Goal: Task Accomplishment & Management: Use online tool/utility

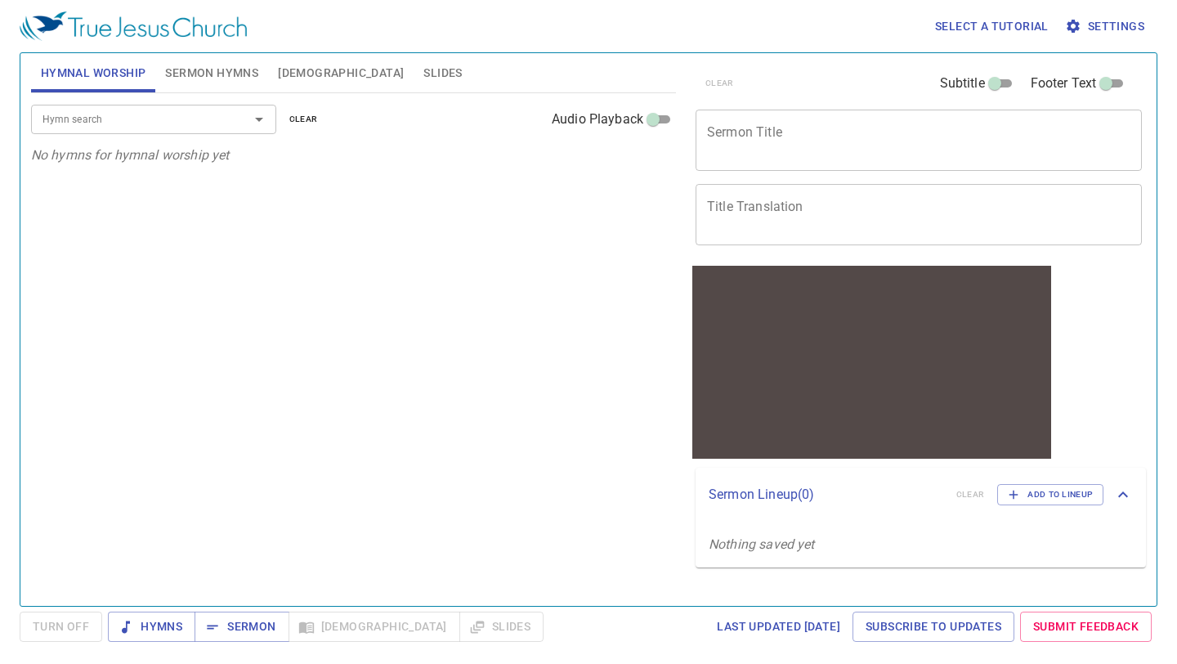
click at [1094, 35] on span "Settings" at bounding box center [1106, 26] width 76 height 20
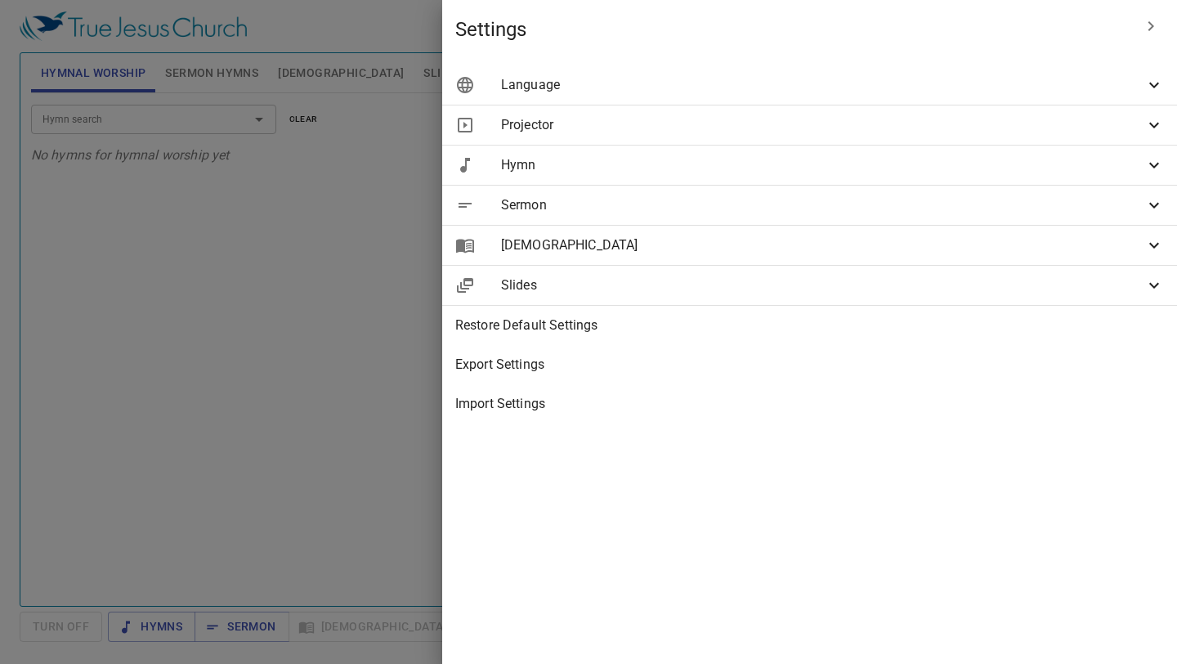
click at [967, 84] on span "Language" at bounding box center [822, 85] width 643 height 20
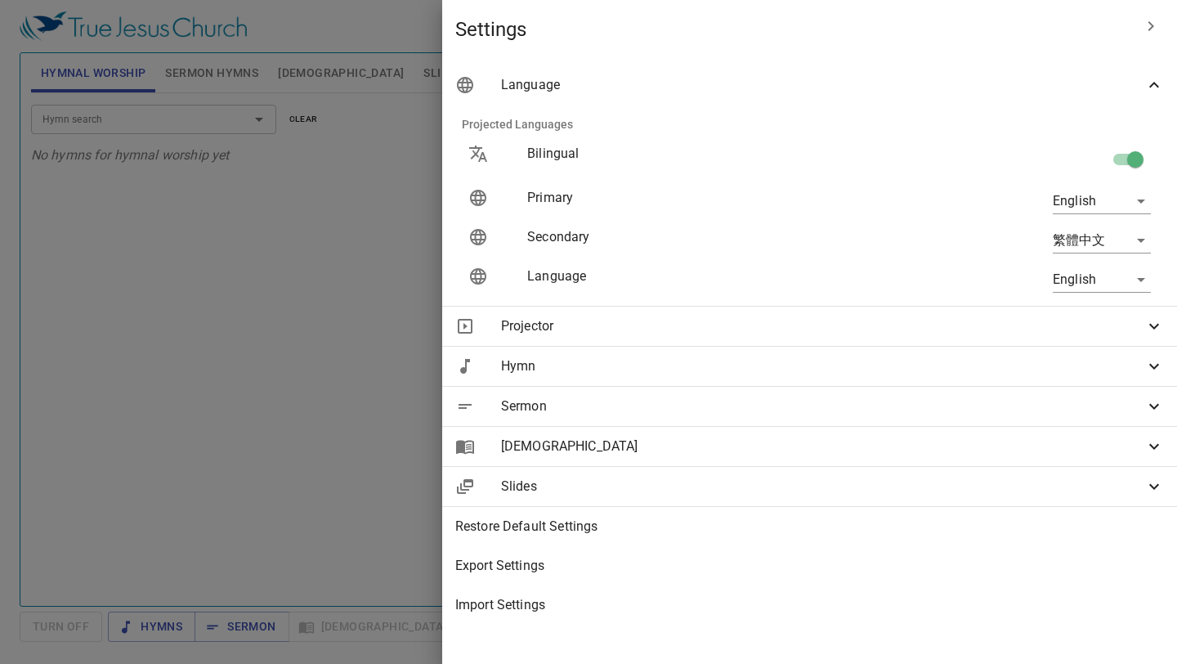
click at [970, 84] on span "Language" at bounding box center [822, 85] width 643 height 20
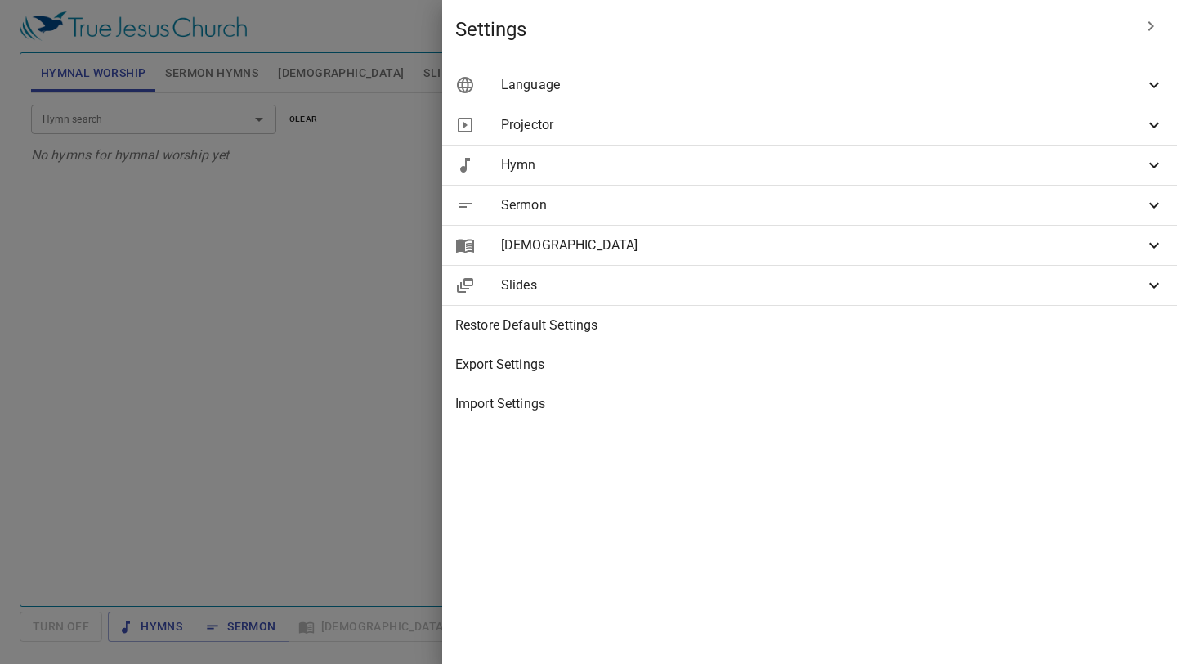
click at [937, 136] on div "Projector" at bounding box center [809, 124] width 735 height 39
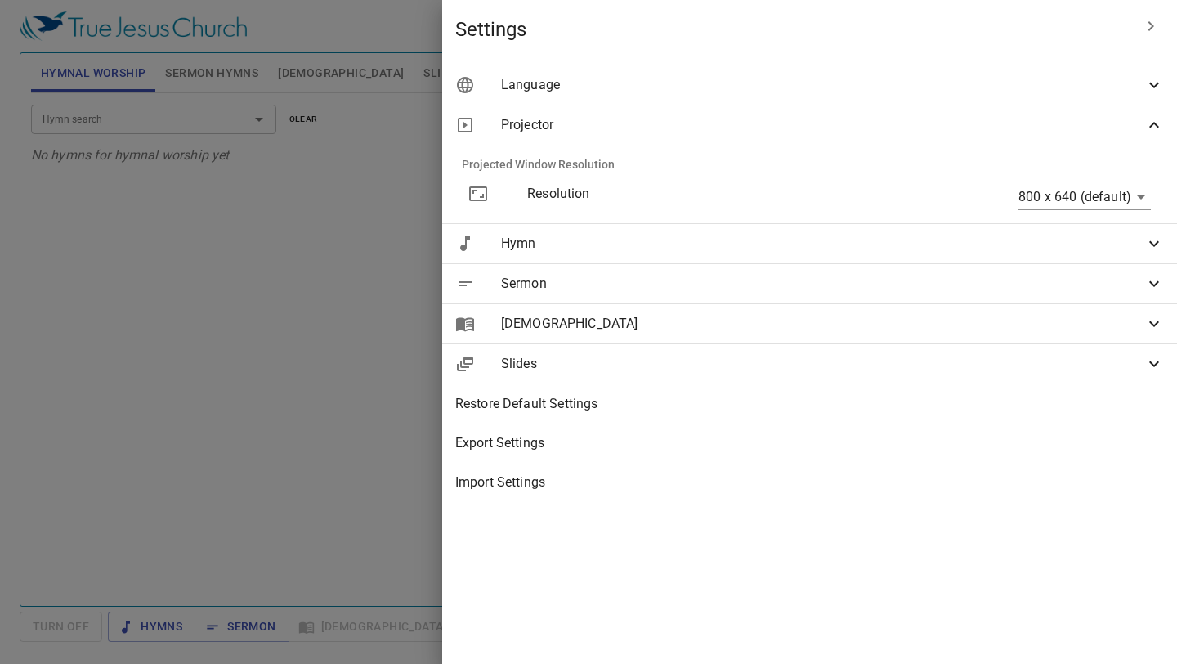
click at [979, 144] on div "Projector" at bounding box center [809, 124] width 735 height 39
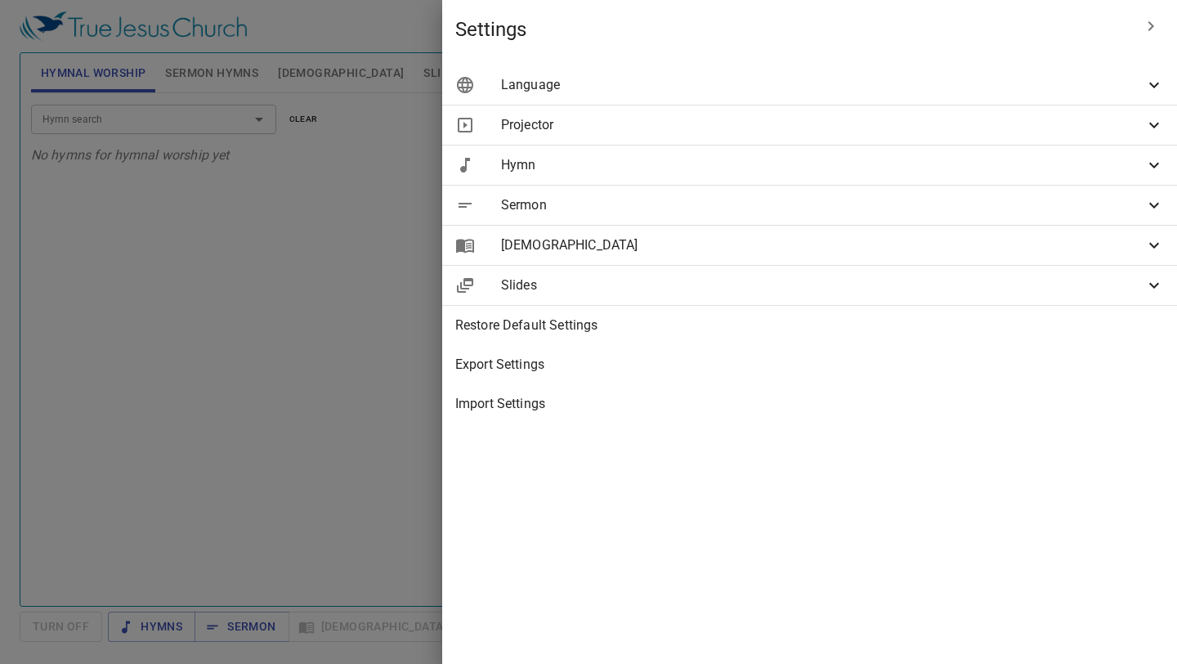
click at [1011, 142] on div "Projector" at bounding box center [809, 124] width 735 height 39
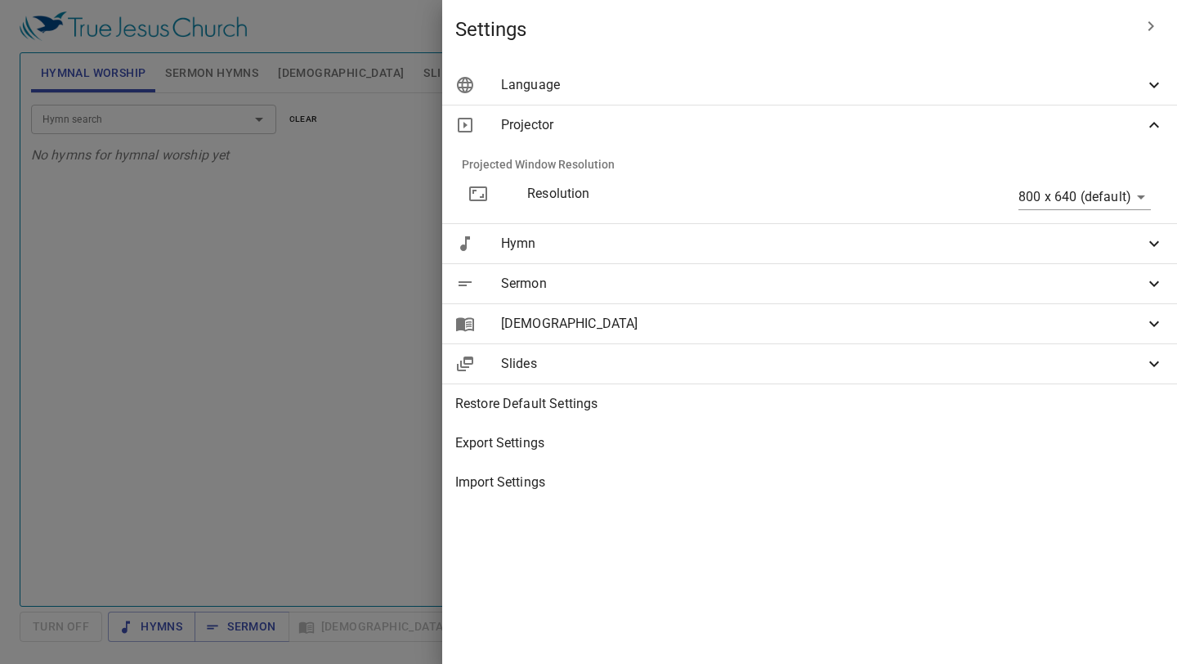
click at [1100, 187] on body "Select a tutorial Settings Hymnal Worship Sermon Hymns Bible Slides Hymn search…" at bounding box center [588, 332] width 1177 height 664
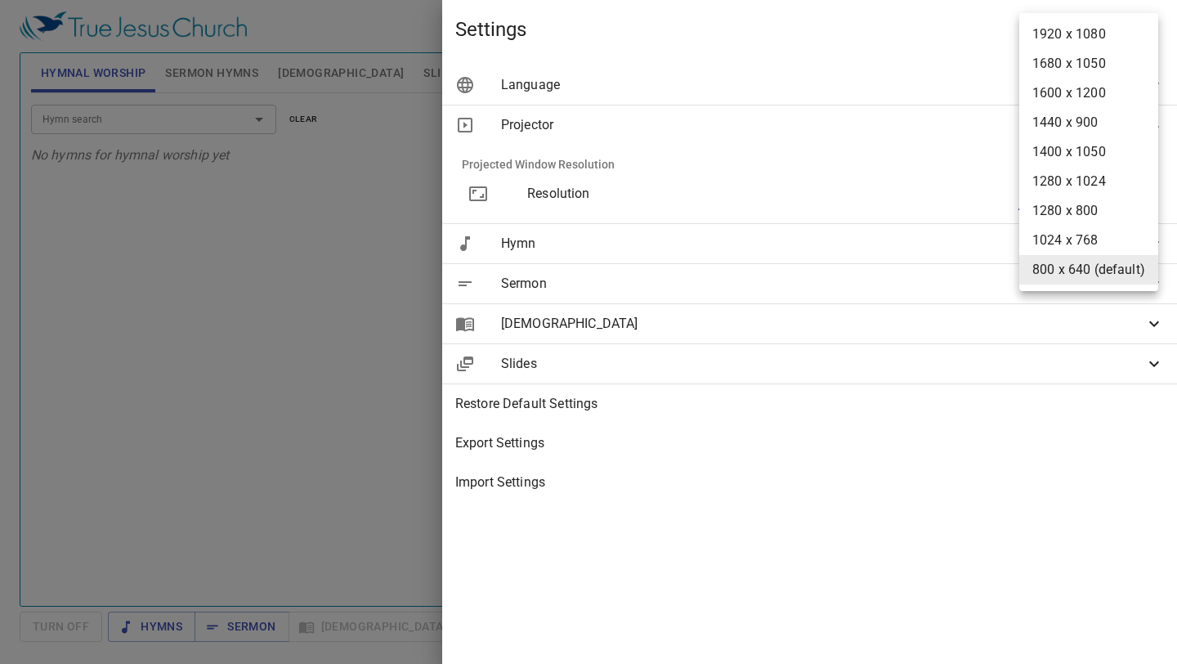
click at [1063, 38] on li "1920 x 1080" at bounding box center [1088, 34] width 139 height 29
type input "1920 x 1080"
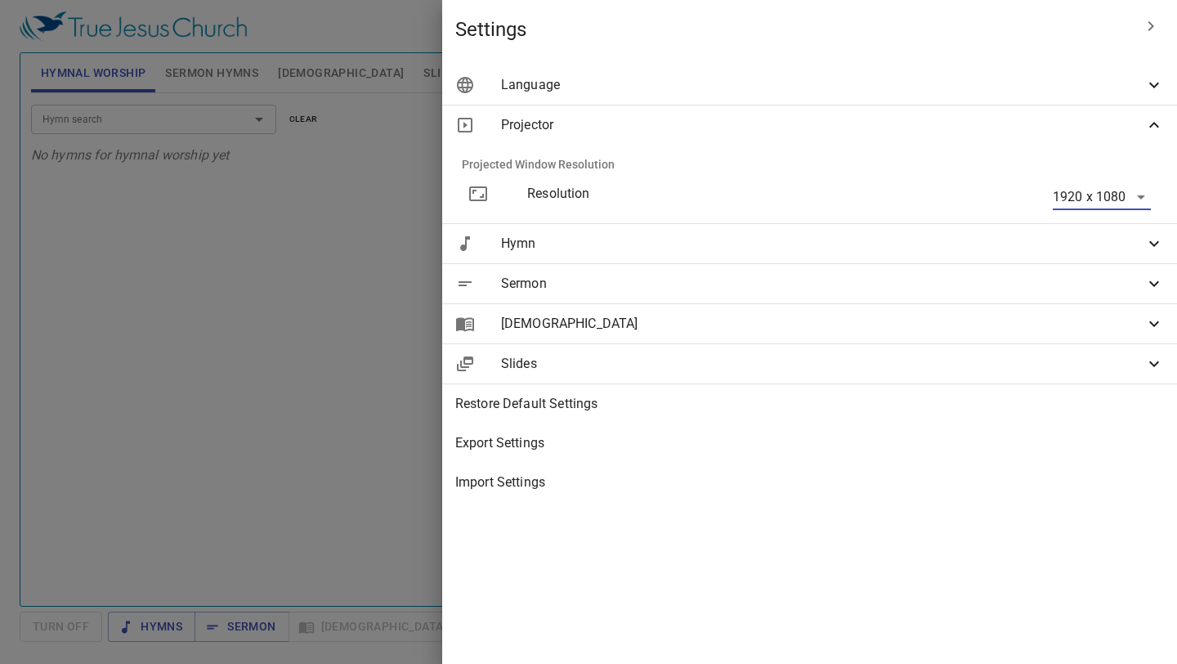
click at [601, 101] on div at bounding box center [588, 332] width 1177 height 664
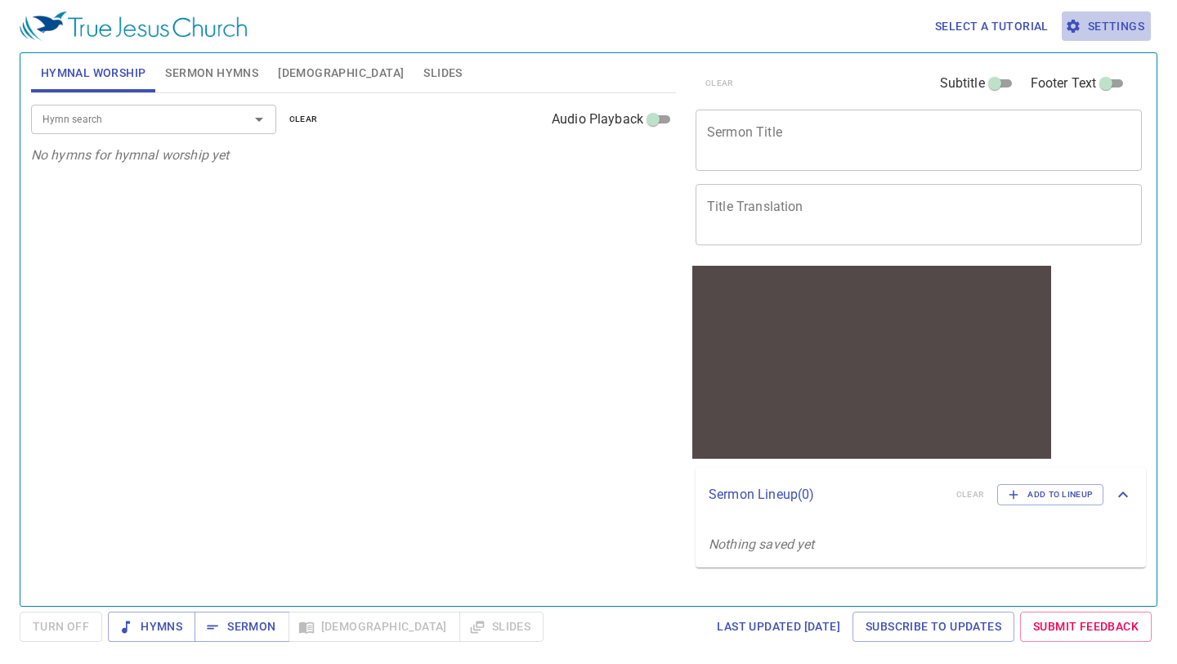
click at [1120, 35] on span "Settings" at bounding box center [1106, 26] width 76 height 20
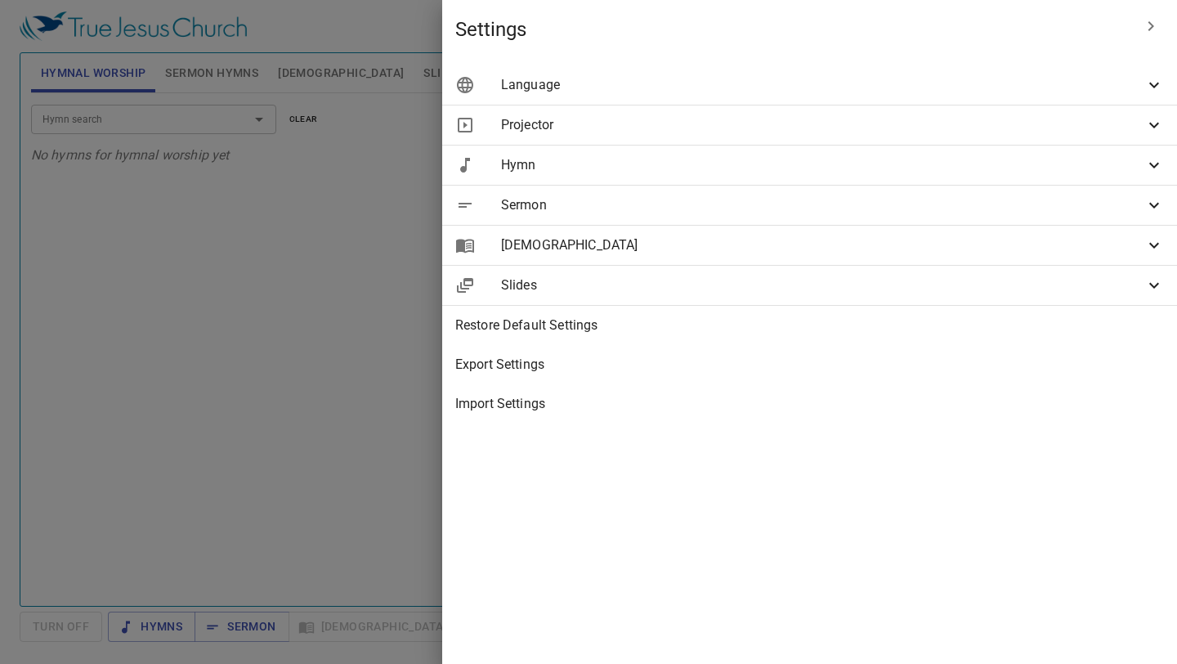
click at [934, 290] on span "Slides" at bounding box center [822, 285] width 643 height 20
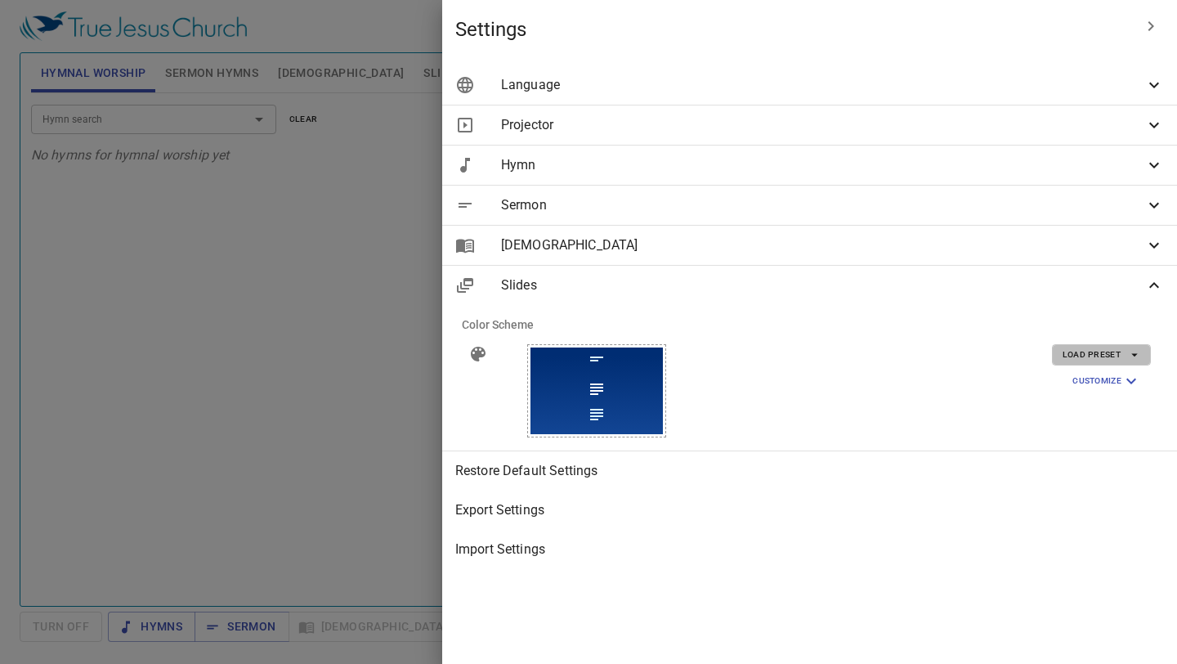
click at [1097, 347] on span "Load Preset" at bounding box center [1101, 354] width 78 height 15
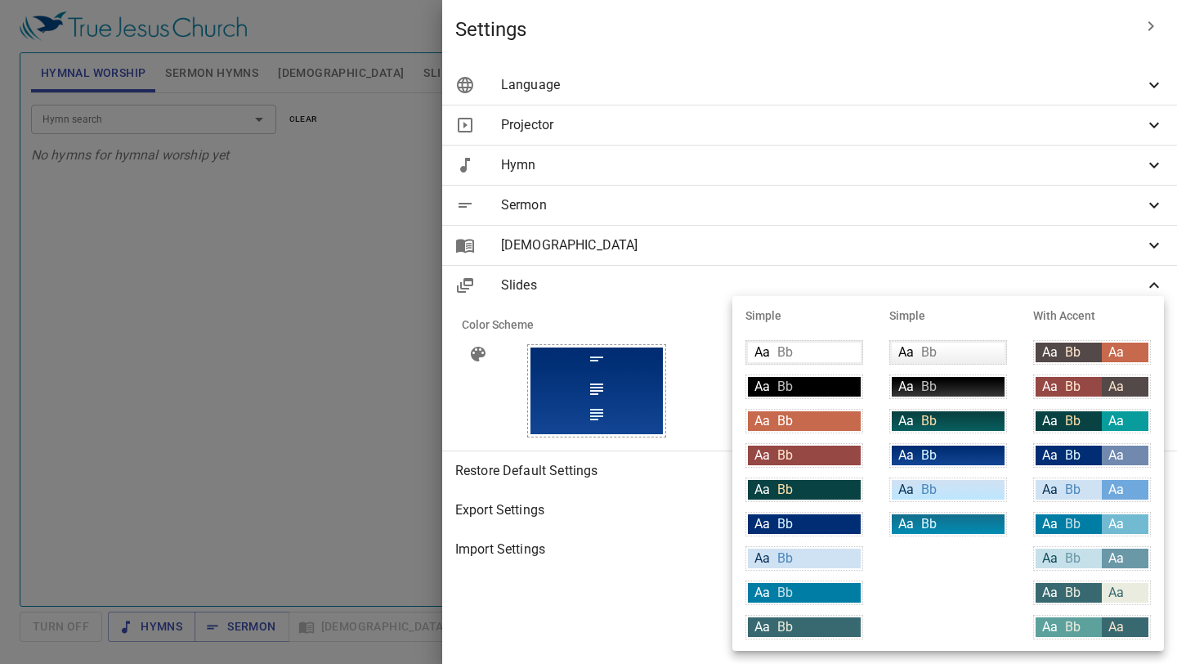
click at [1070, 265] on div at bounding box center [588, 332] width 1177 height 664
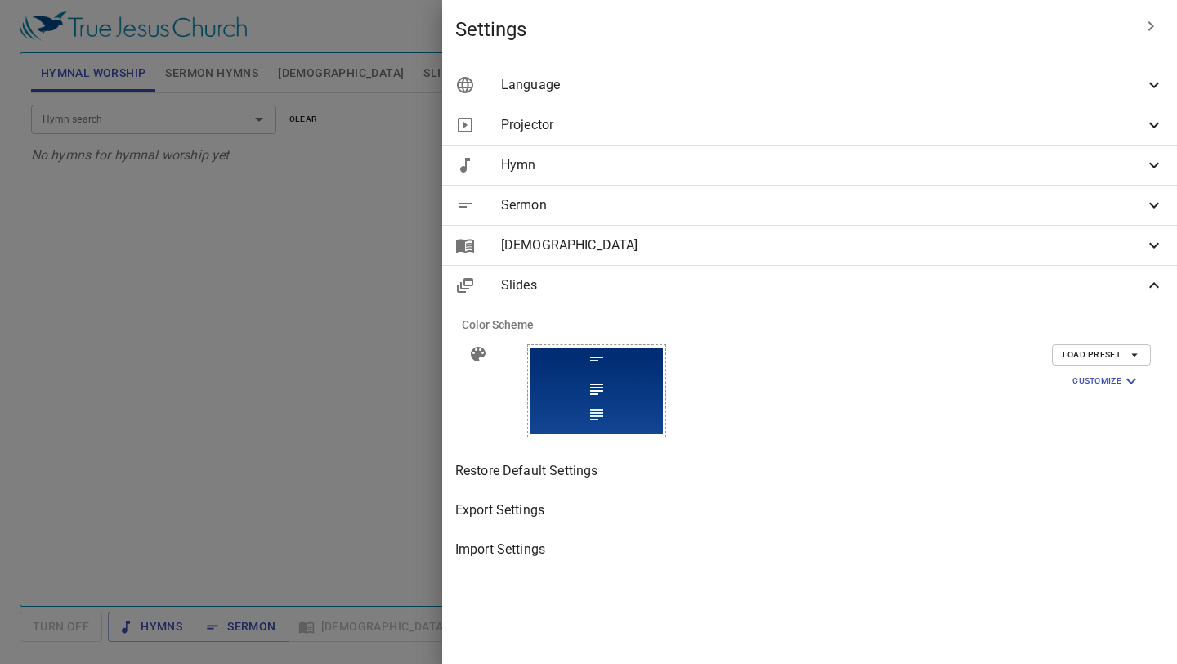
click at [1026, 244] on span "[DEMOGRAPHIC_DATA]" at bounding box center [822, 245] width 643 height 20
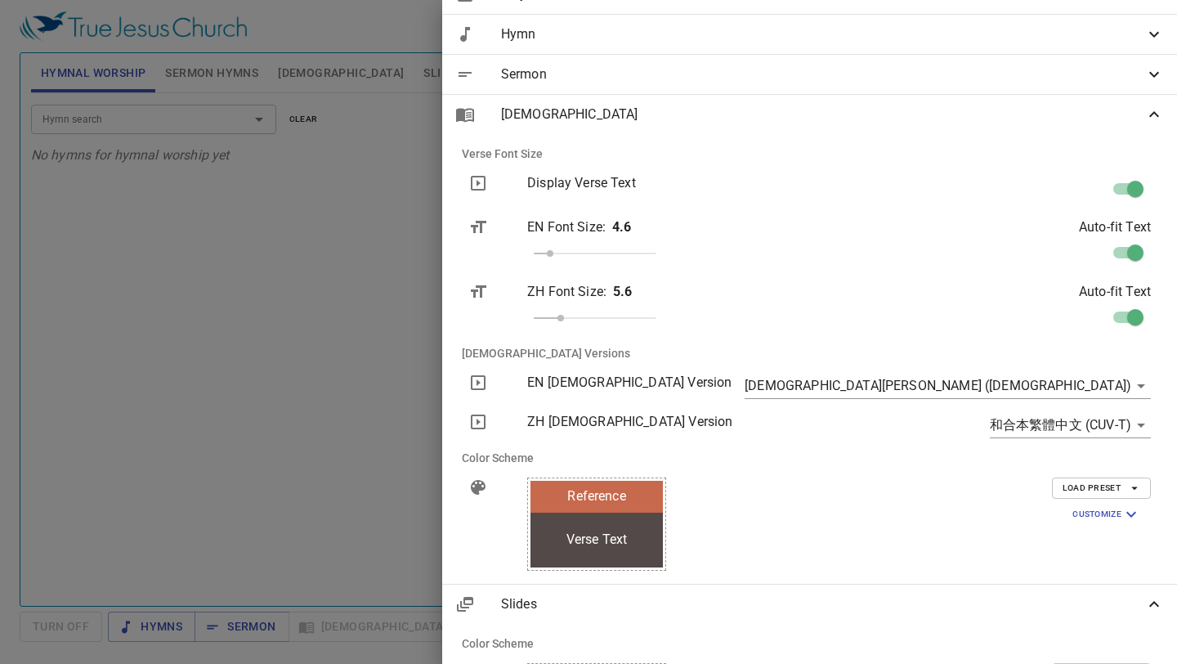
scroll to position [148, 0]
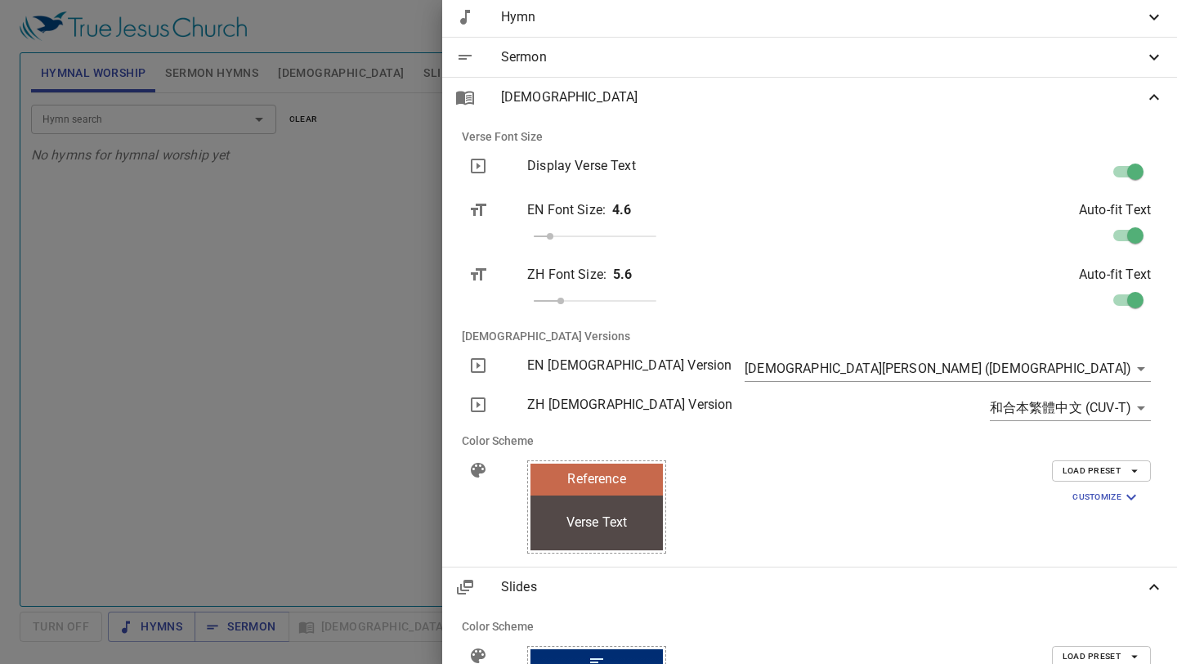
click at [1051, 382] on div "和合本繁體中文 (CUV-T) cuv-t" at bounding box center [1016, 408] width 295 height 52
click at [1069, 405] on body "Select a tutorial Settings Hymnal Worship Sermon Hymns Bible Slides Hymn search…" at bounding box center [588, 332] width 1177 height 664
click at [1070, 400] on li "和合本繁體中文 (CUV-T)" at bounding box center [1073, 407] width 168 height 29
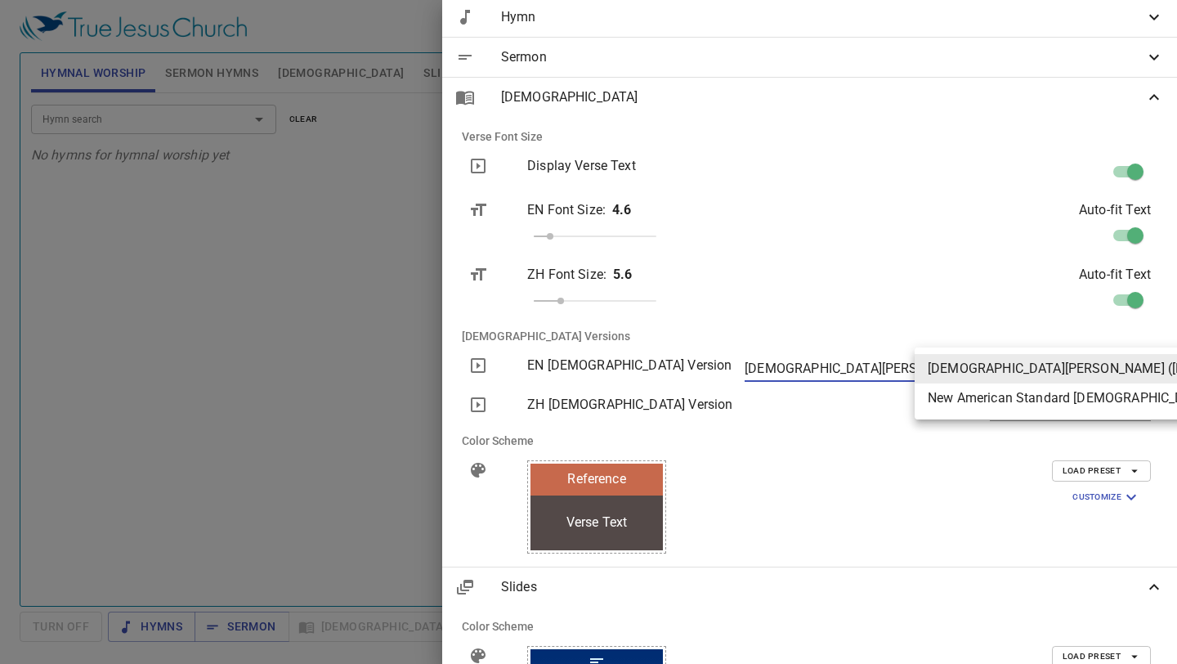
click at [1083, 365] on body "Select a tutorial Settings Hymnal Worship Sermon Hymns Bible Slides Hymn search…" at bounding box center [588, 332] width 1177 height 664
click at [1075, 410] on li "New American Standard Bible (NASB)" at bounding box center [1120, 397] width 413 height 29
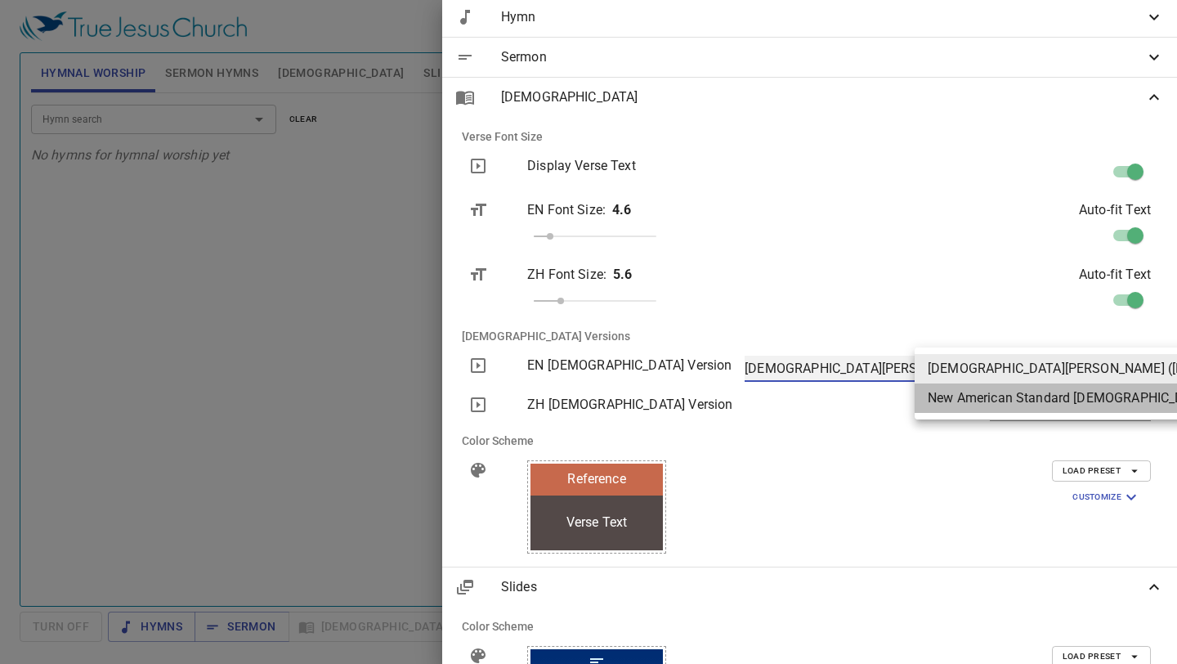
type input "nasb"
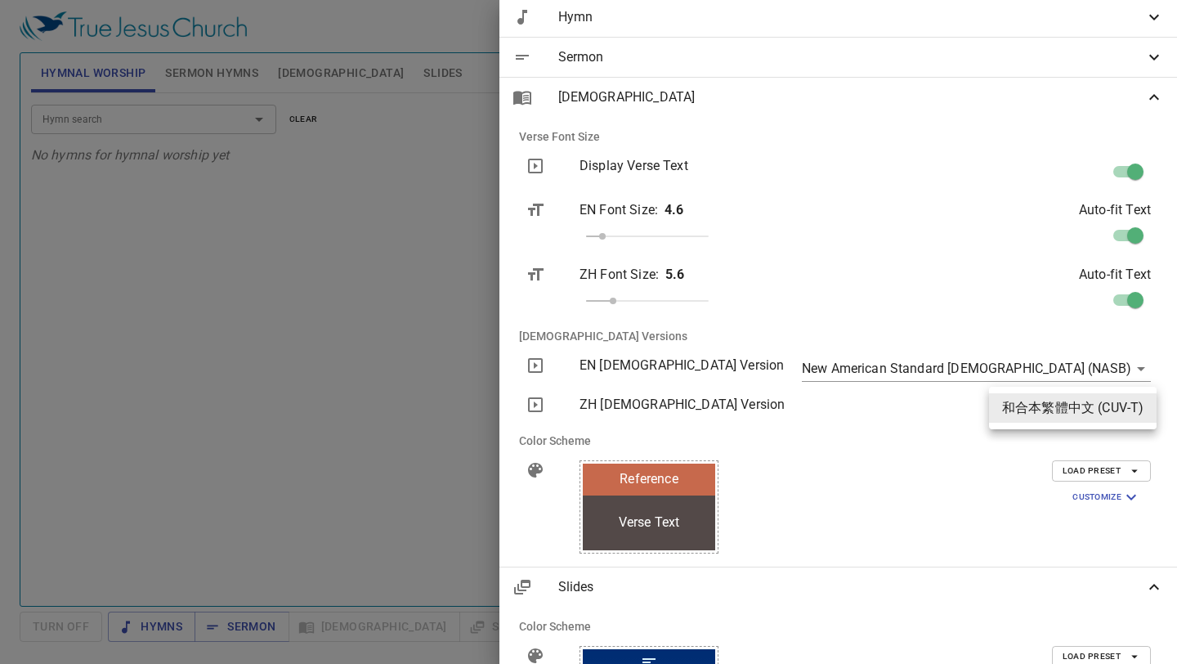
click at [1081, 403] on body "Select a tutorial Settings Hymnal Worship Sermon Hymns Bible Slides Hymn search…" at bounding box center [588, 332] width 1177 height 664
click at [1081, 401] on li "和合本繁體中文 (CUV-T)" at bounding box center [1073, 407] width 168 height 29
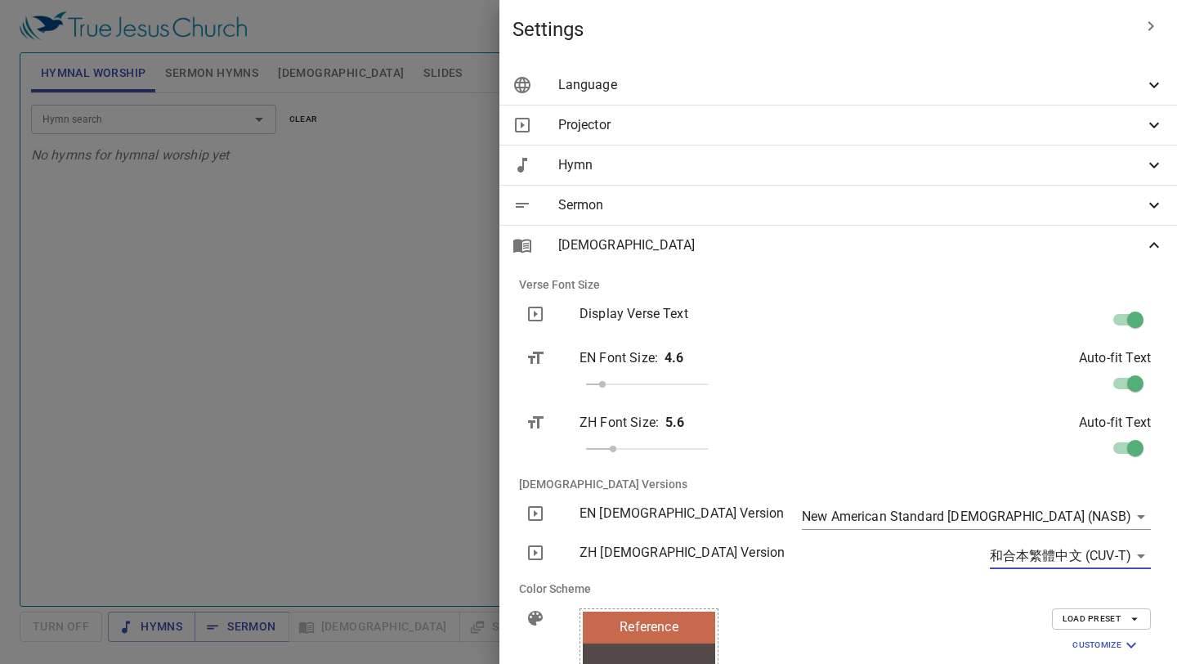
click at [880, 77] on span "Language" at bounding box center [851, 85] width 586 height 20
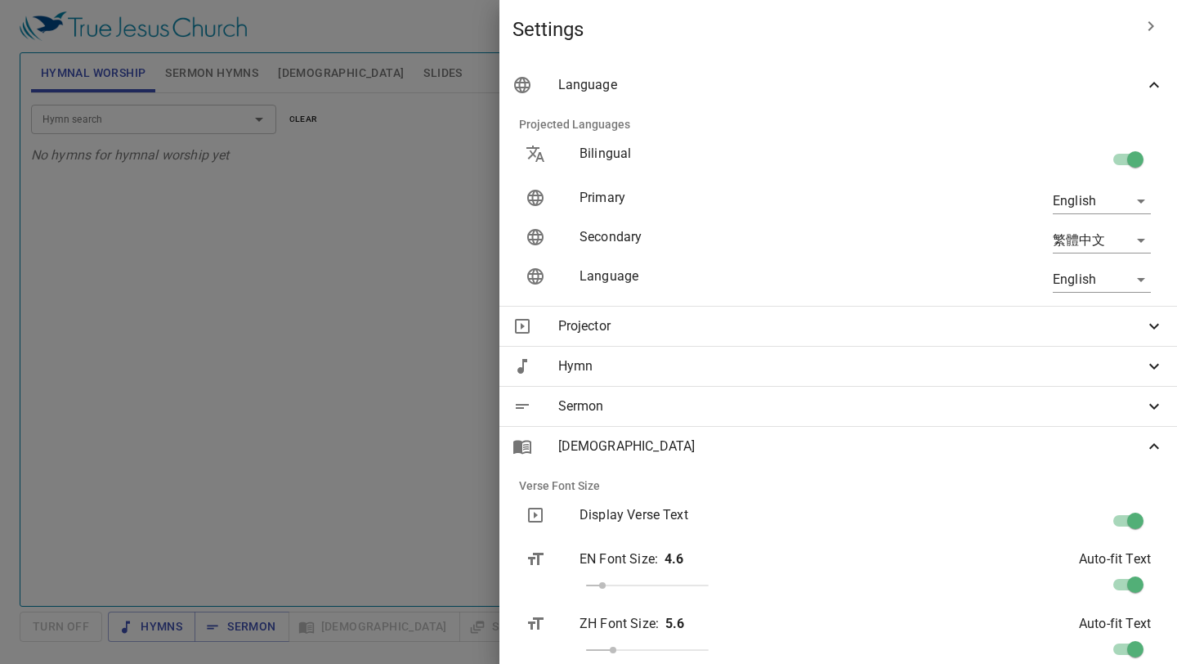
click at [1074, 239] on body "Select a tutorial Settings Hymnal Worship Sermon Hymns Bible Slides Hymn search…" at bounding box center [588, 332] width 1177 height 664
drag, startPoint x: 1071, startPoint y: 294, endPoint x: 1080, endPoint y: 290, distance: 10.6
click at [1071, 294] on li "简体中文" at bounding box center [1098, 298] width 132 height 29
type input "zh-simple"
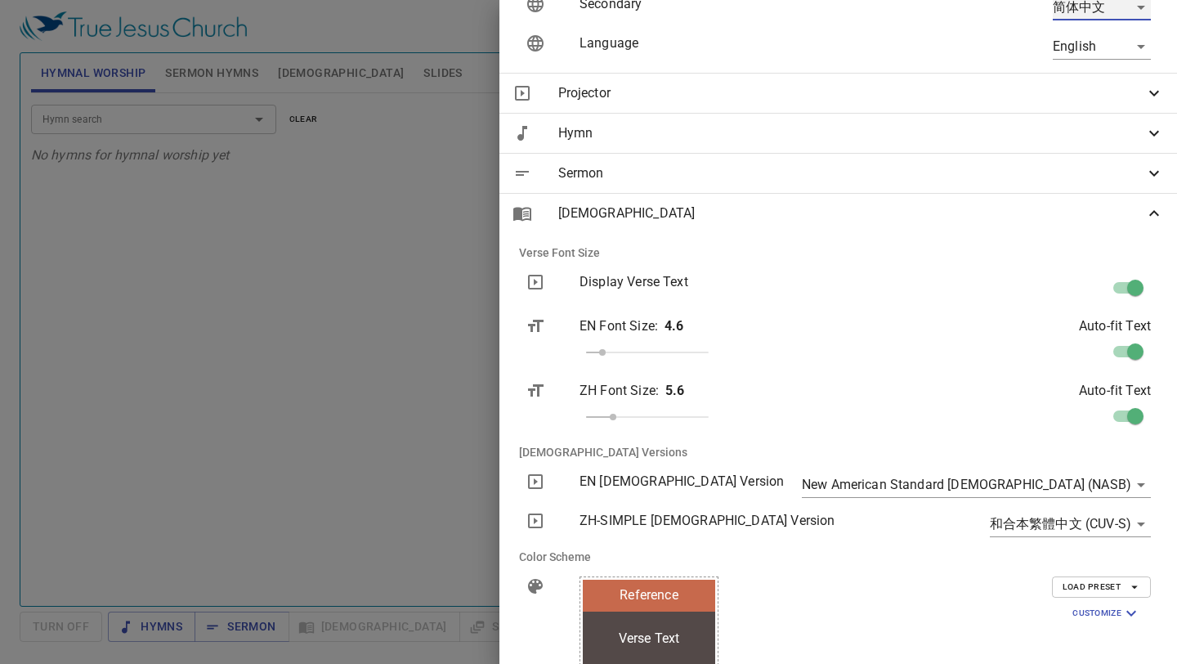
scroll to position [562, 0]
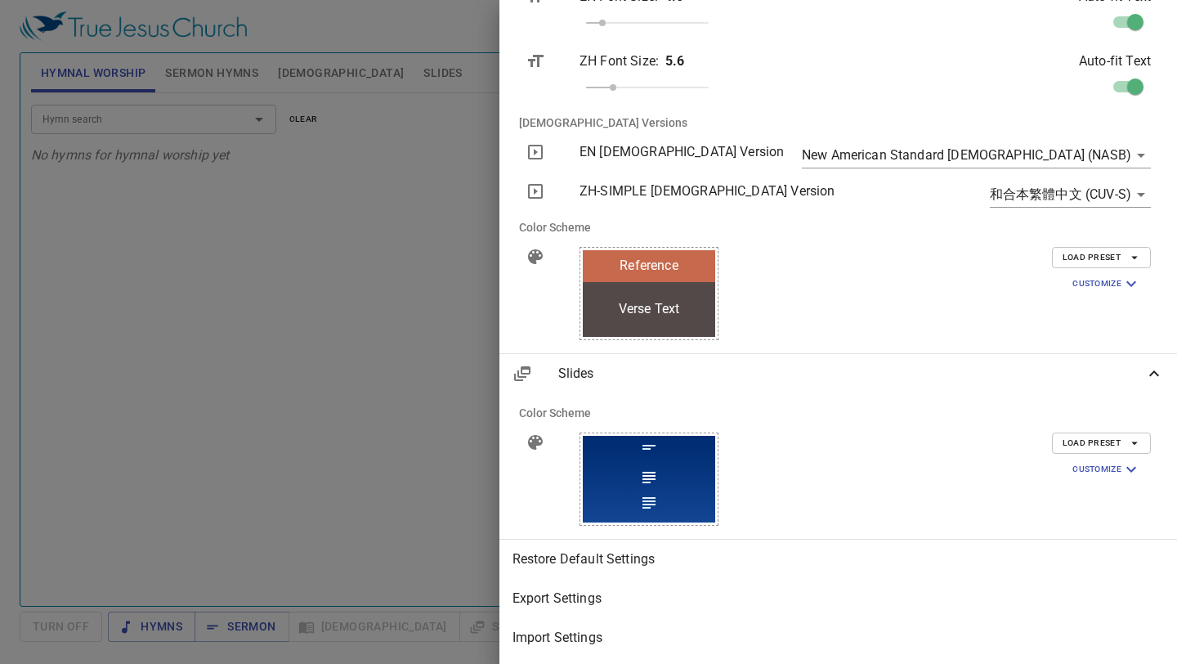
click at [1092, 179] on div "和合本繁體中文 (CUV-S) cuv-s" at bounding box center [1027, 194] width 271 height 52
click at [1095, 188] on body "Select a tutorial Settings Hymnal Worship Sermon Hymns Bible Slides Hymn search…" at bounding box center [588, 332] width 1177 height 664
click at [1074, 198] on li "和合本繁體中文 (CUV-S)" at bounding box center [1073, 194] width 168 height 29
drag, startPoint x: 1116, startPoint y: 124, endPoint x: 1116, endPoint y: 141, distance: 17.2
click at [1116, 139] on div "Verse Font Size Display Verse Text EN Font Size : 4.6 Auto-fit Text ZH Font Siz…" at bounding box center [837, 128] width 677 height 449
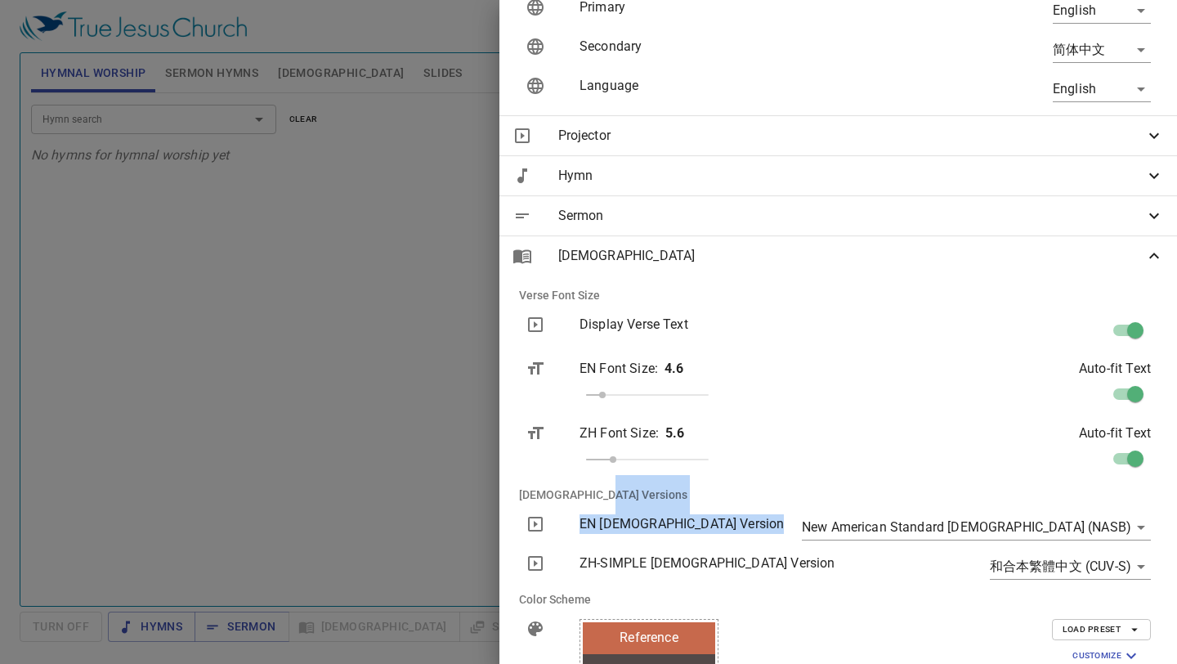
scroll to position [7, 0]
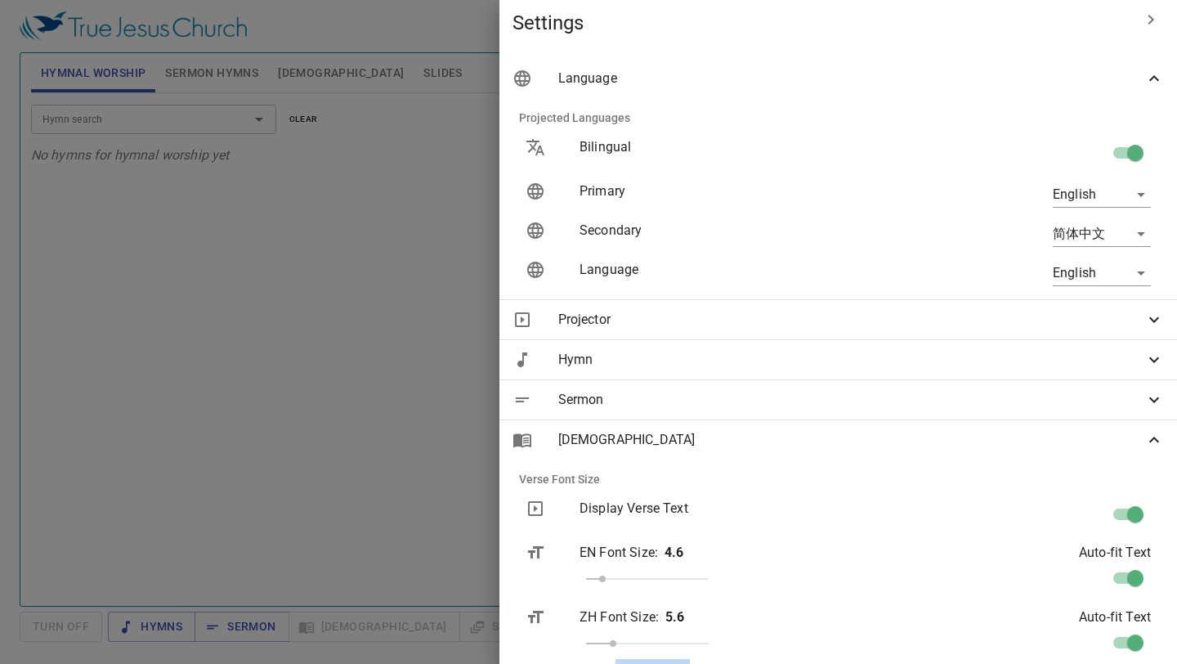
click at [1072, 458] on div "[DEMOGRAPHIC_DATA]" at bounding box center [837, 439] width 677 height 39
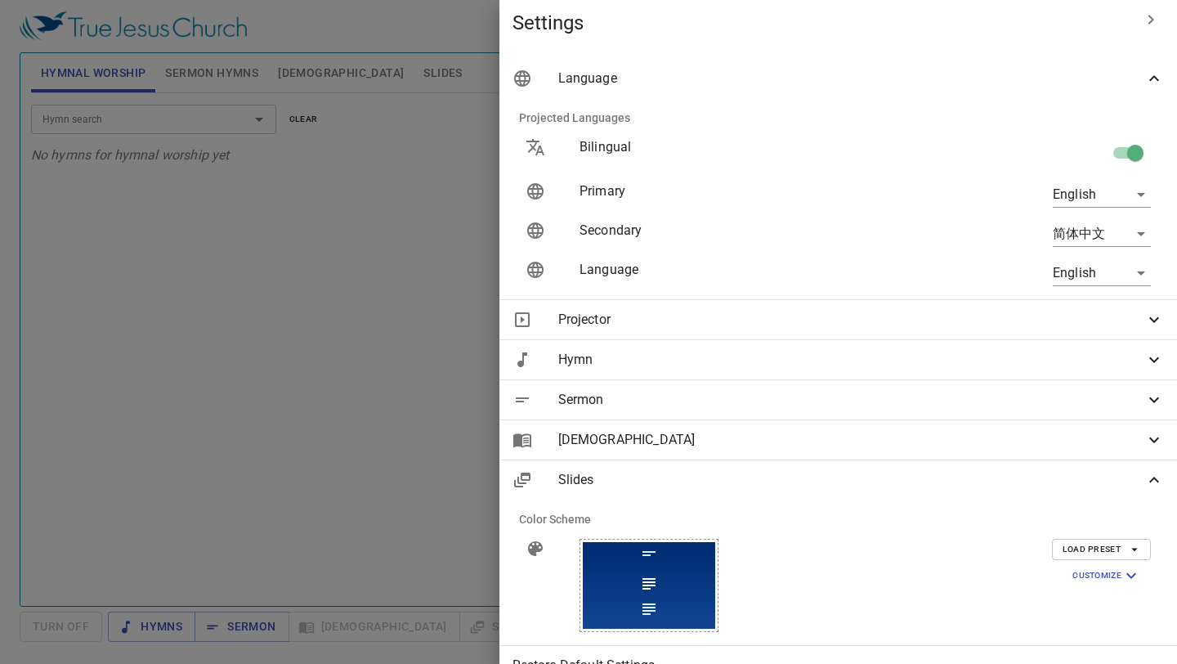
click at [531, 238] on div at bounding box center [588, 332] width 1177 height 664
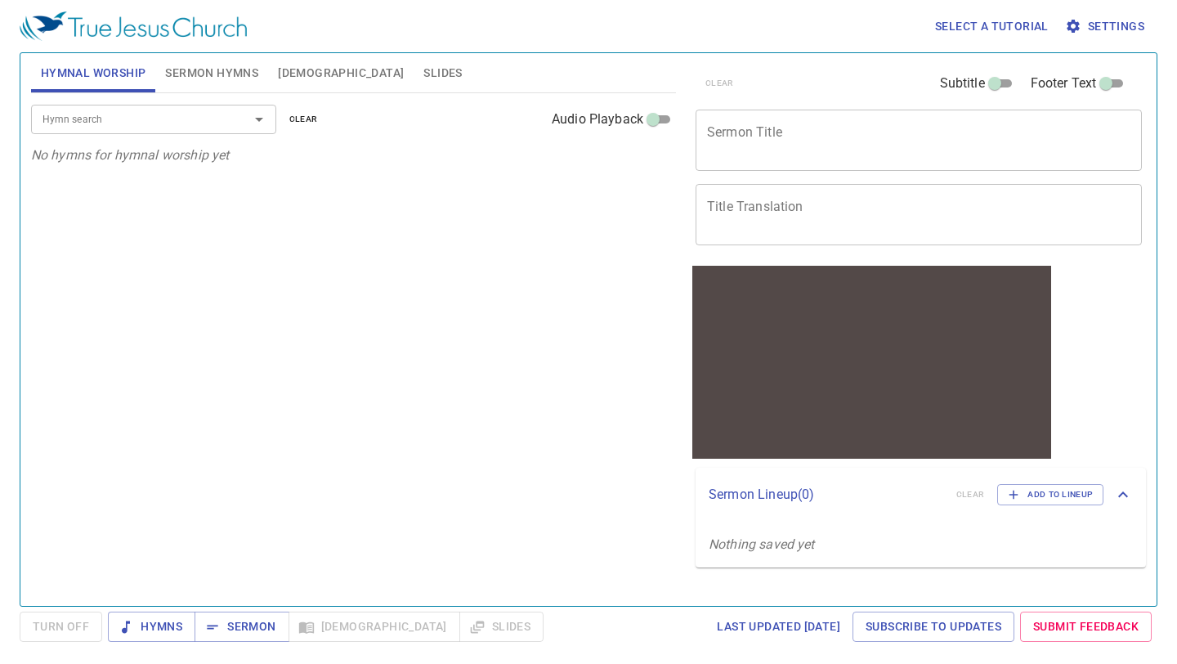
click at [1104, 20] on span "Settings" at bounding box center [1106, 26] width 76 height 20
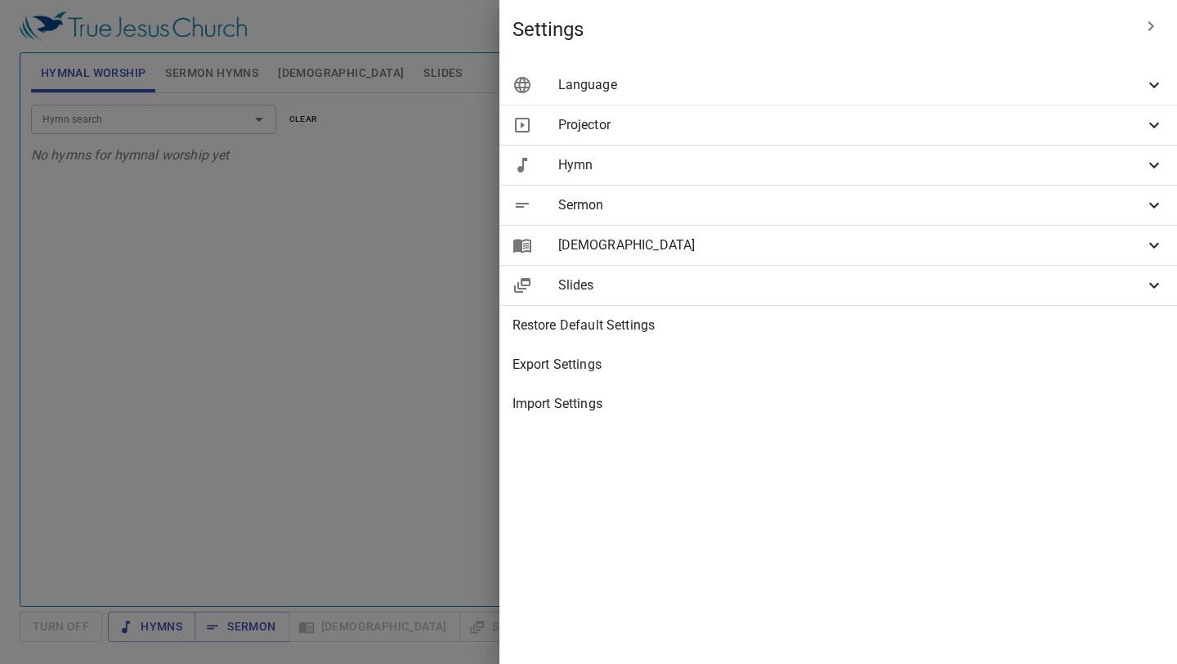
click at [866, 241] on span "[DEMOGRAPHIC_DATA]" at bounding box center [851, 245] width 586 height 20
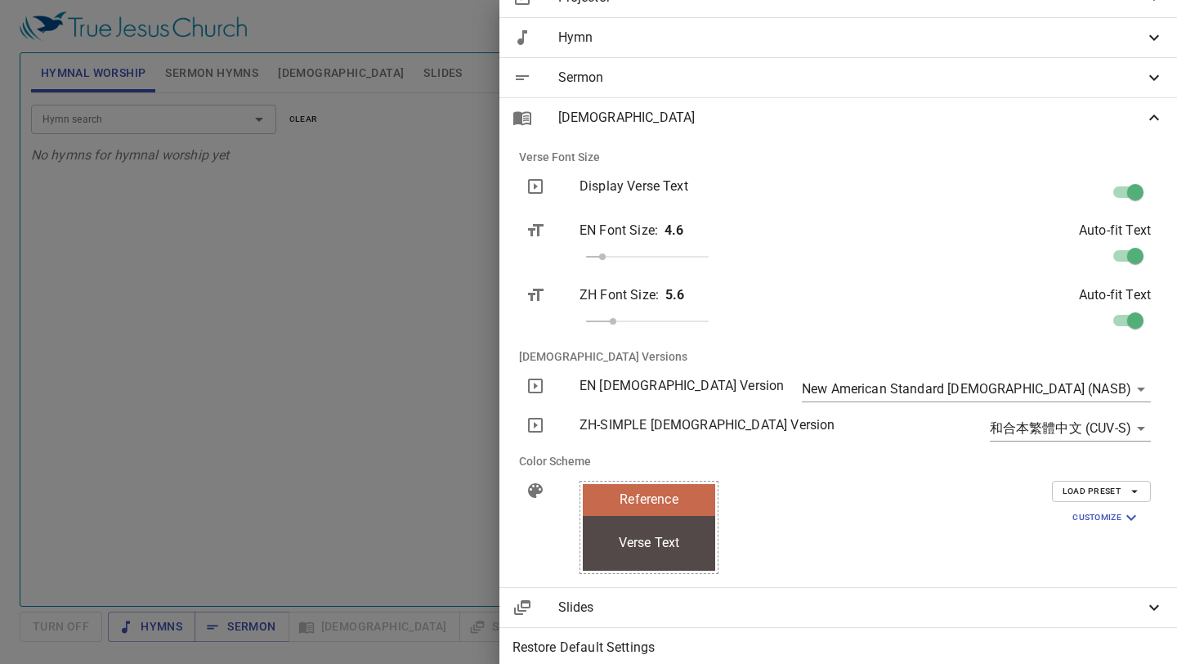
scroll to position [150, 0]
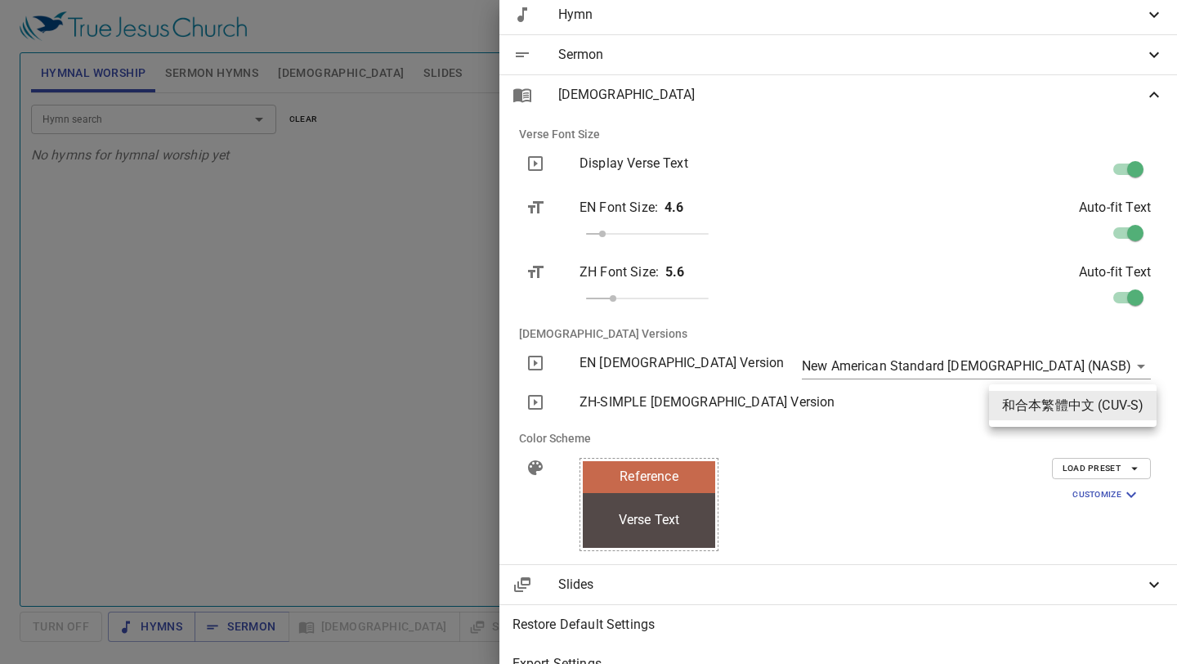
click at [1077, 405] on body "Select a tutorial Settings Hymnal Worship Sermon Hymns Bible Slides Hymn search…" at bounding box center [588, 332] width 1177 height 664
click at [1087, 374] on div at bounding box center [588, 332] width 1177 height 664
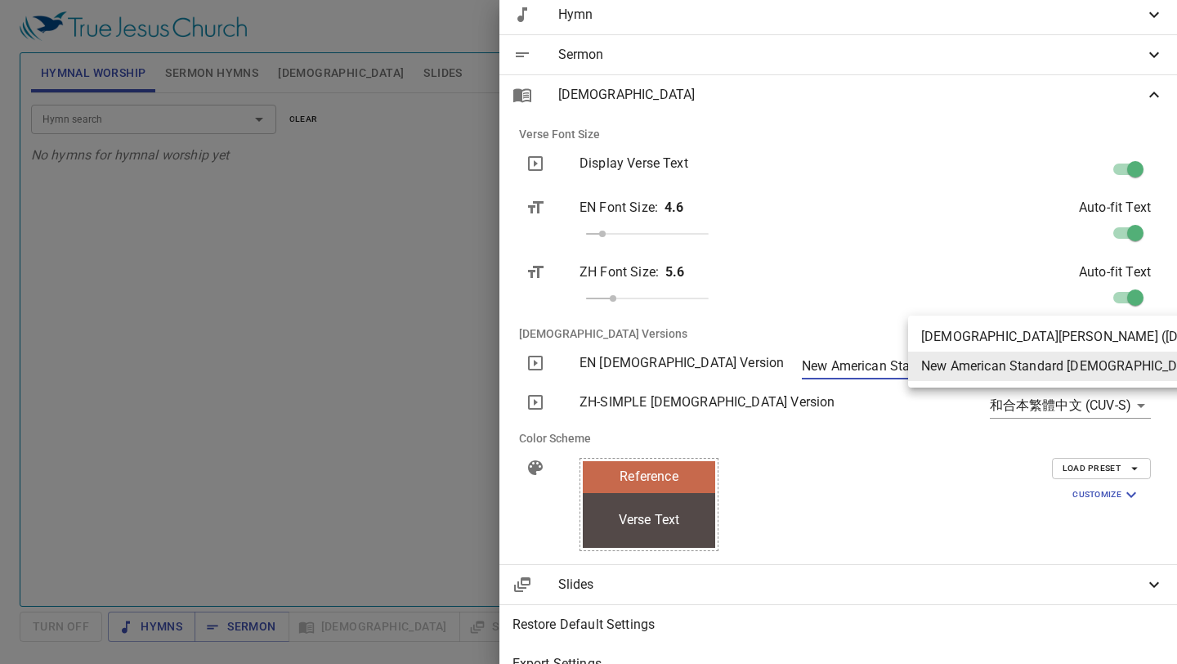
click at [1088, 373] on body "Select a tutorial Settings Hymnal Worship Sermon Hymns Bible Slides Hymn search…" at bounding box center [588, 332] width 1177 height 664
click at [865, 333] on div at bounding box center [588, 332] width 1177 height 664
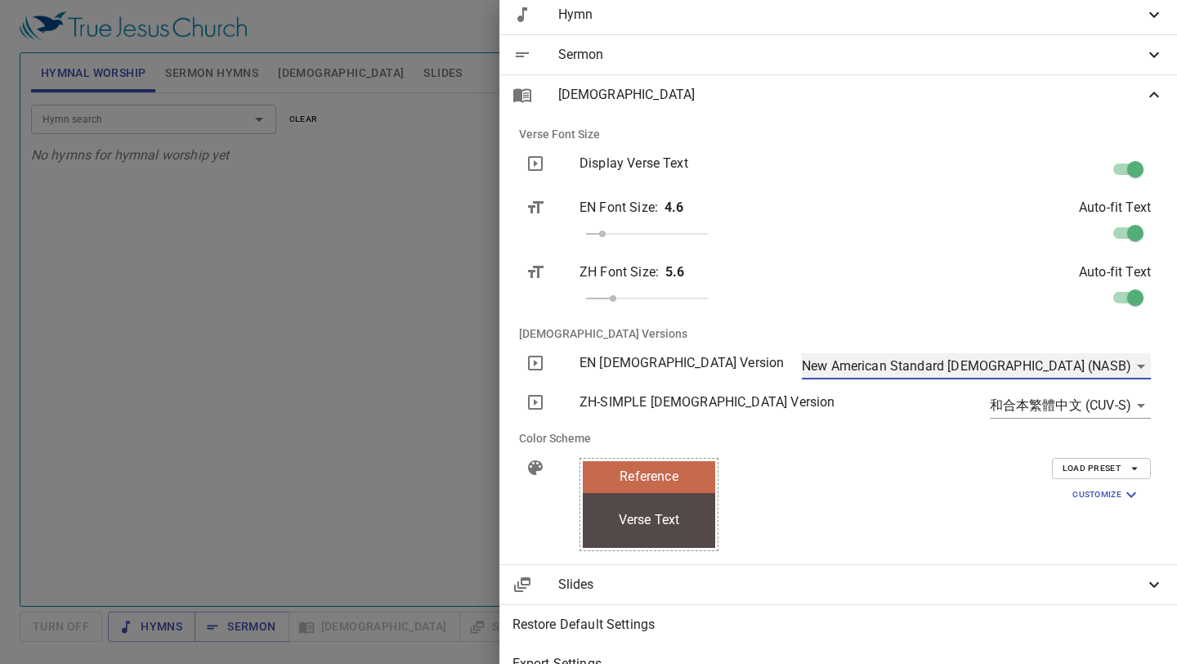
scroll to position [0, 0]
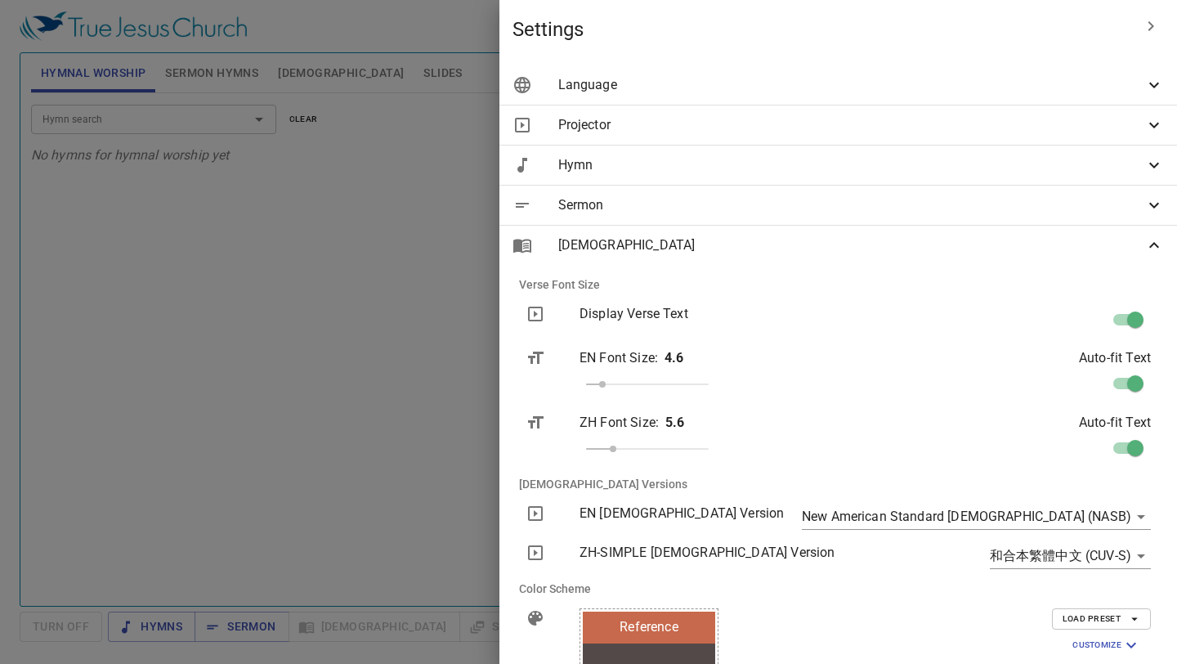
click at [818, 85] on span "Language" at bounding box center [851, 85] width 586 height 20
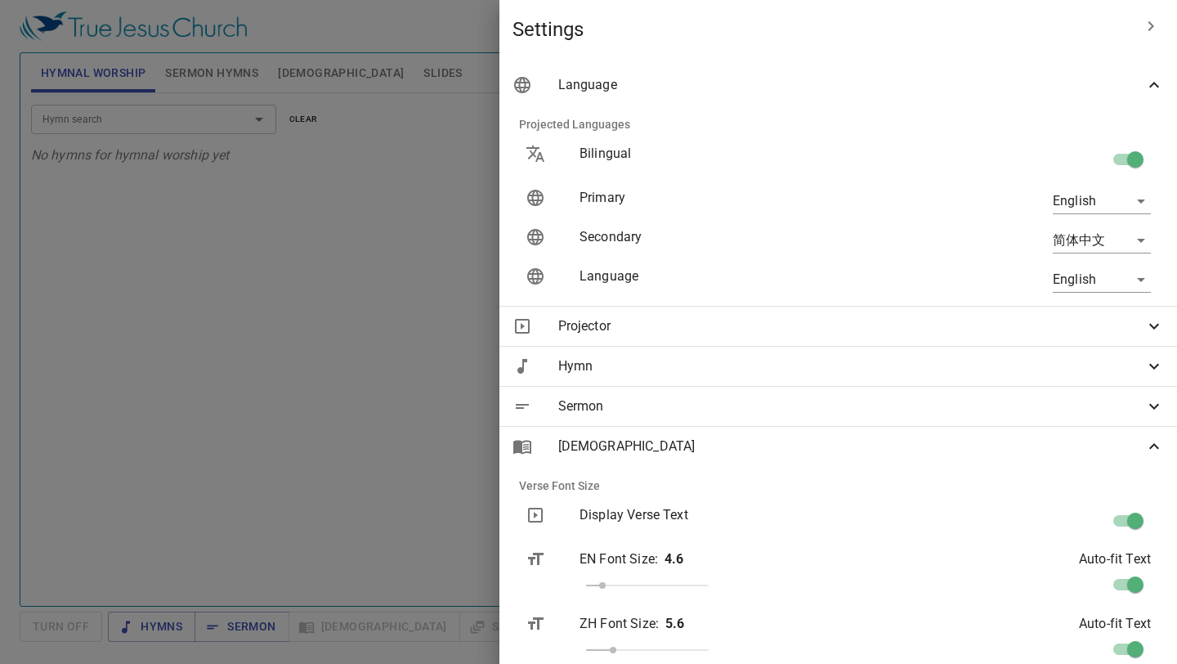
click at [1100, 235] on body "Select a tutorial Settings Hymnal Worship Sermon Hymns Bible Slides Hymn search…" at bounding box center [588, 332] width 1177 height 664
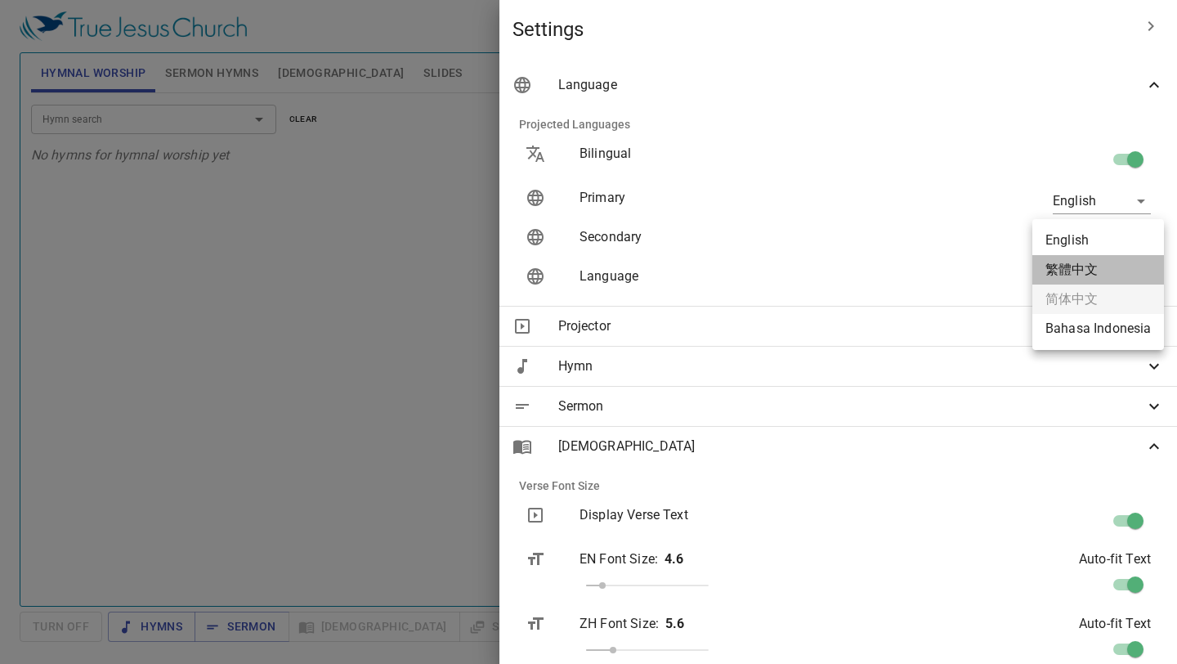
click at [1082, 281] on li "繁體中文" at bounding box center [1098, 269] width 132 height 29
type input "zh"
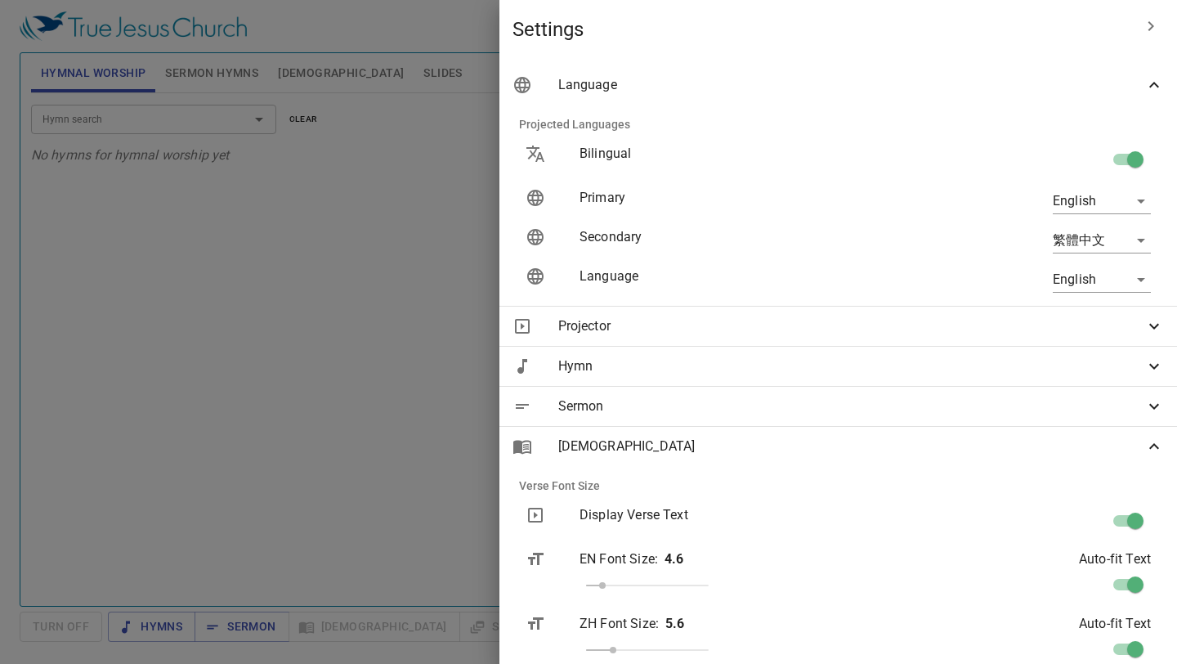
click at [945, 321] on span "Projector" at bounding box center [851, 326] width 586 height 20
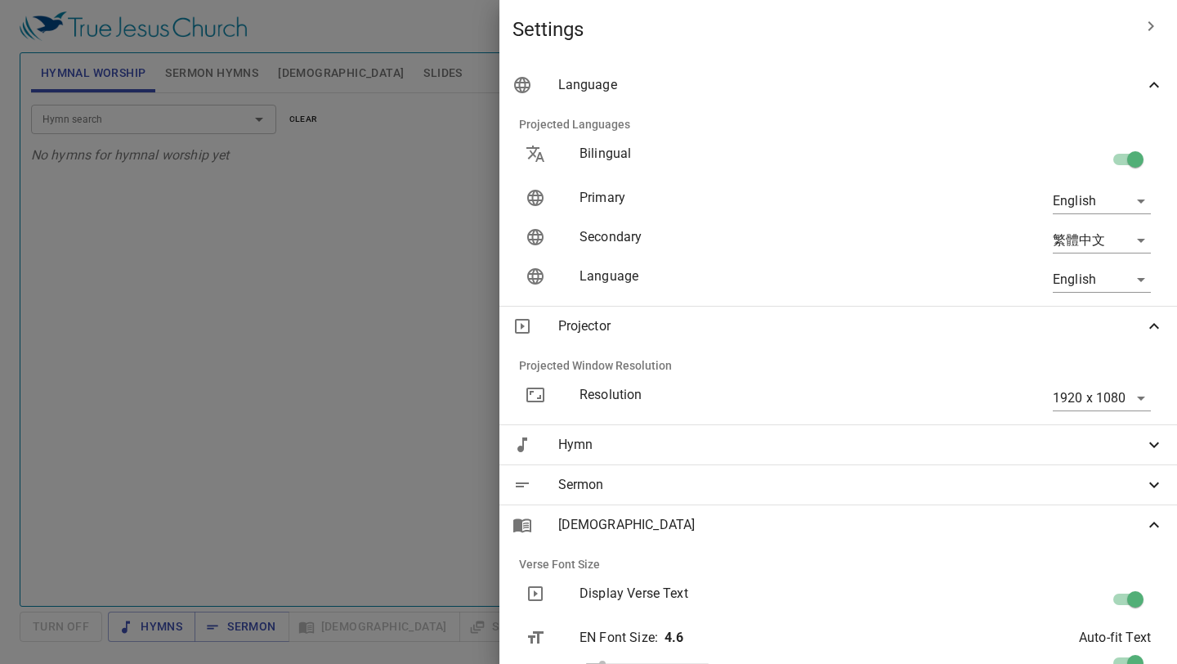
click at [1008, 439] on span "Hymn" at bounding box center [851, 445] width 586 height 20
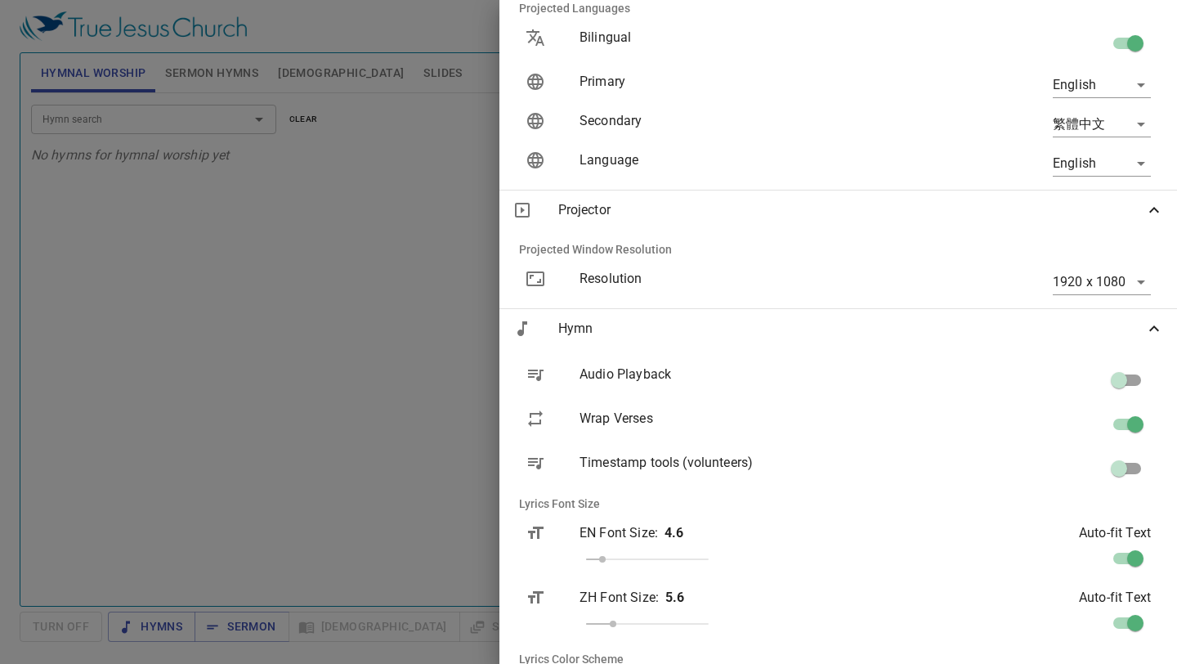
scroll to position [162, 0]
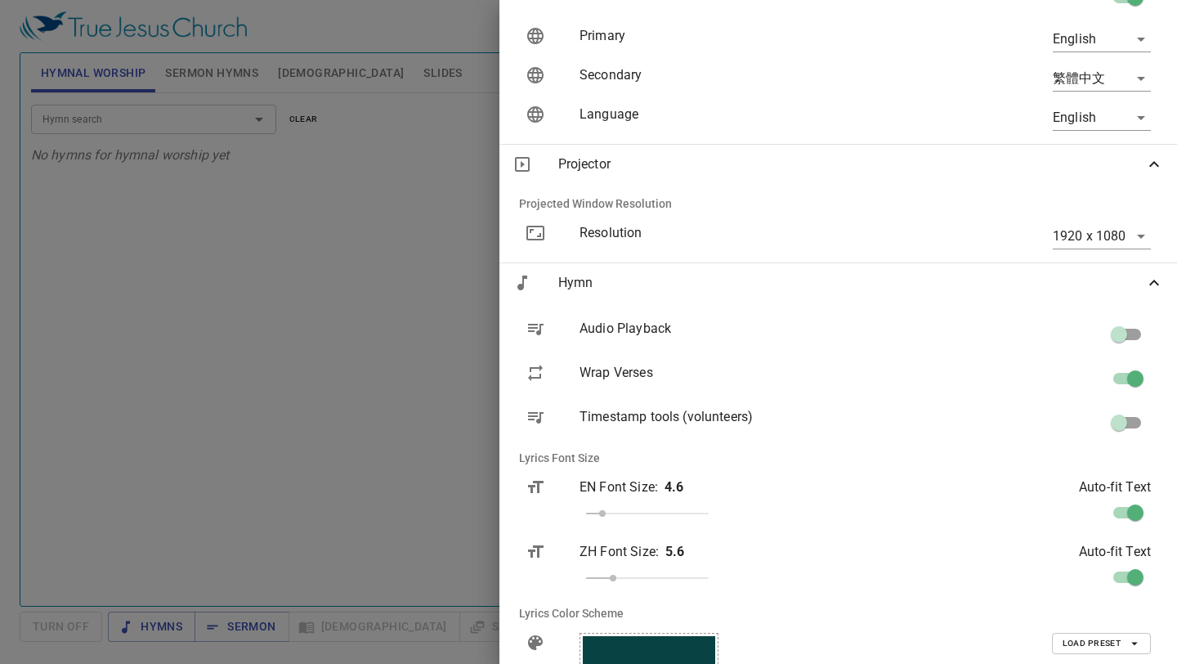
click at [1124, 335] on input "checkbox" at bounding box center [1118, 337] width 93 height 31
checkbox input "true"
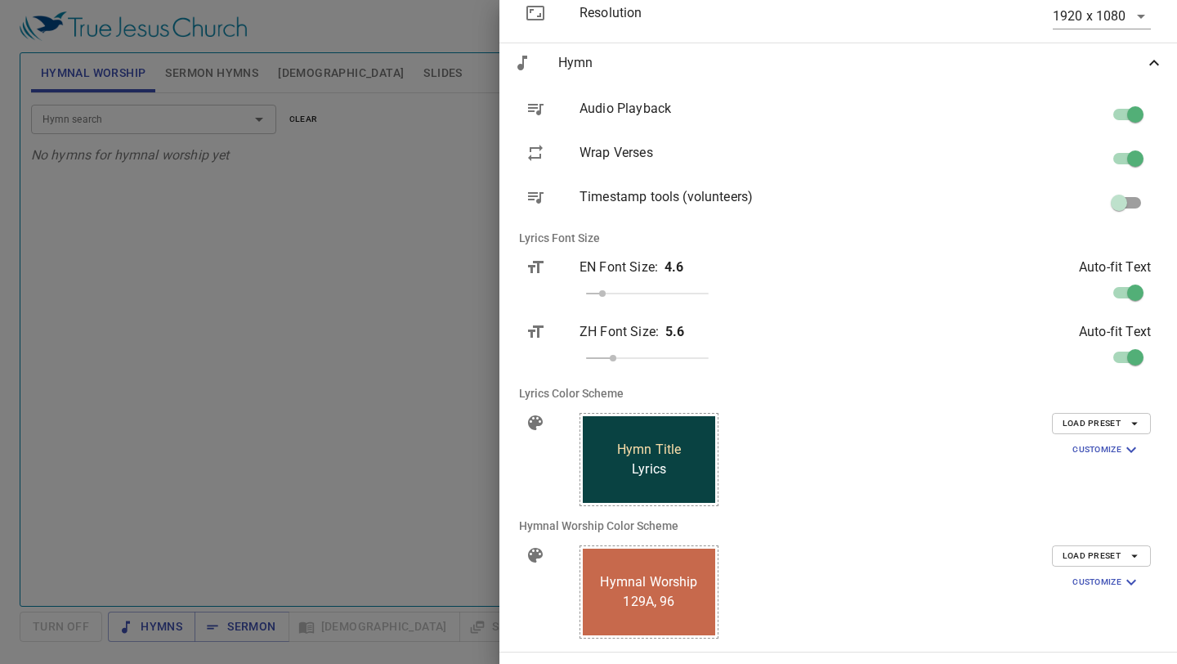
scroll to position [390, 0]
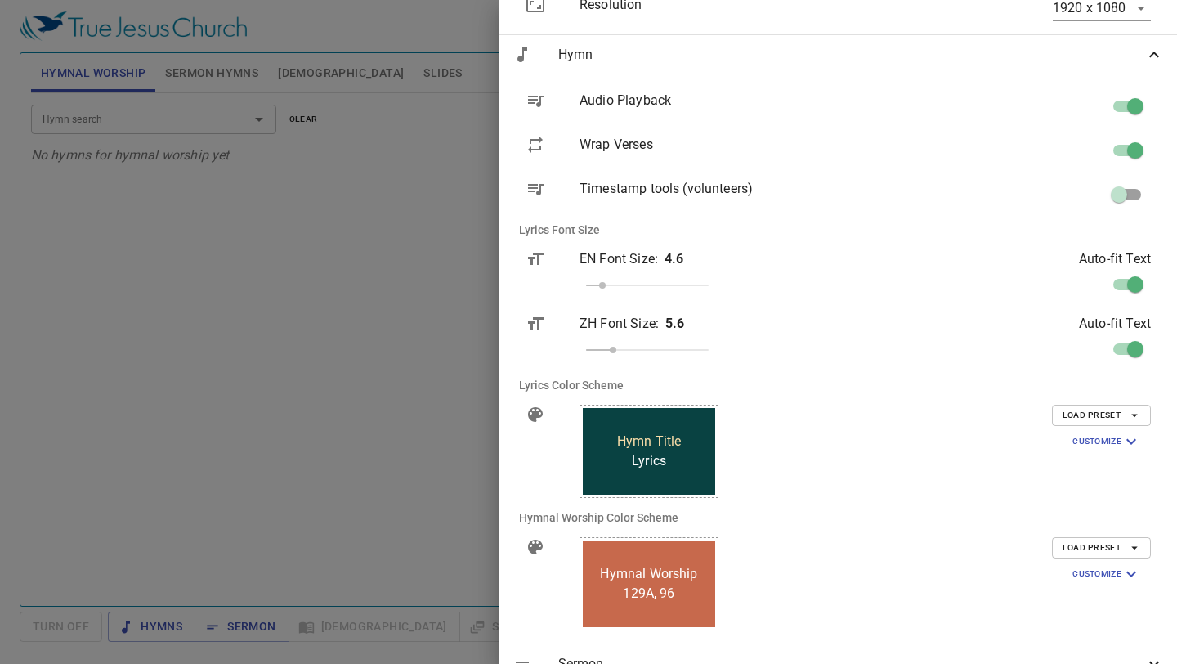
click at [1115, 422] on button "Load Preset" at bounding box center [1101, 415] width 99 height 21
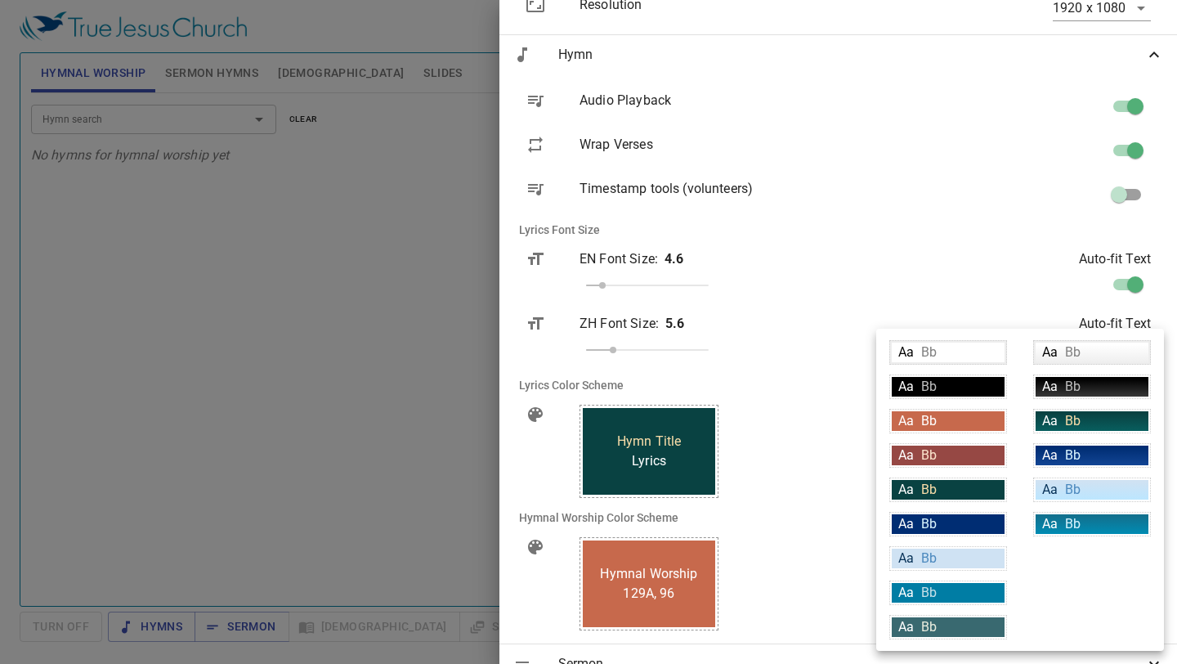
click at [827, 379] on div at bounding box center [588, 332] width 1177 height 664
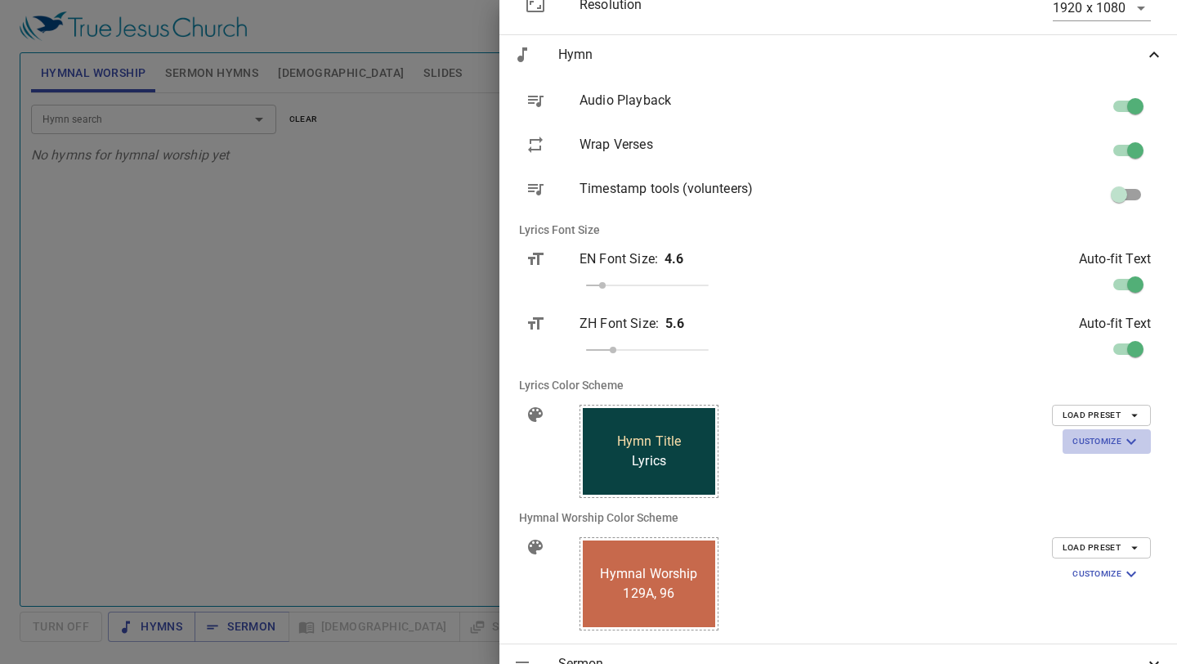
click at [1093, 445] on span "Customize" at bounding box center [1106, 441] width 69 height 20
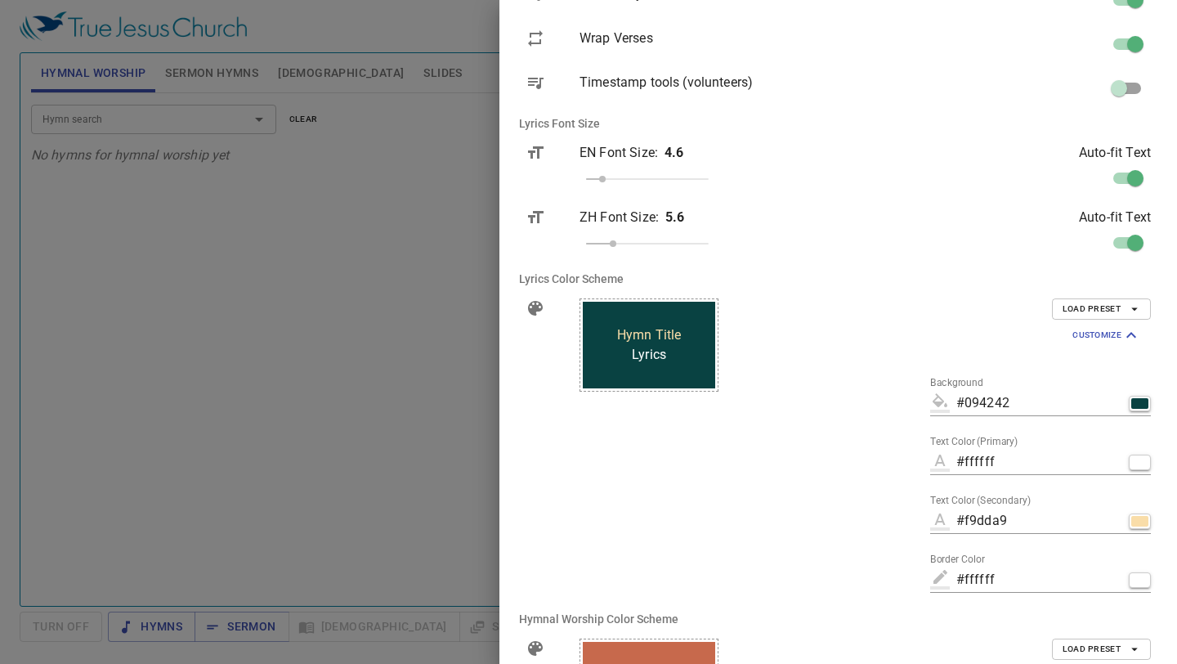
scroll to position [507, 0]
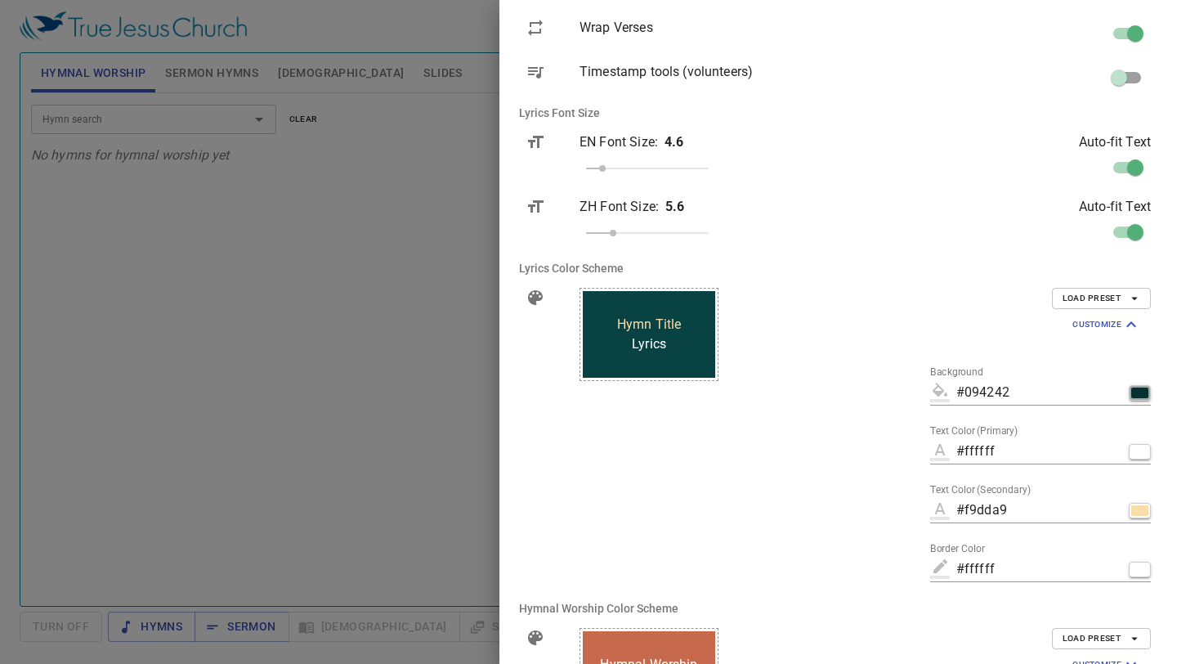
click at [1134, 387] on div "button" at bounding box center [1139, 392] width 17 height 11
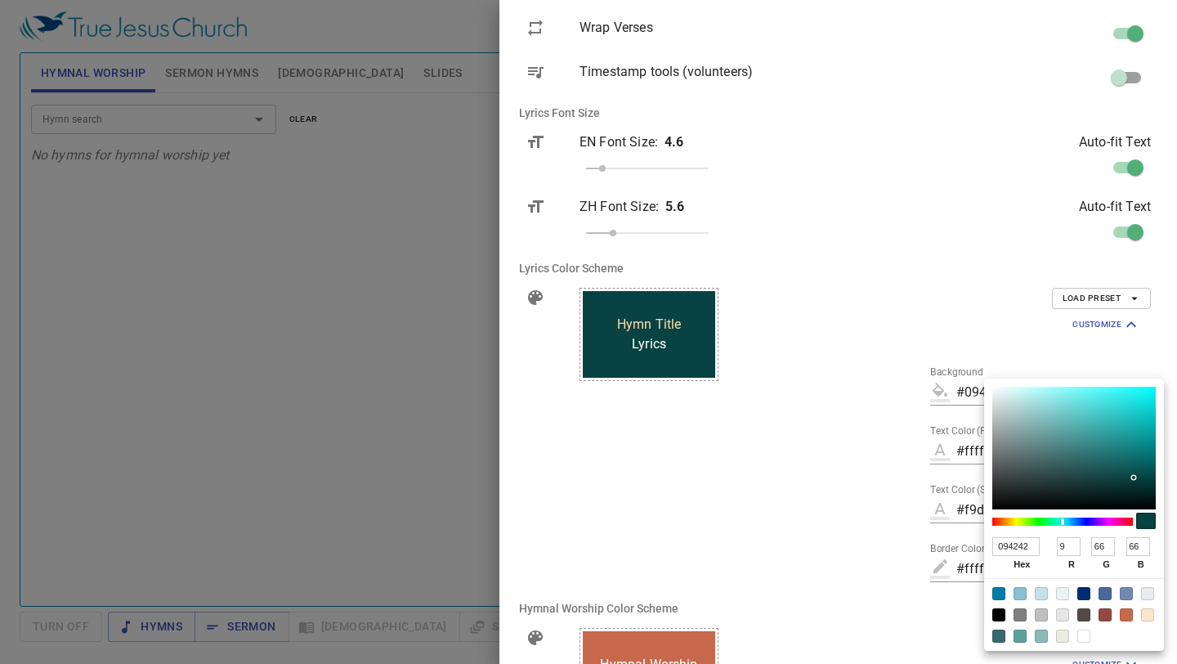
click at [999, 612] on div at bounding box center [998, 614] width 13 height 13
type input "#000000"
type input "000000"
type input "0"
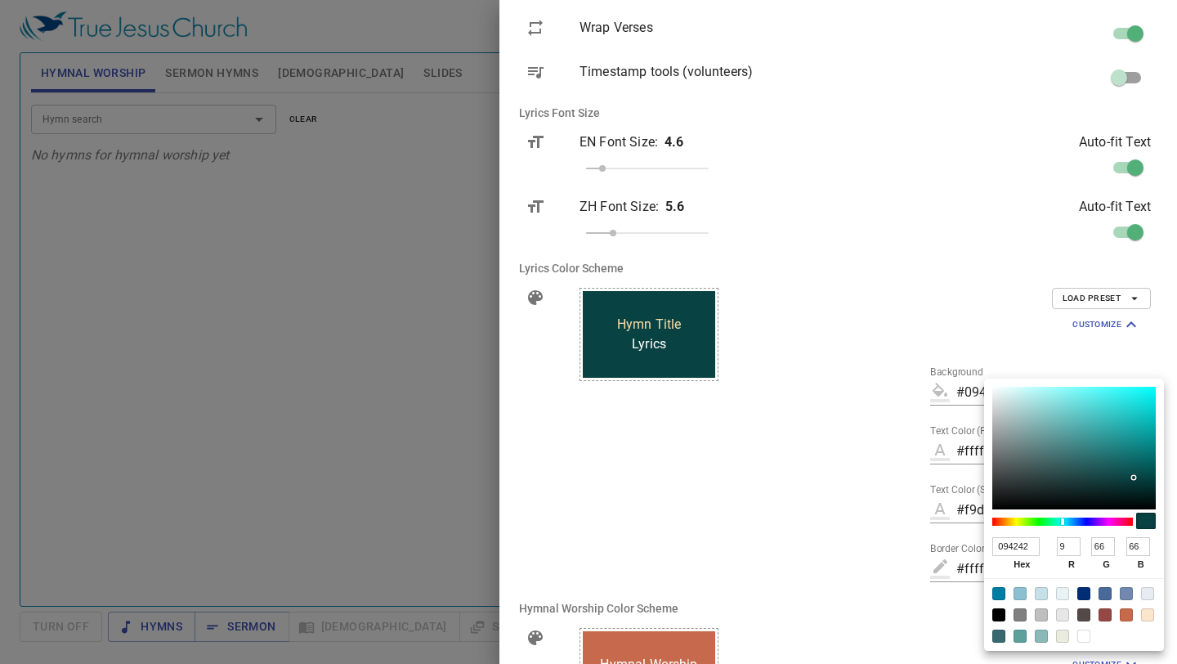
type input "0"
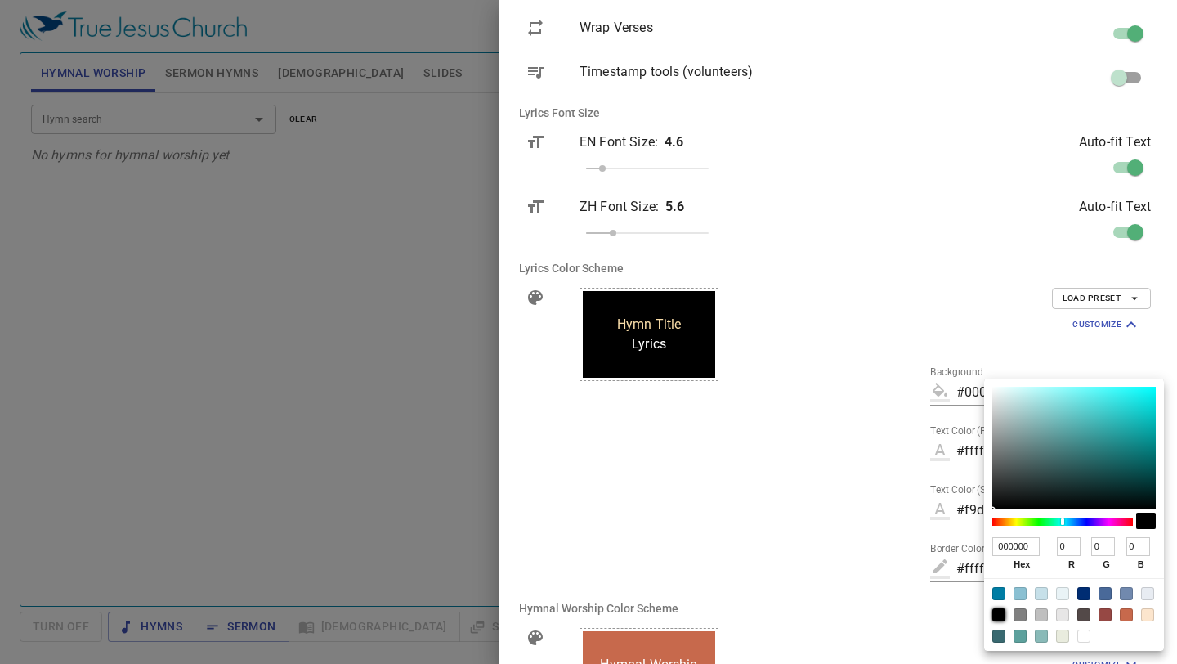
drag, startPoint x: 935, startPoint y: 548, endPoint x: 949, endPoint y: 539, distance: 16.5
click at [936, 546] on div at bounding box center [588, 332] width 1177 height 664
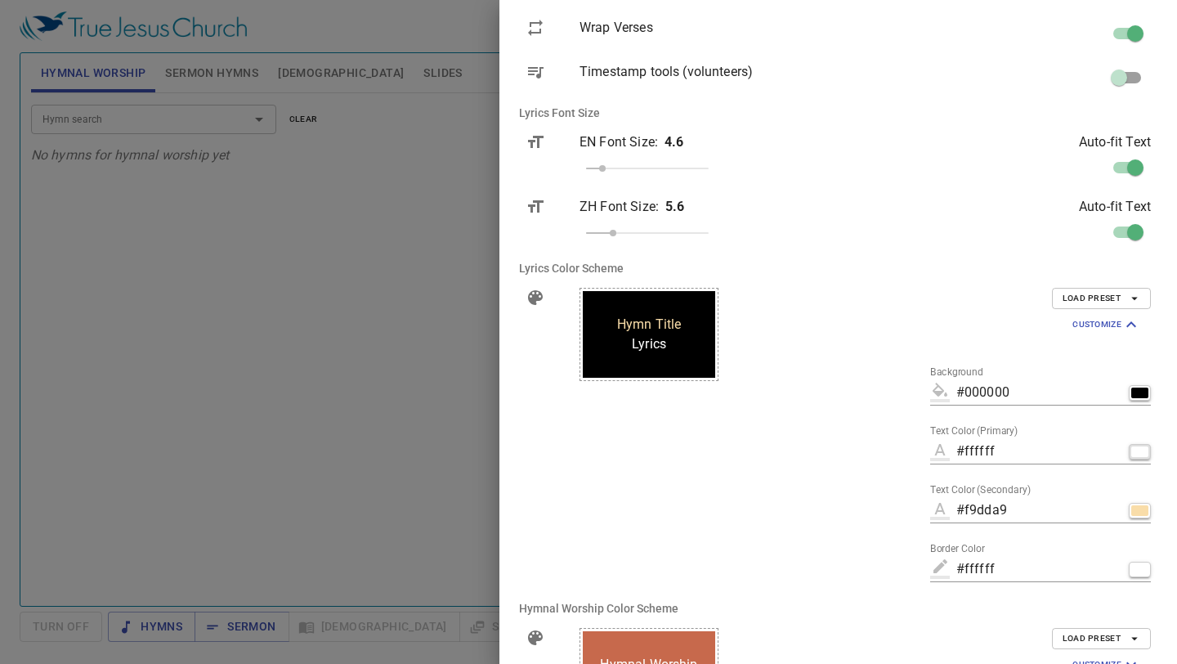
click at [1143, 458] on button "button" at bounding box center [1140, 452] width 22 height 16
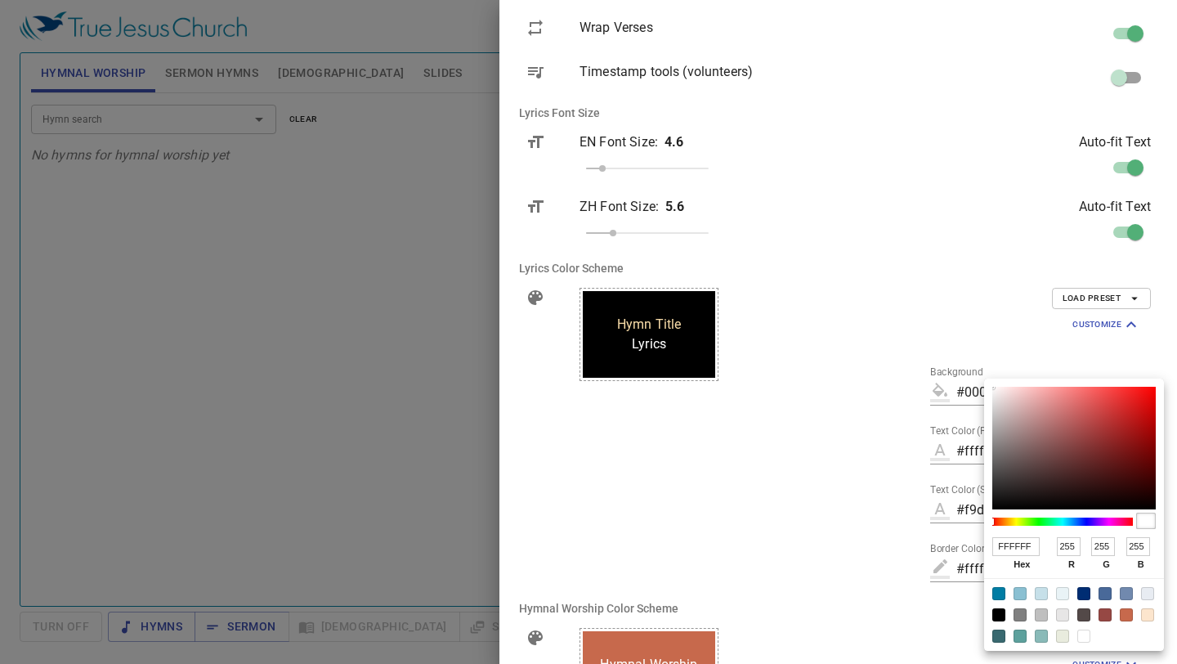
click at [1142, 519] on div at bounding box center [1146, 520] width 20 height 16
click at [1081, 632] on div at bounding box center [1083, 635] width 13 height 13
click at [1081, 637] on div at bounding box center [1083, 635] width 13 height 13
click at [1088, 637] on div at bounding box center [1083, 635] width 13 height 13
click at [932, 502] on div at bounding box center [588, 332] width 1177 height 664
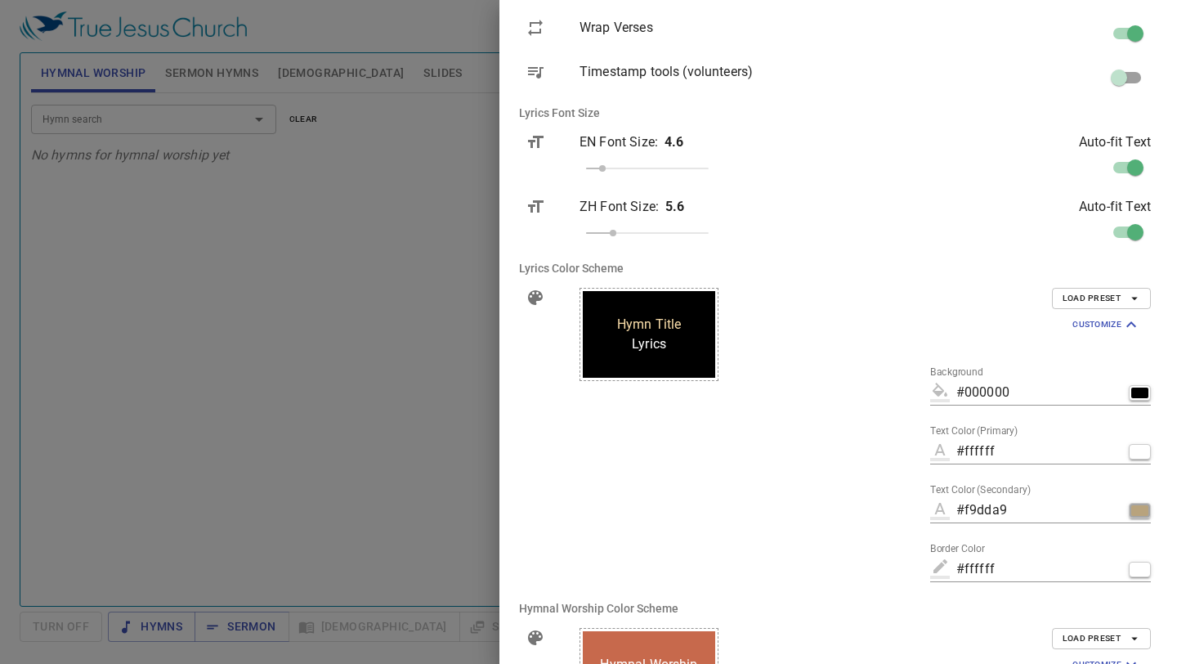
click at [1138, 516] on button "button" at bounding box center [1140, 511] width 22 height 16
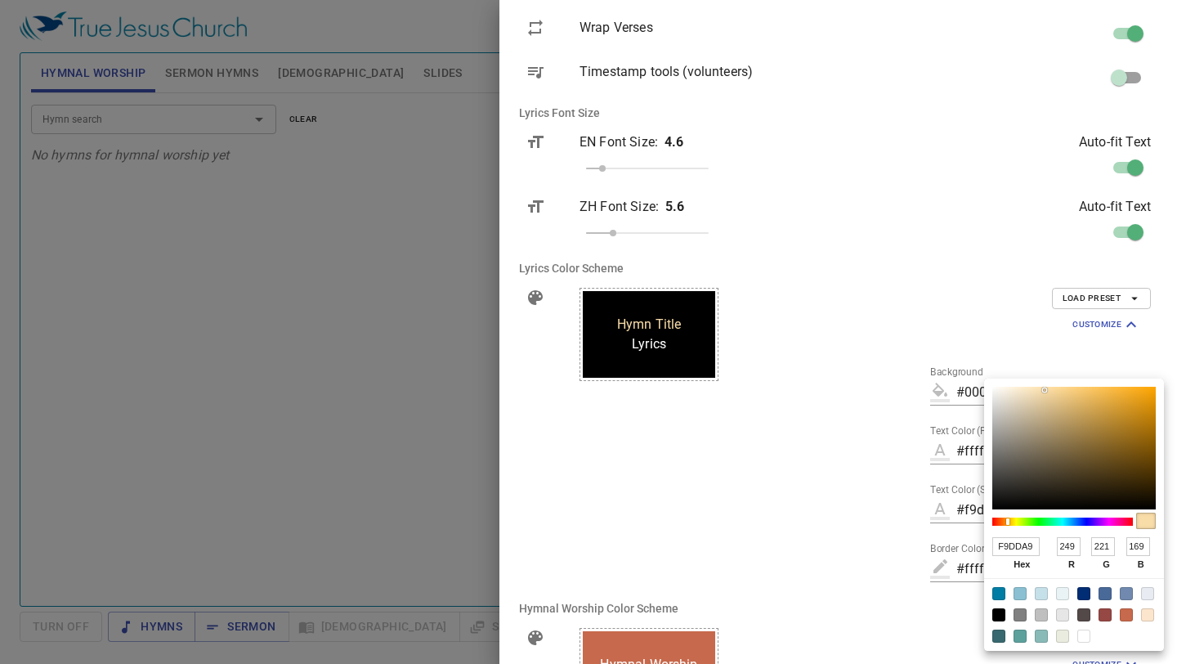
click at [1080, 630] on div at bounding box center [1083, 635] width 13 height 13
type input "#ffffff"
type input "FFFFFF"
type input "255"
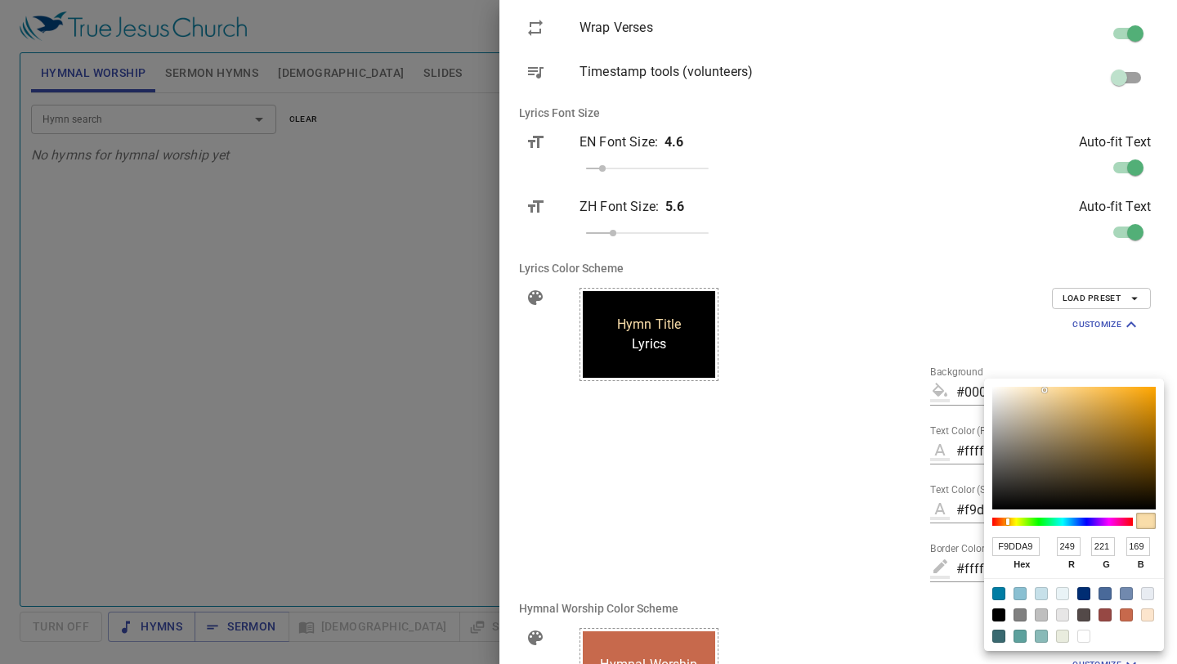
type input "255"
click at [802, 475] on div at bounding box center [588, 332] width 1177 height 664
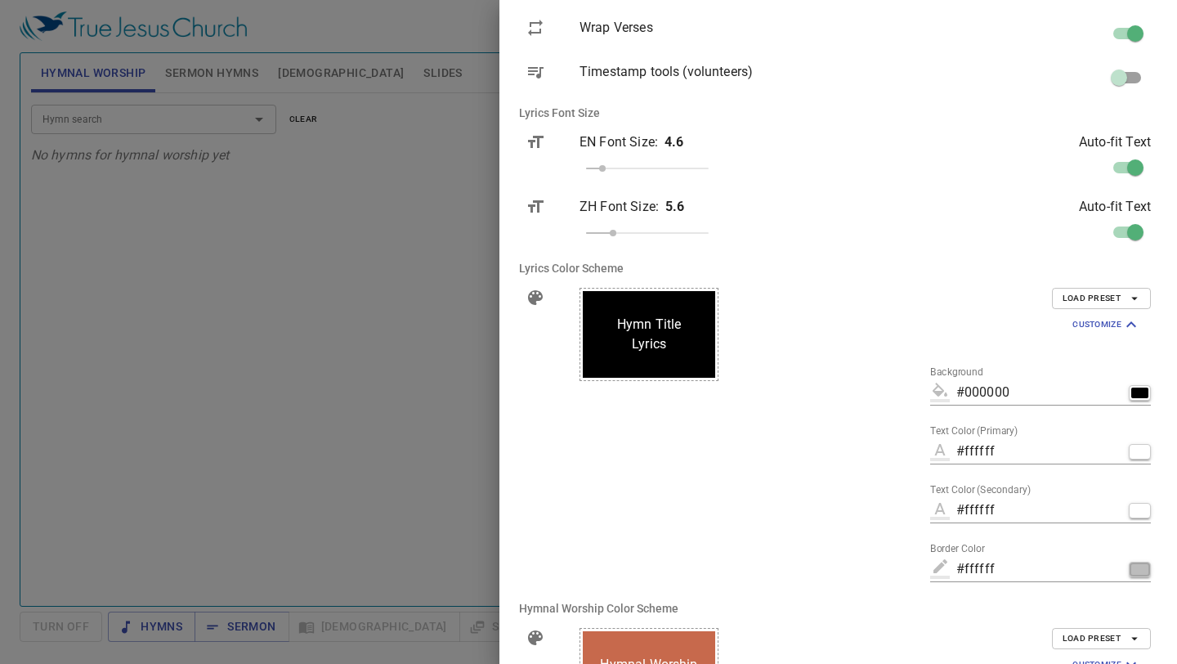
click at [1137, 569] on div "button" at bounding box center [1139, 569] width 17 height 11
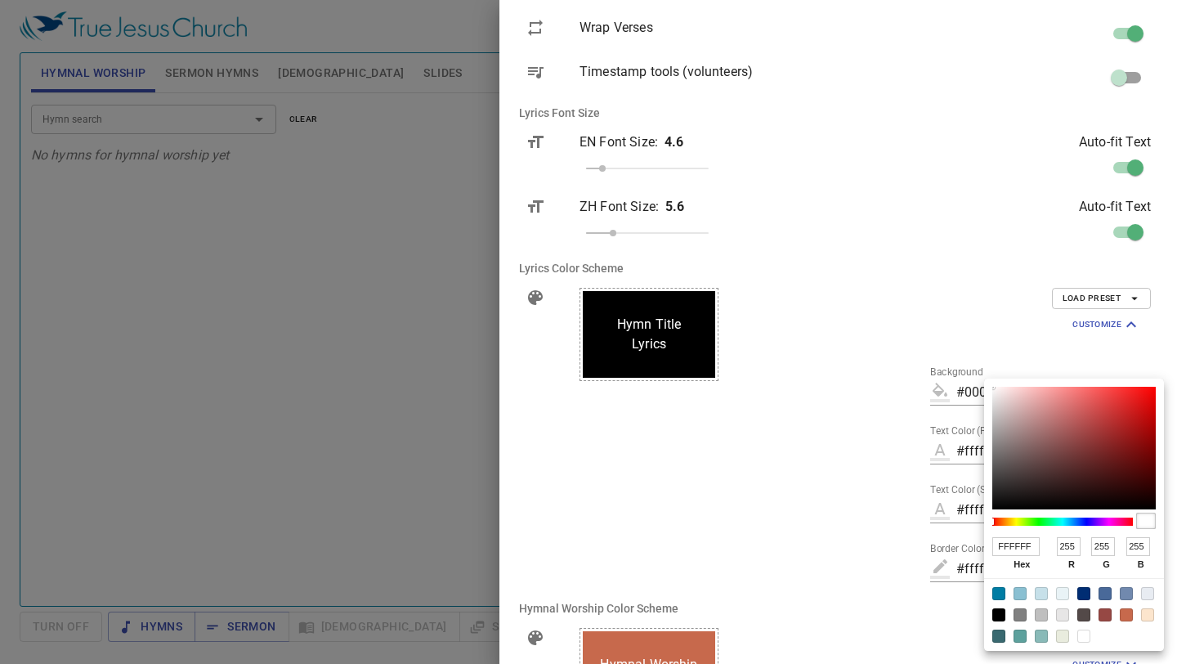
click at [1000, 615] on div at bounding box center [998, 614] width 13 height 13
type input "#000000"
type input "000000"
type input "0"
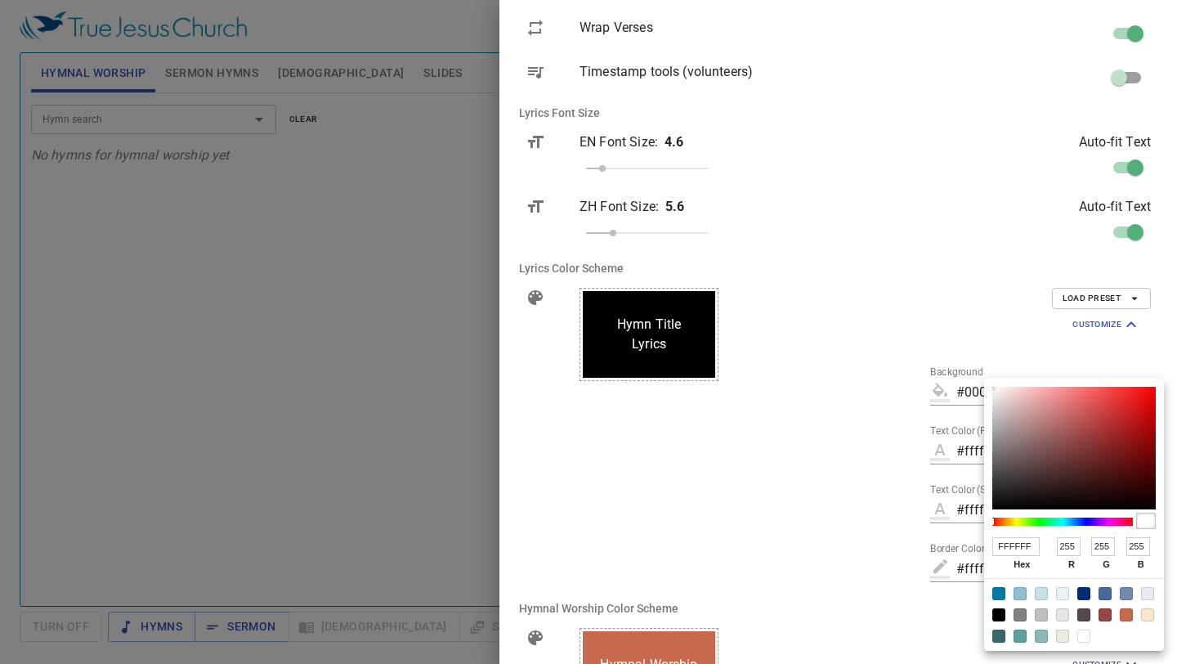
type input "0"
click at [891, 517] on div at bounding box center [588, 332] width 1177 height 664
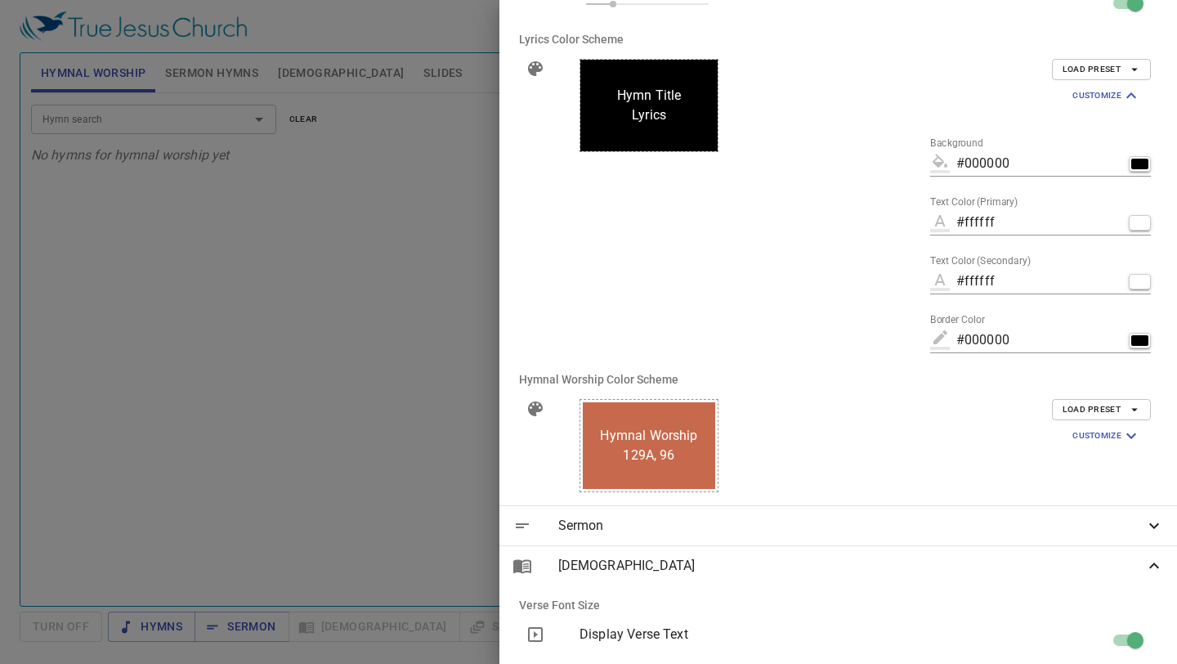
scroll to position [740, 0]
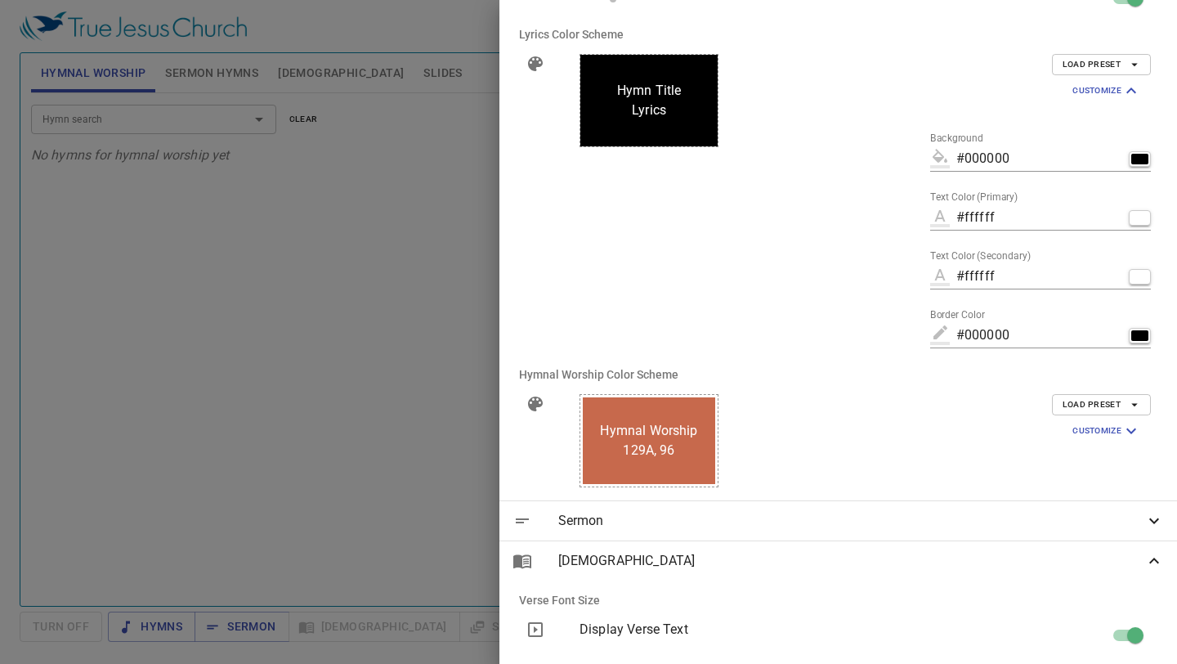
click at [1124, 401] on span "Load Preset" at bounding box center [1101, 404] width 78 height 15
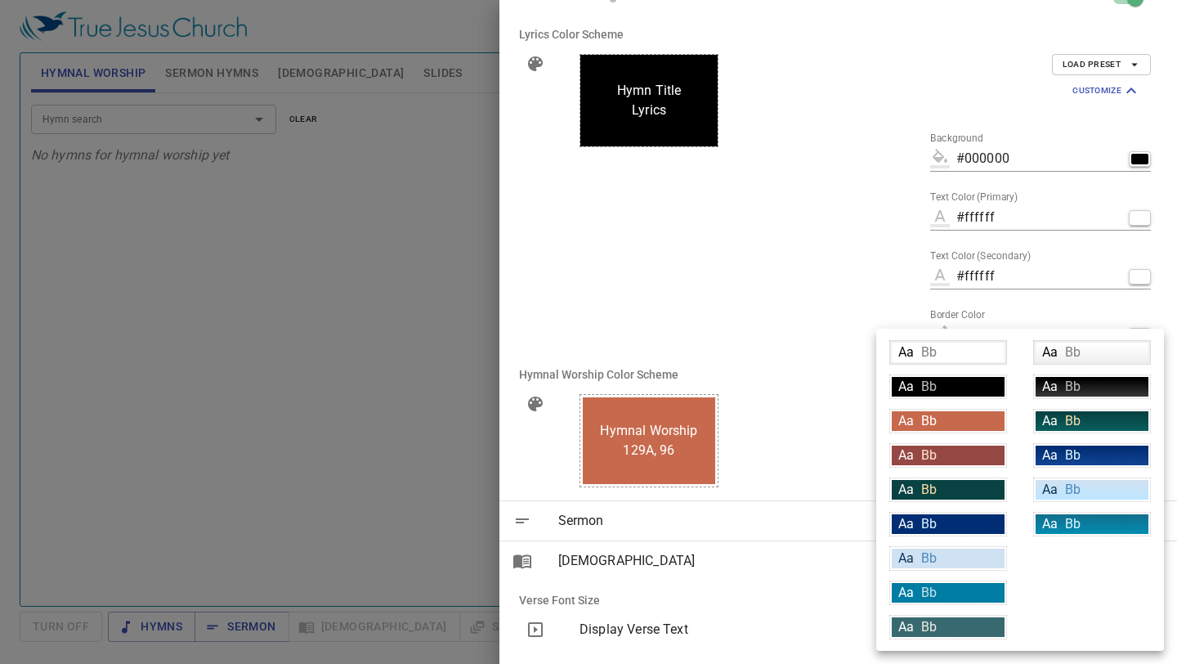
drag, startPoint x: 788, startPoint y: 343, endPoint x: 929, endPoint y: 393, distance: 149.9
click at [788, 343] on div at bounding box center [588, 332] width 1177 height 664
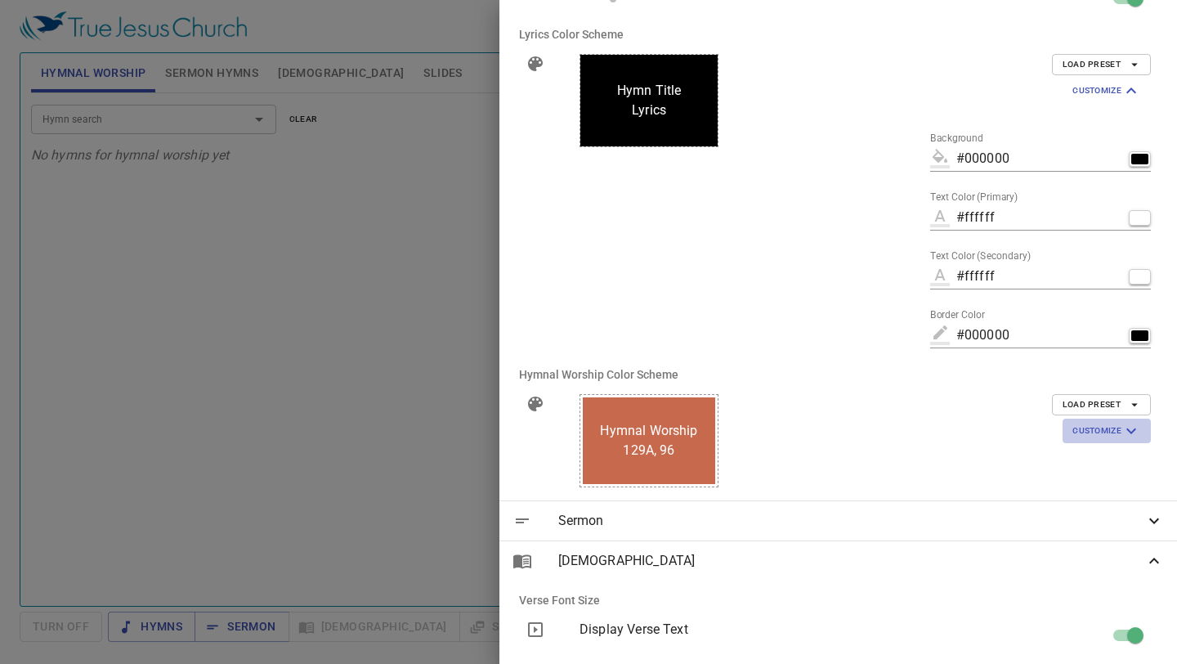
click at [1081, 418] on button "Customize" at bounding box center [1106, 430] width 88 height 25
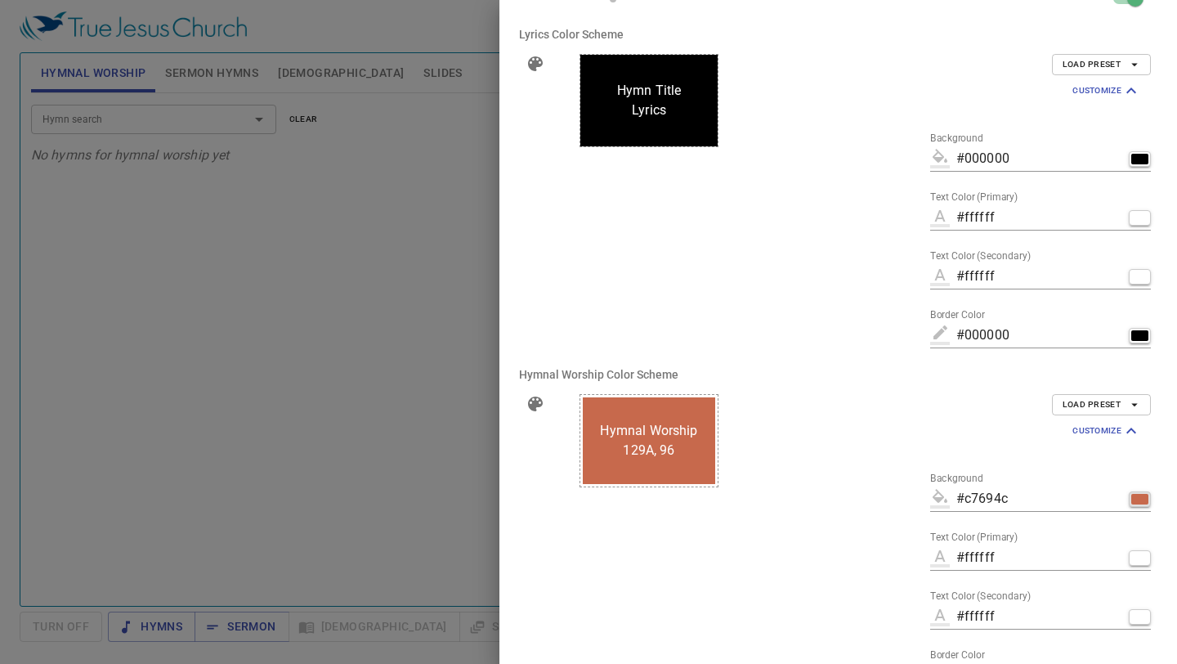
click at [1146, 503] on div "button" at bounding box center [1139, 499] width 17 height 11
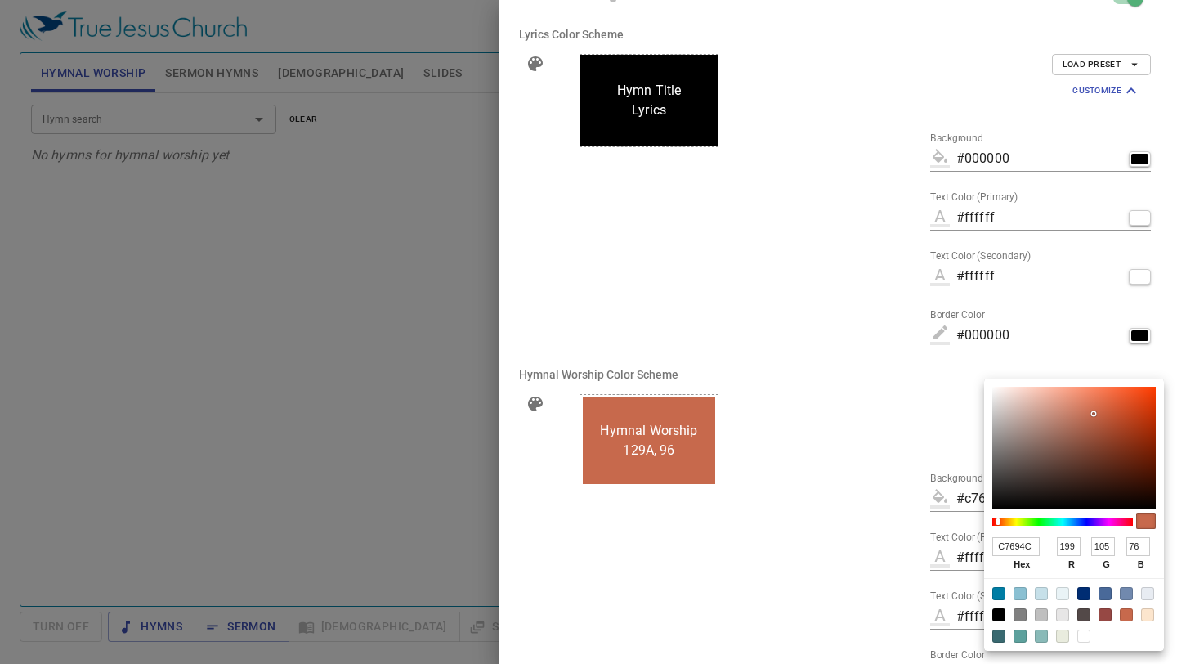
click at [999, 612] on div at bounding box center [998, 614] width 13 height 13
type input "#000000"
type input "000000"
type input "0"
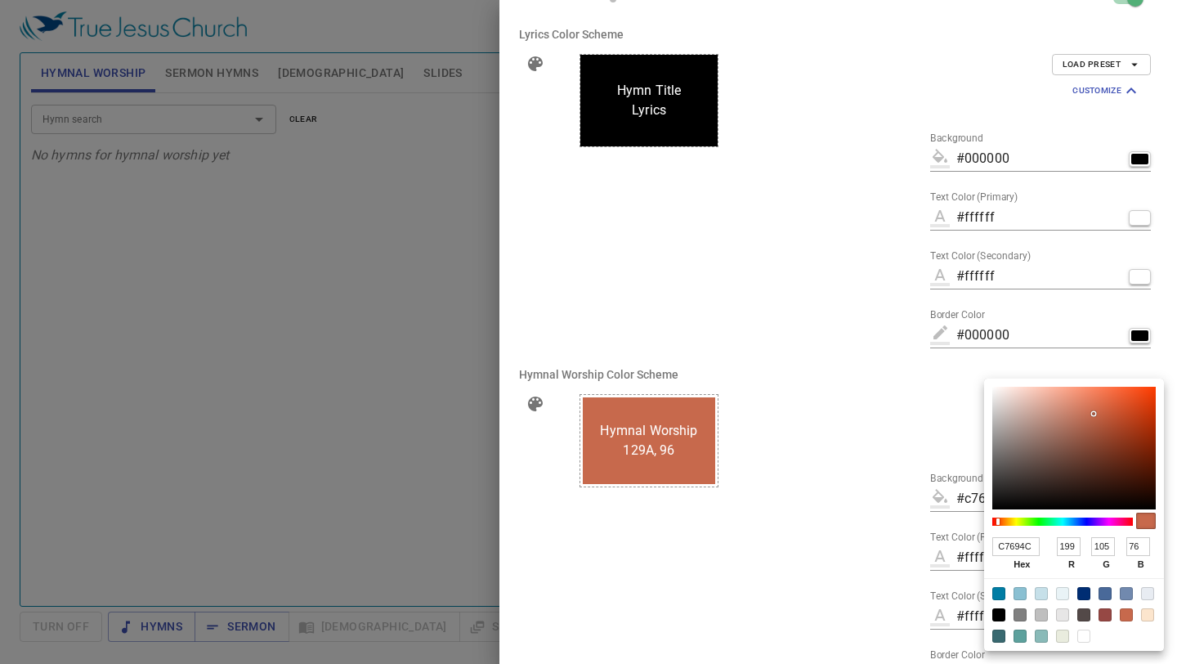
type input "0"
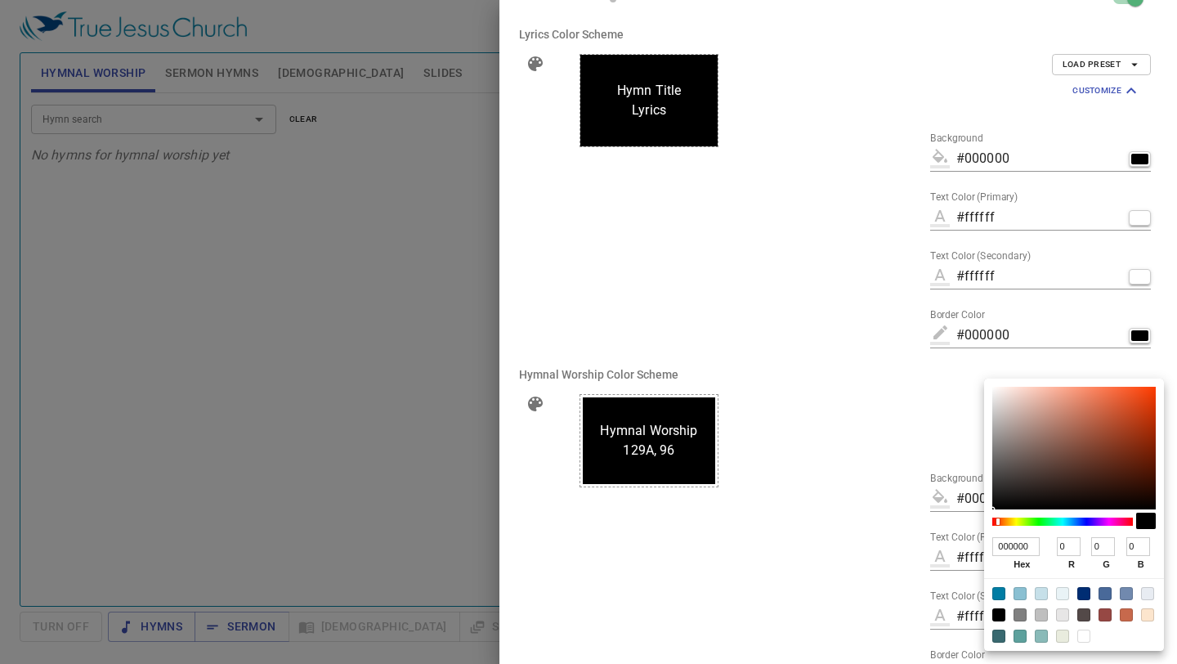
click at [935, 531] on div at bounding box center [588, 332] width 1177 height 664
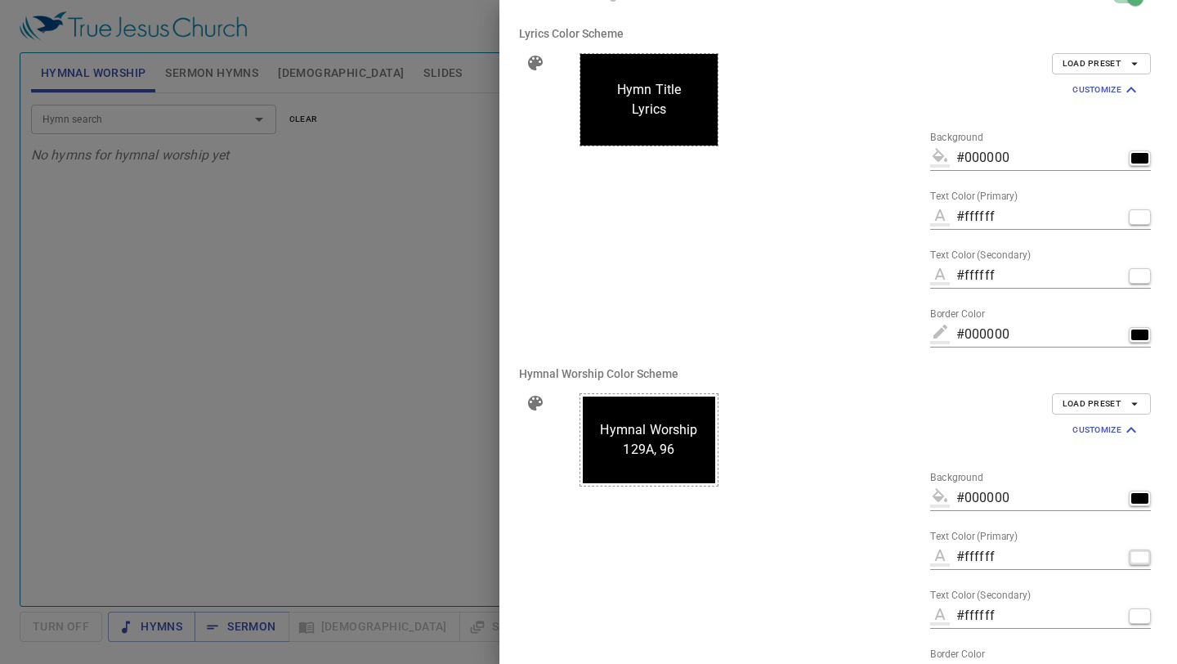
scroll to position [811, 0]
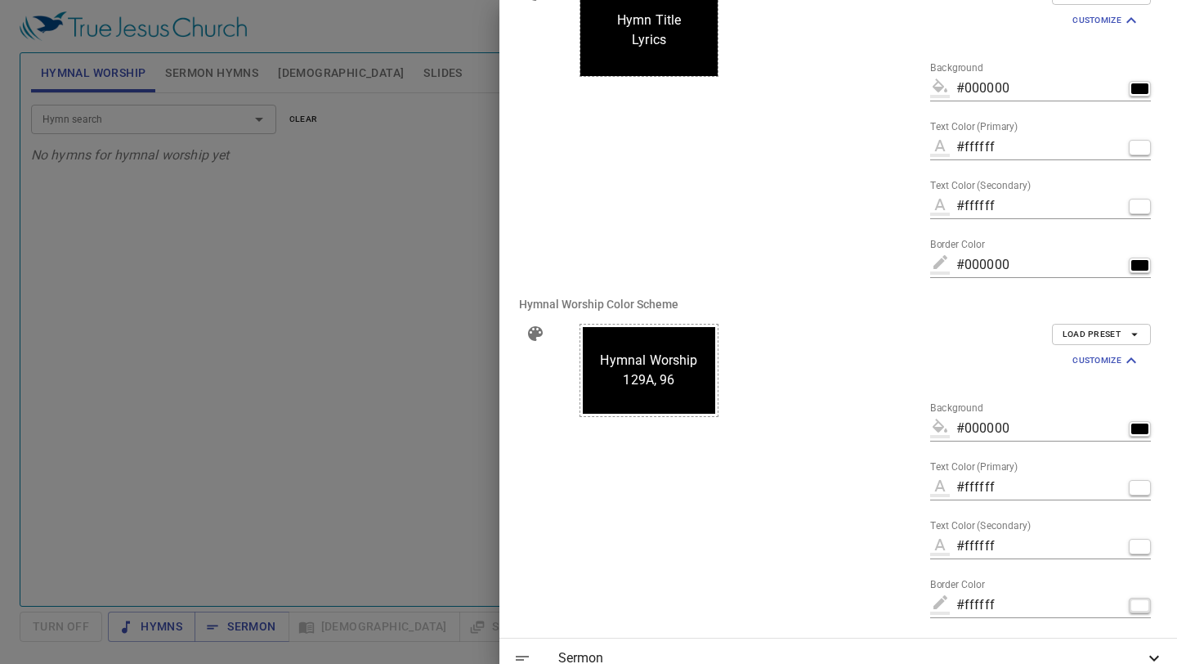
click at [1141, 606] on div "button" at bounding box center [1139, 605] width 17 height 11
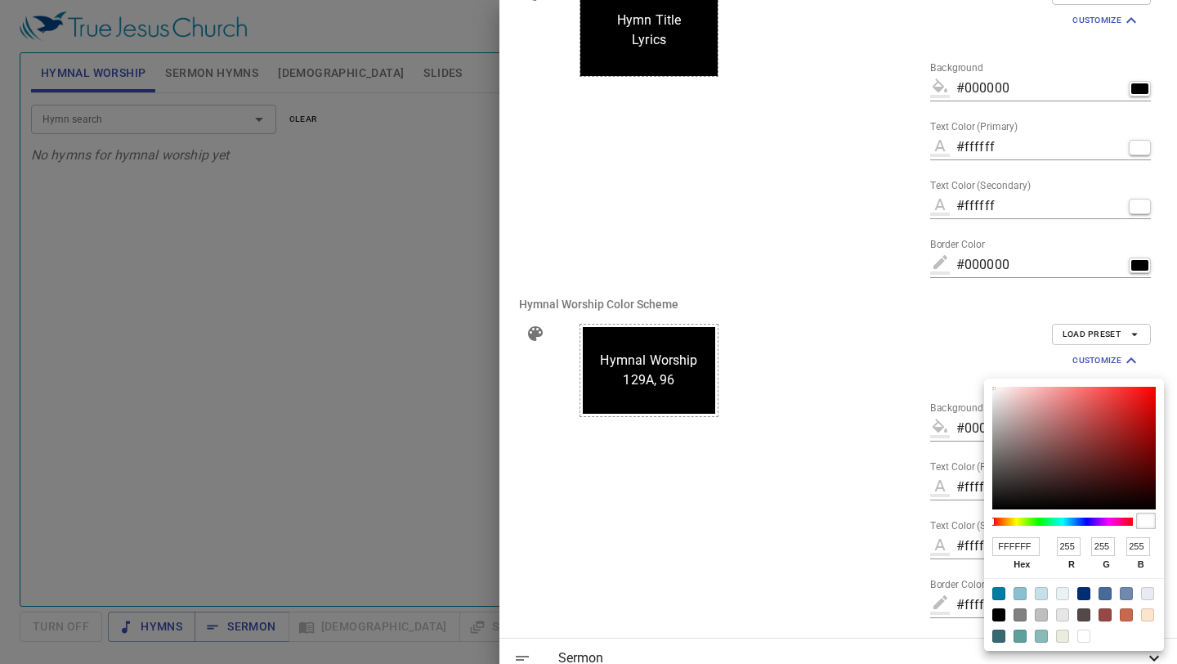
click at [999, 612] on div at bounding box center [998, 614] width 13 height 13
type input "#000000"
type input "000000"
type input "0"
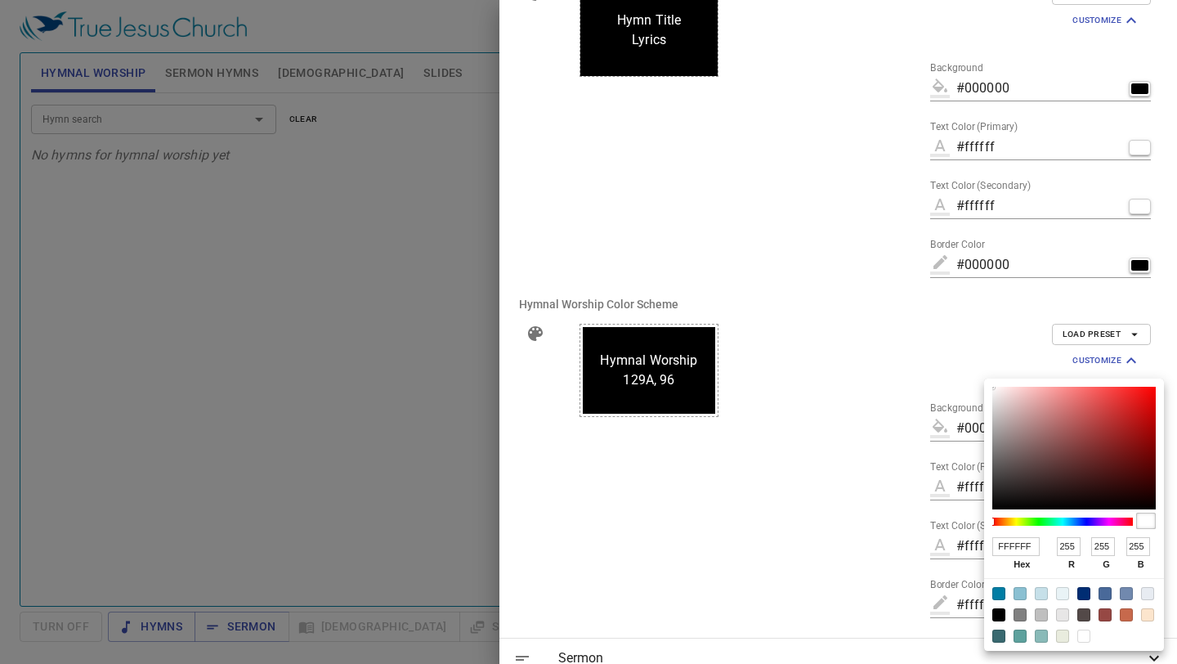
type input "0"
click at [925, 546] on div at bounding box center [588, 332] width 1177 height 664
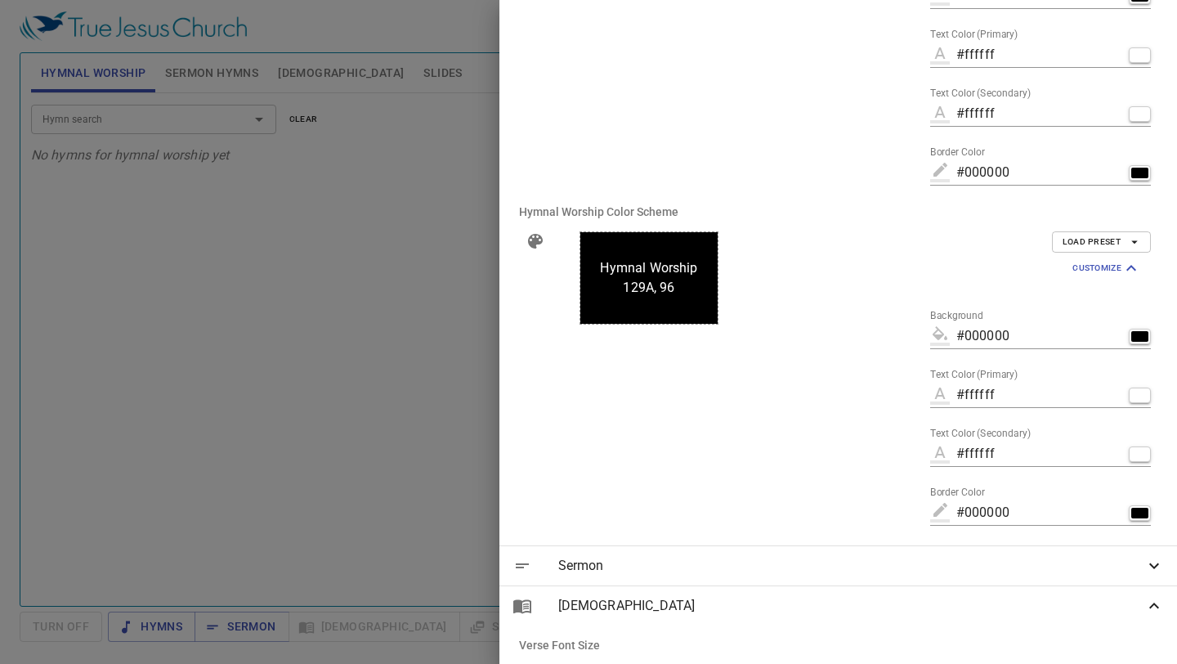
scroll to position [950, 0]
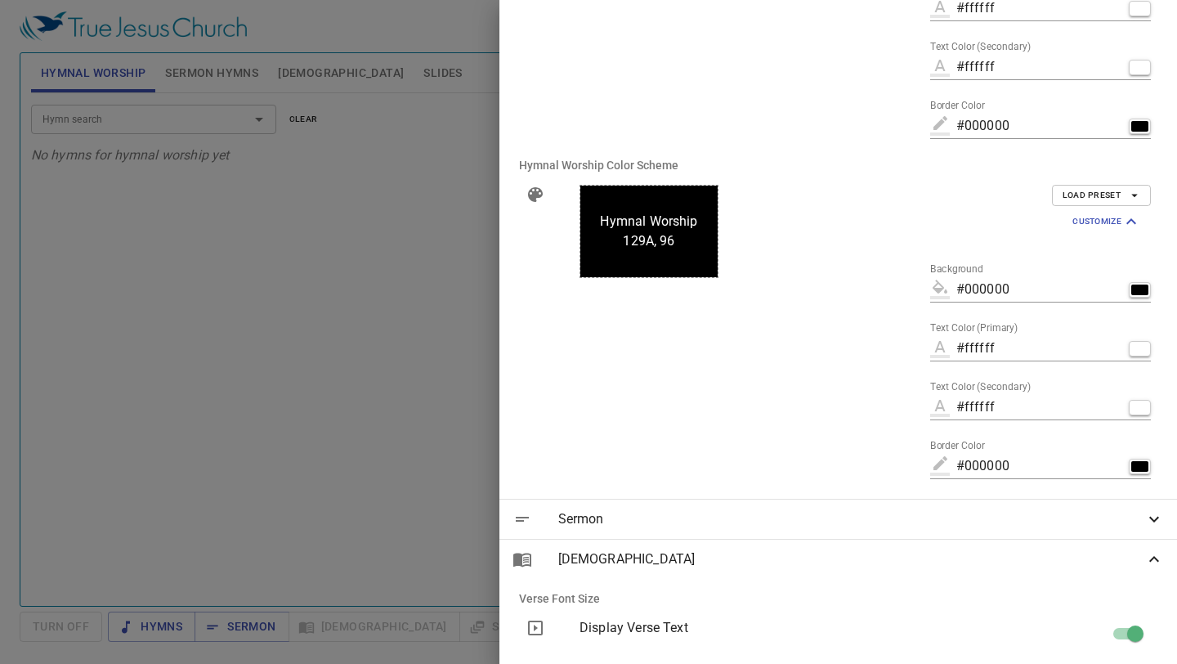
click at [1071, 543] on div "[DEMOGRAPHIC_DATA]" at bounding box center [837, 558] width 677 height 39
click at [1066, 516] on span "Sermon" at bounding box center [851, 519] width 586 height 20
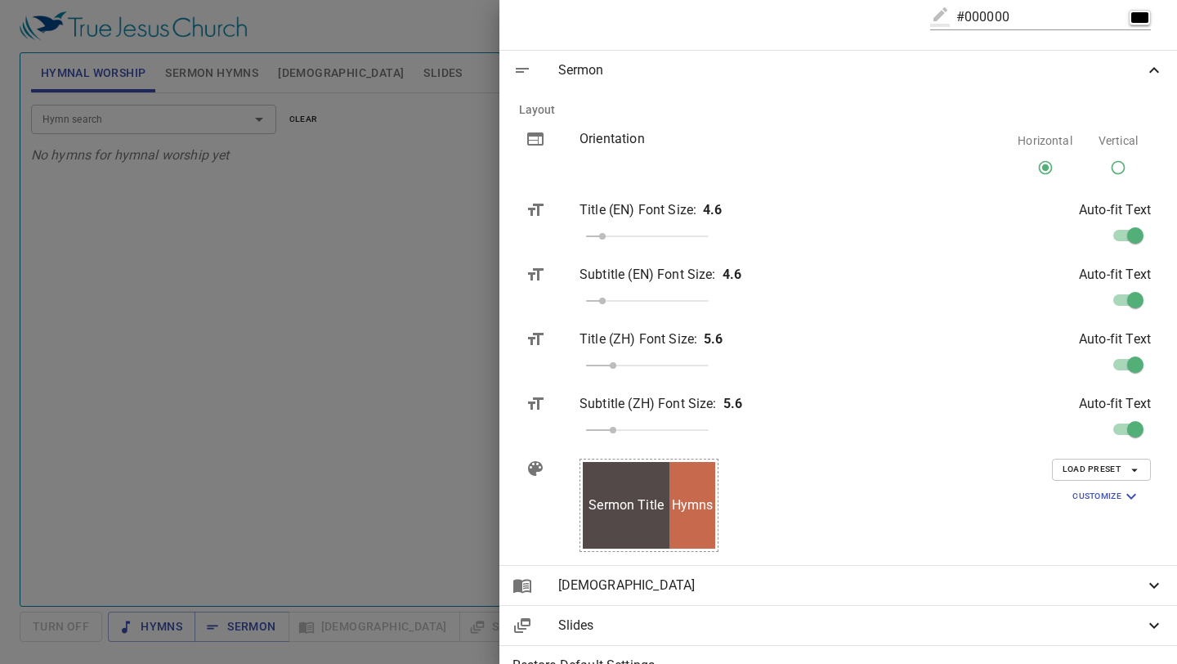
scroll to position [1423, 0]
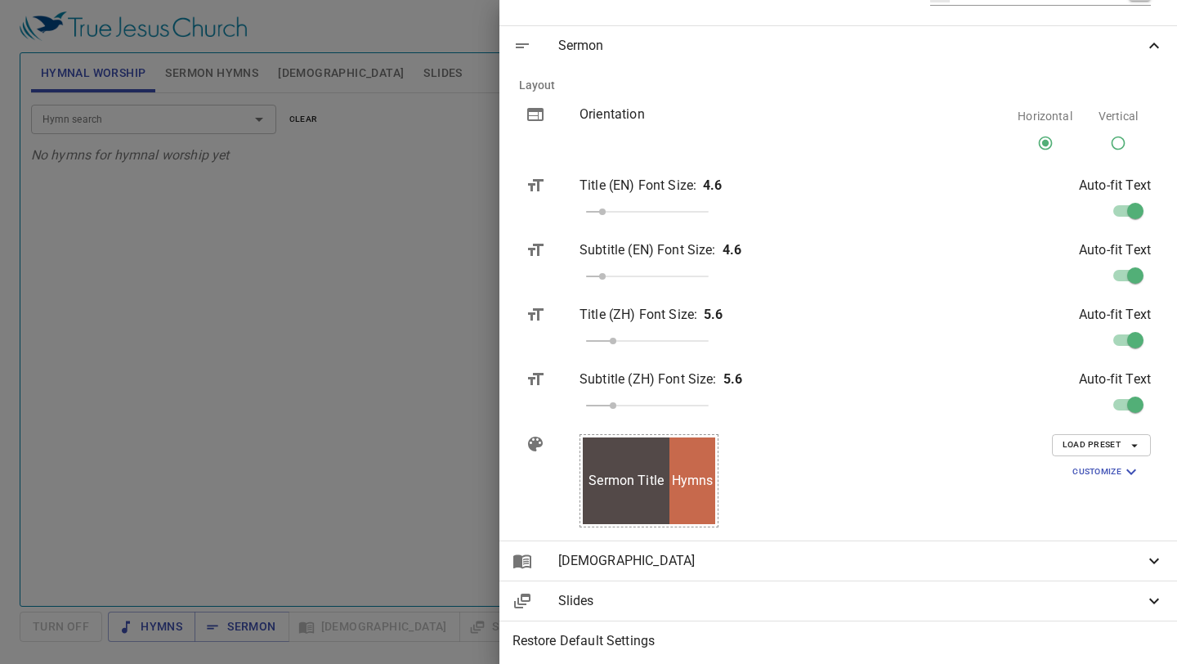
click at [1113, 429] on div "Load Preset Customize Background #534948 Text Color (Primary) #ffffff Text Colo…" at bounding box center [1027, 480] width 271 height 119
click at [1115, 436] on button "Load Preset" at bounding box center [1101, 444] width 99 height 21
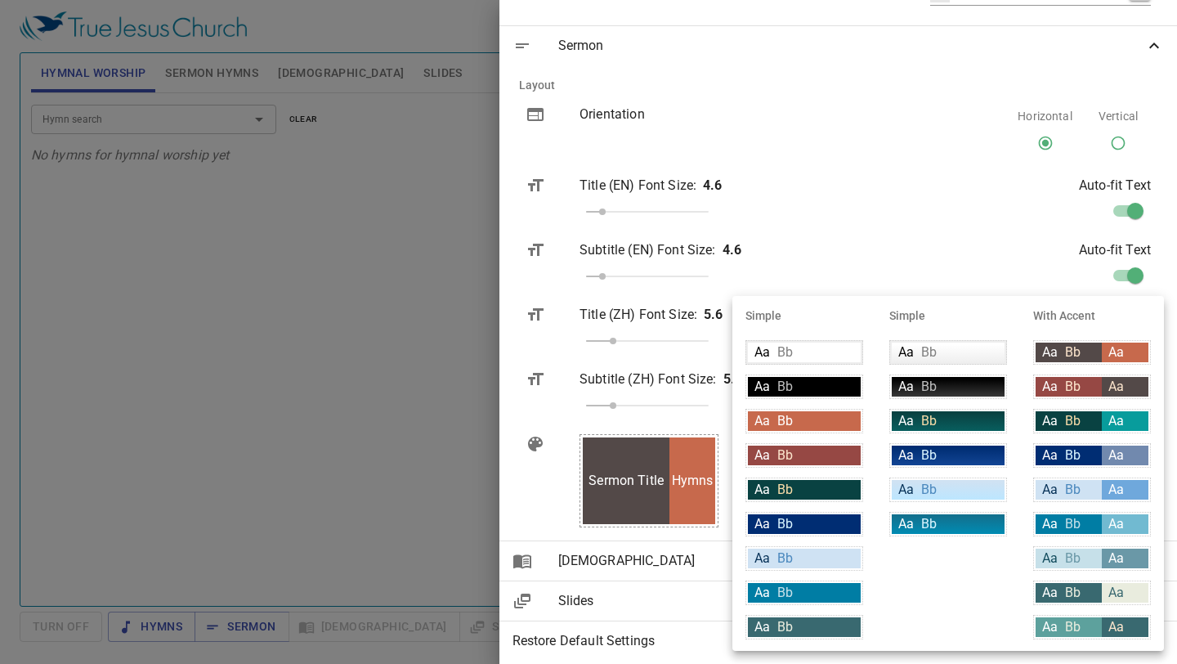
click at [774, 287] on div at bounding box center [588, 332] width 1177 height 664
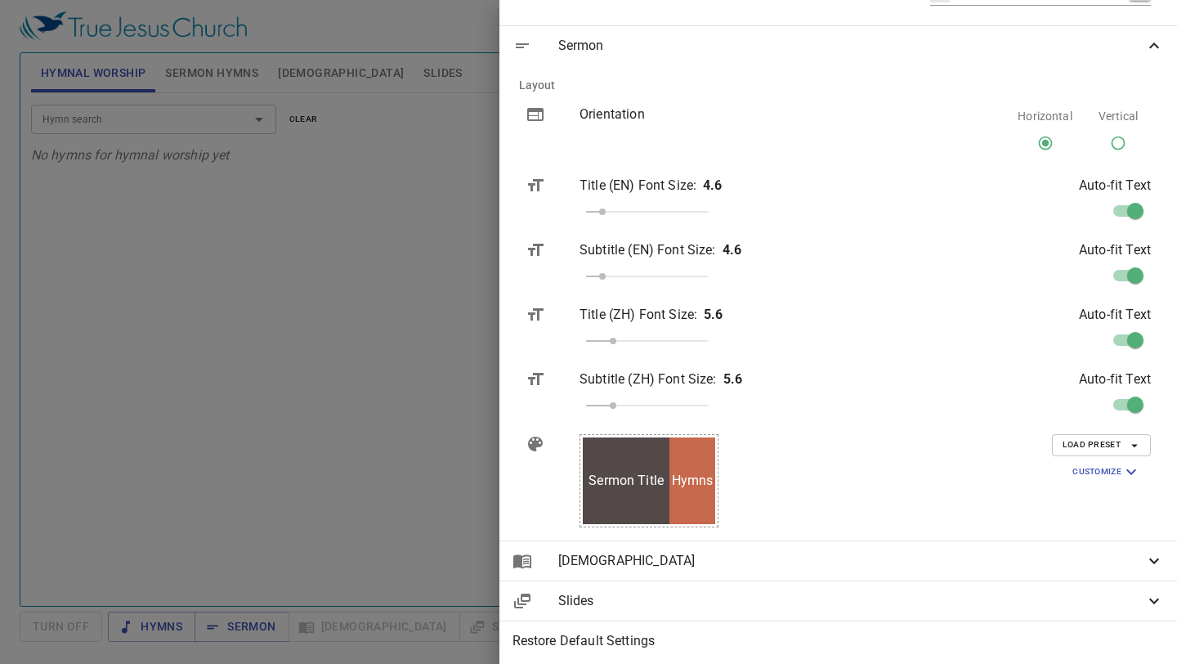
click at [1105, 460] on button "Customize" at bounding box center [1106, 471] width 88 height 25
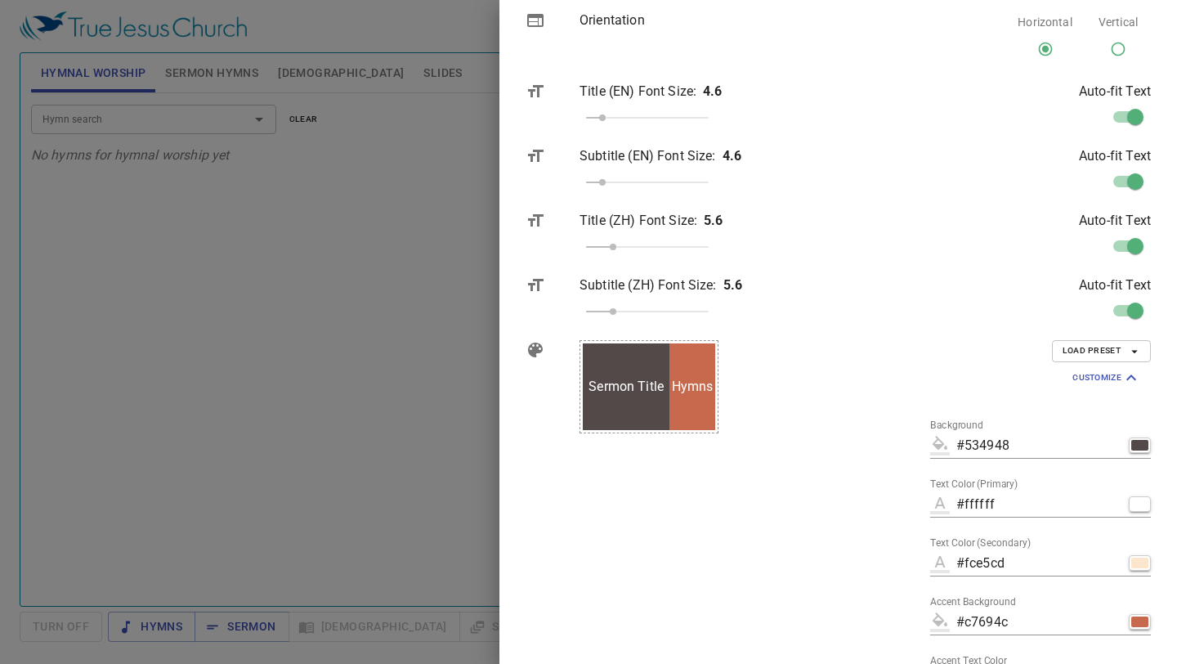
scroll to position [1519, 0]
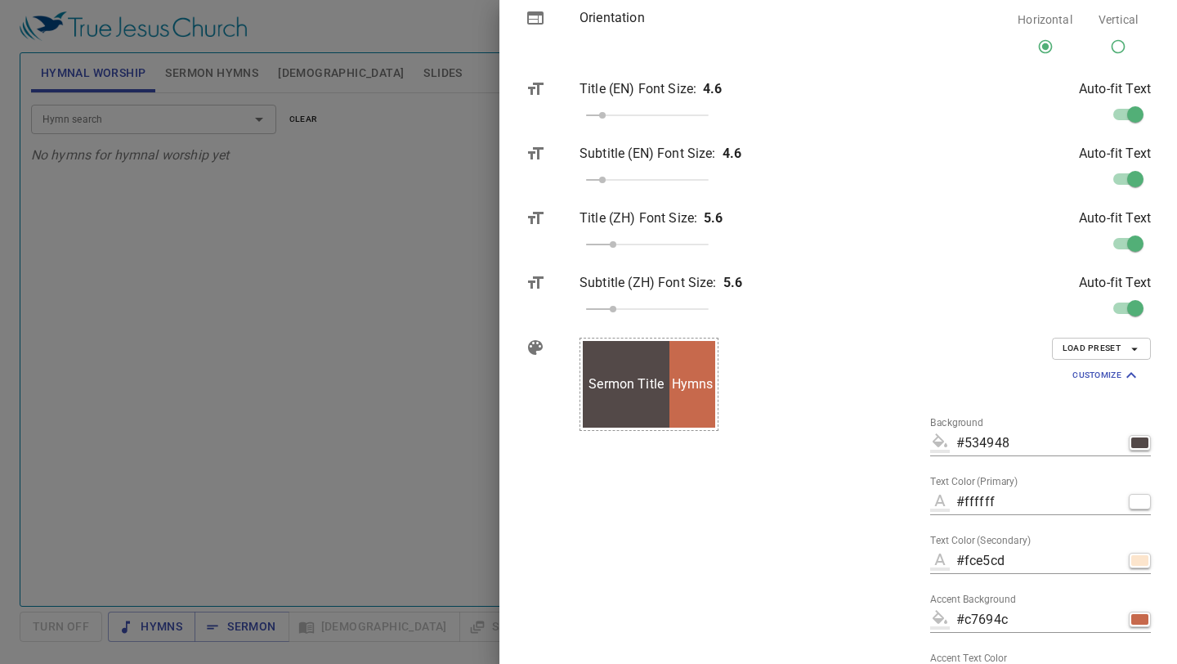
click at [1142, 430] on div "#534948" at bounding box center [1040, 443] width 221 height 26
click at [1143, 440] on div "button" at bounding box center [1139, 442] width 17 height 11
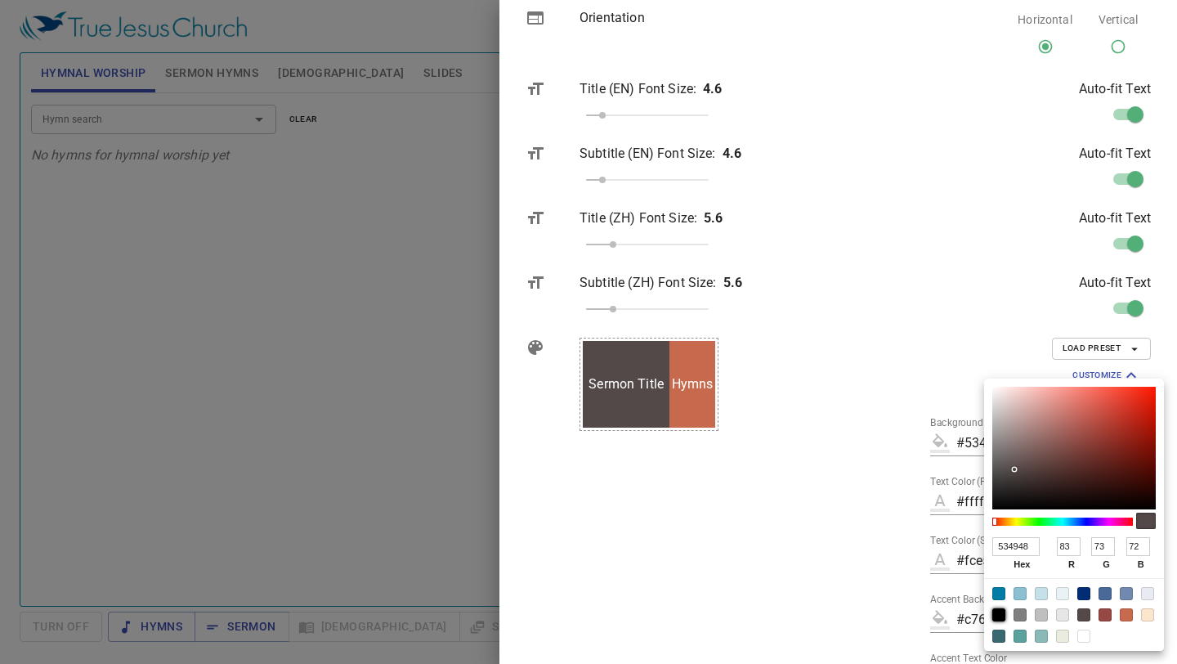
click at [1001, 614] on div at bounding box center [998, 614] width 13 height 13
type input "#000000"
type input "000000"
type input "0"
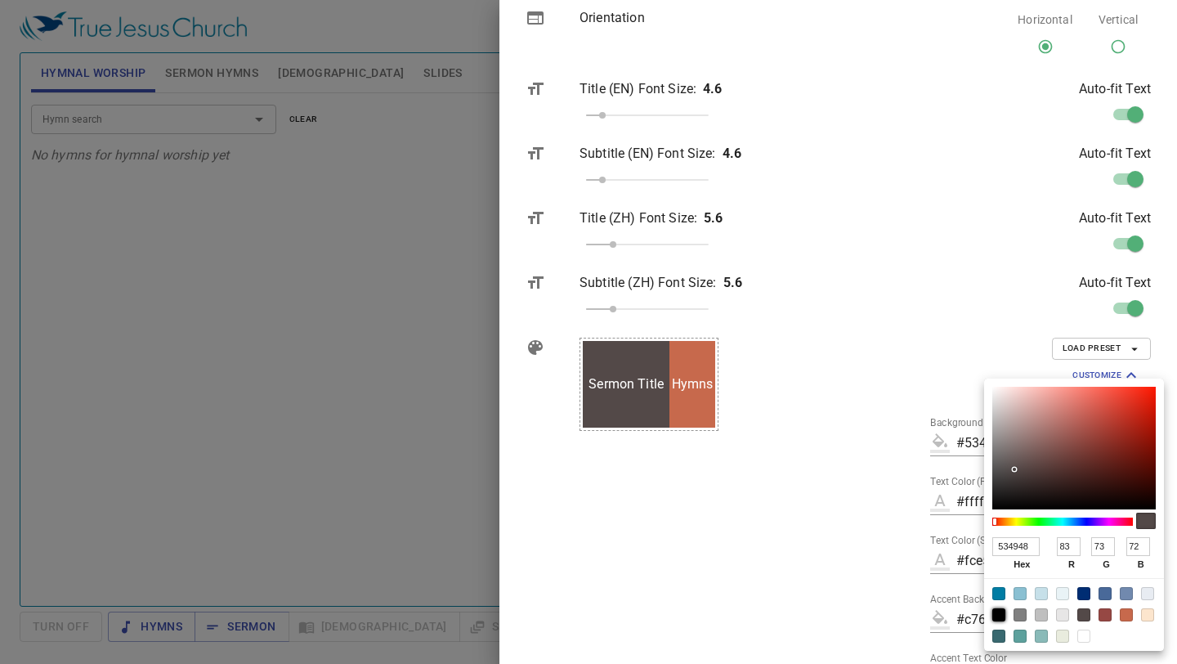
type input "0"
drag, startPoint x: 861, startPoint y: 549, endPoint x: 1098, endPoint y: 534, distance: 238.3
click at [862, 549] on div at bounding box center [588, 332] width 1177 height 664
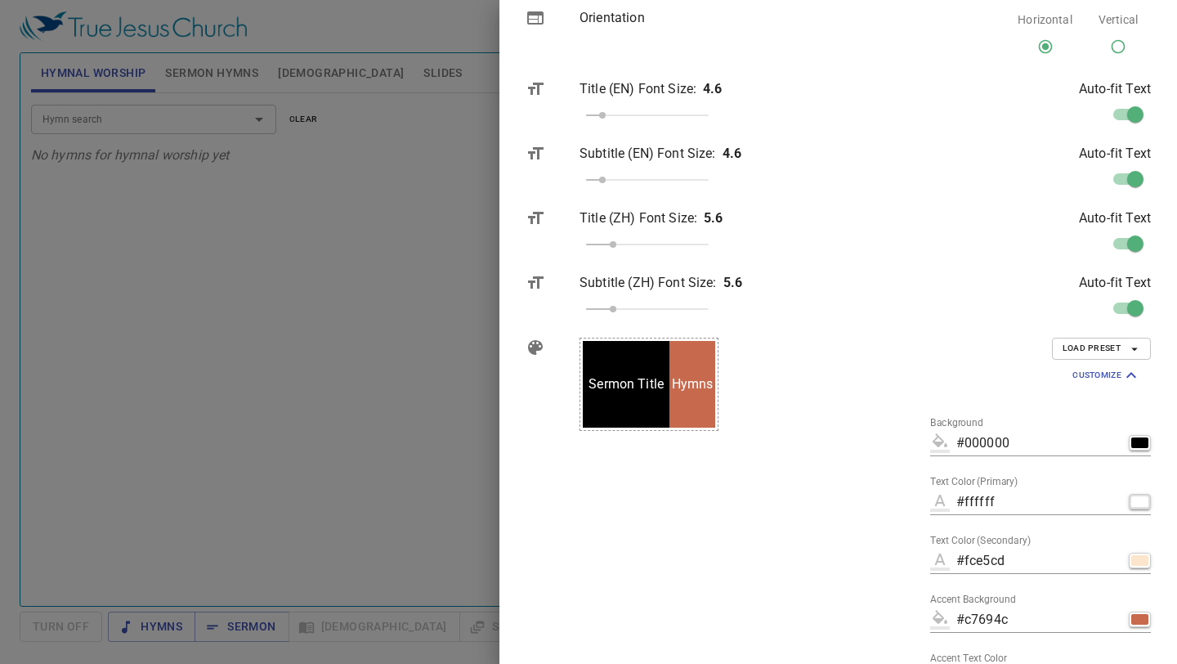
click at [1129, 498] on button "button" at bounding box center [1140, 502] width 22 height 16
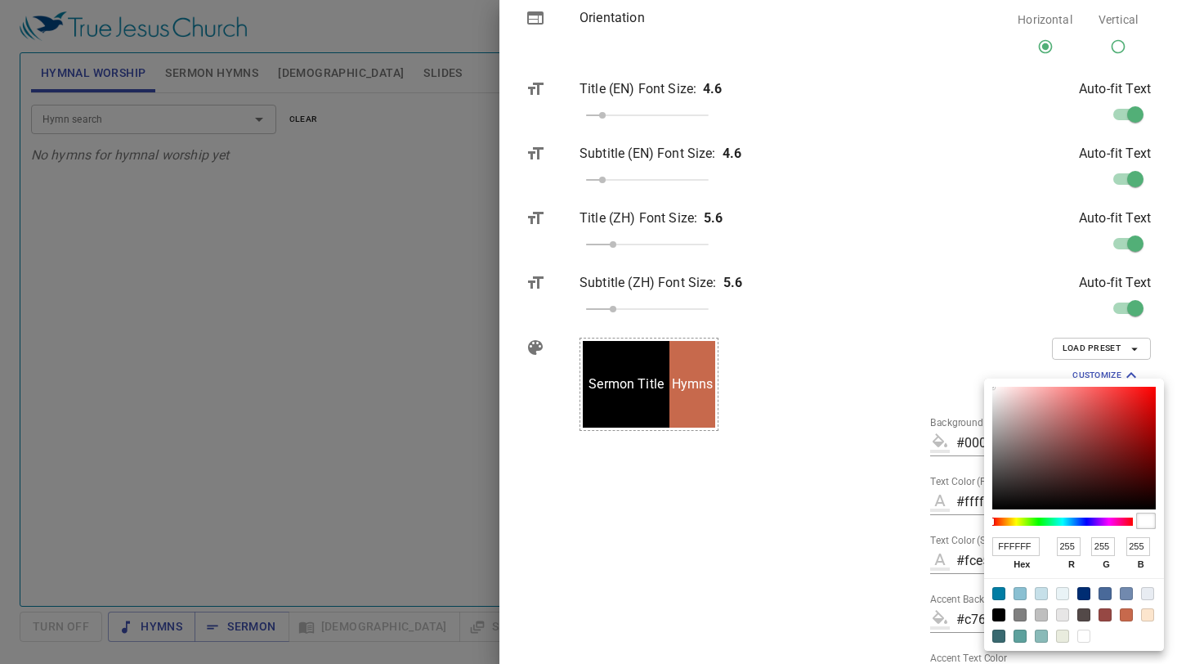
type input "#0d0101"
type input "0D0101"
type input "13"
type input "1"
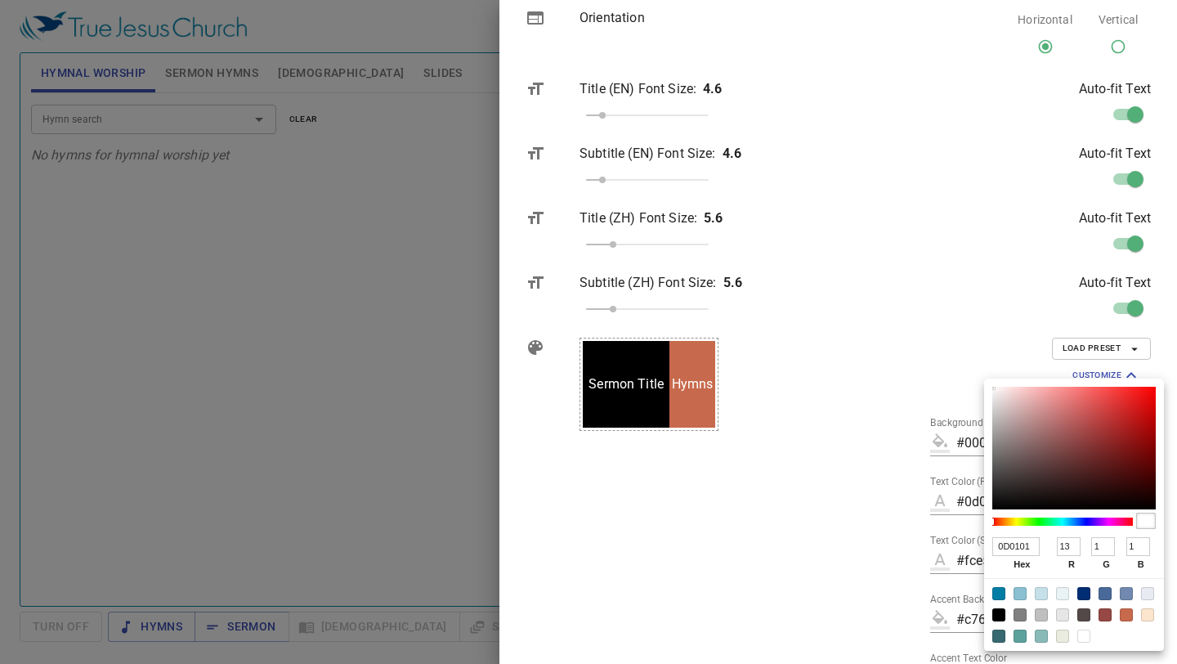
click at [1141, 503] on div at bounding box center [1073, 448] width 163 height 123
click at [1084, 642] on div at bounding box center [1083, 635] width 13 height 13
type input "#ffffff"
type input "FFFFFF"
type input "255"
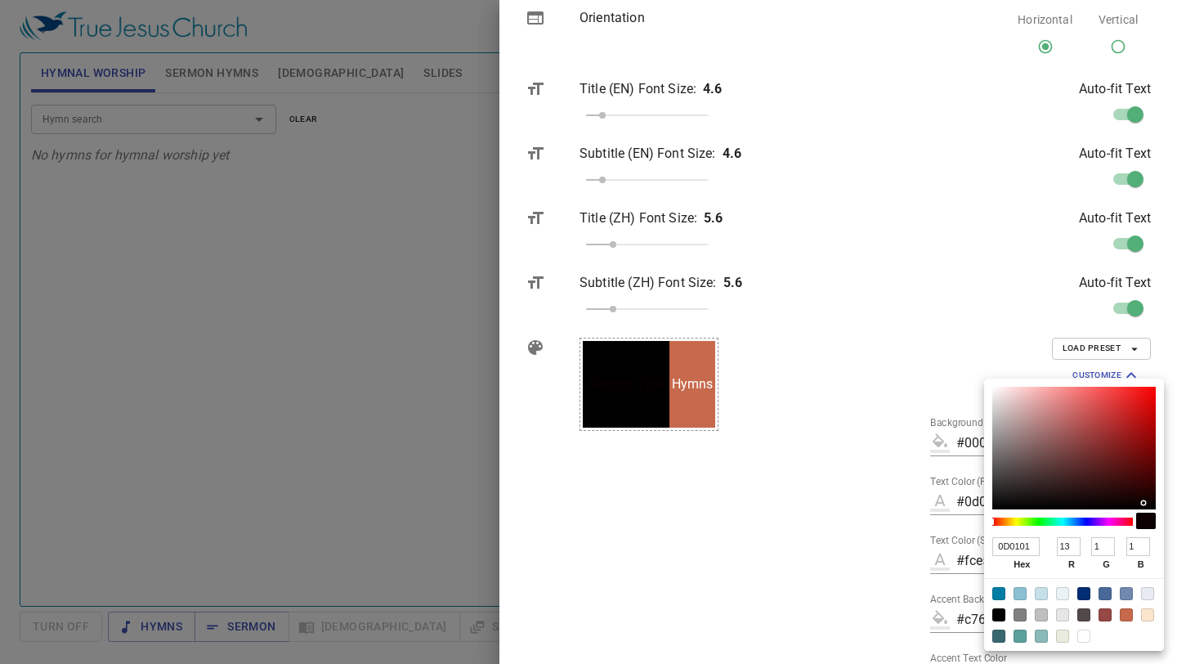
type input "255"
click at [897, 549] on div at bounding box center [588, 332] width 1177 height 664
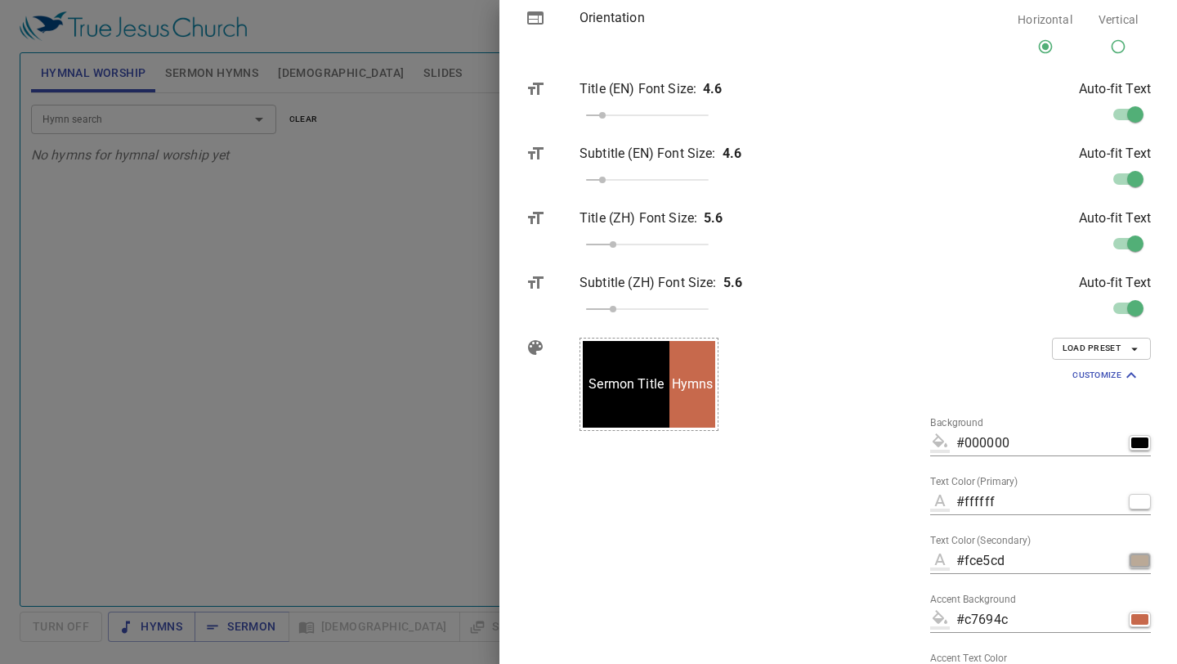
click at [1142, 561] on div "button" at bounding box center [1139, 560] width 17 height 11
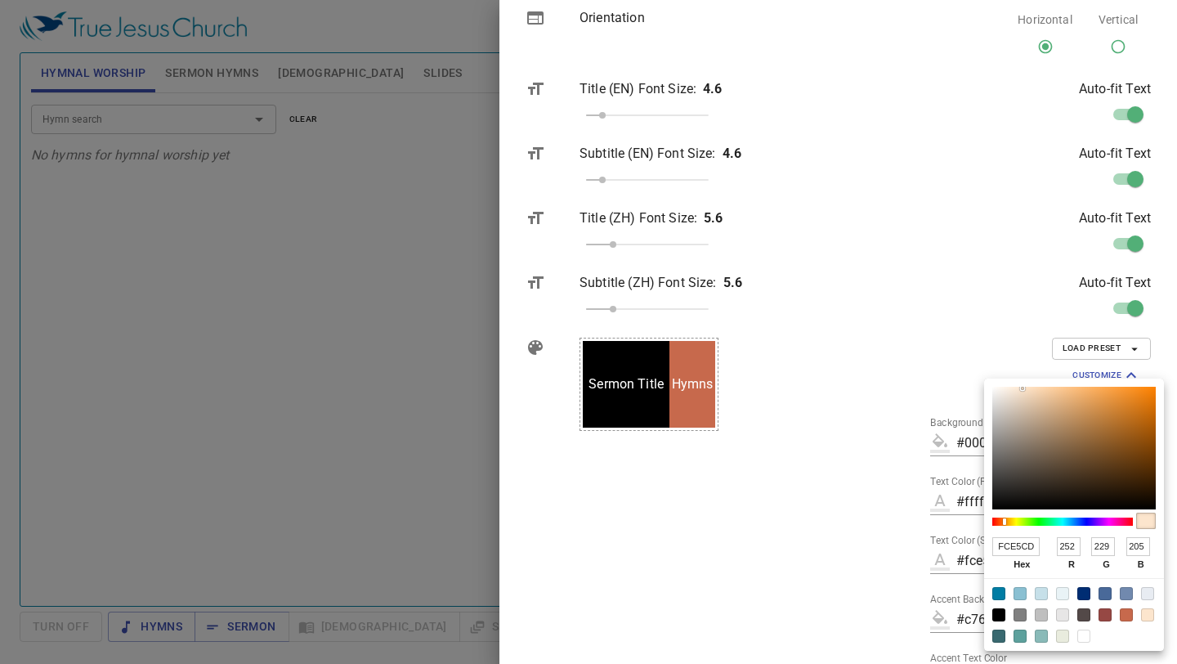
click at [996, 610] on div at bounding box center [998, 614] width 13 height 13
type input "#000000"
type input "000000"
type input "0"
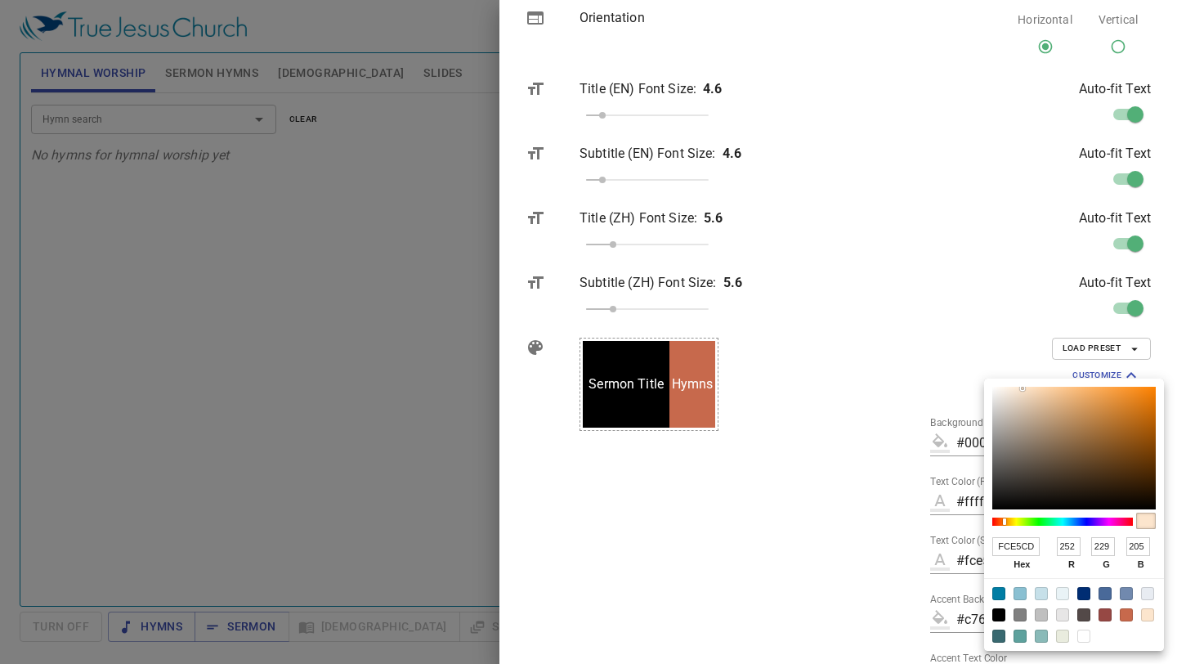
type input "0"
click at [928, 579] on div at bounding box center [588, 332] width 1177 height 664
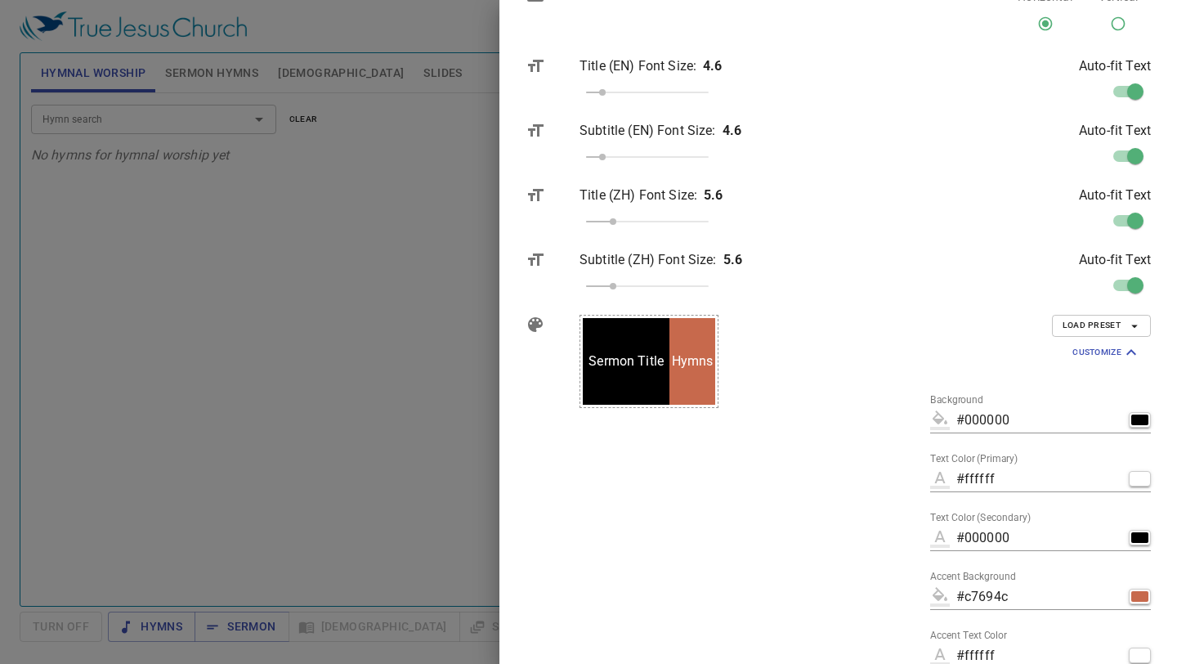
scroll to position [1547, 0]
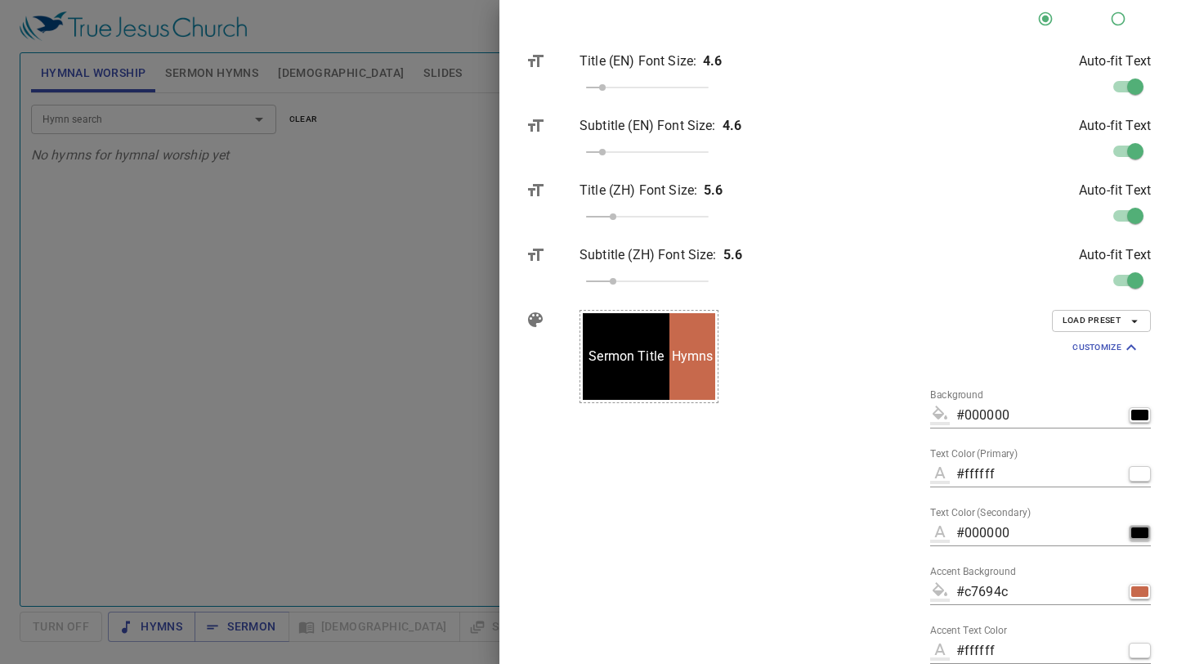
click at [1141, 534] on div "button" at bounding box center [1139, 532] width 17 height 11
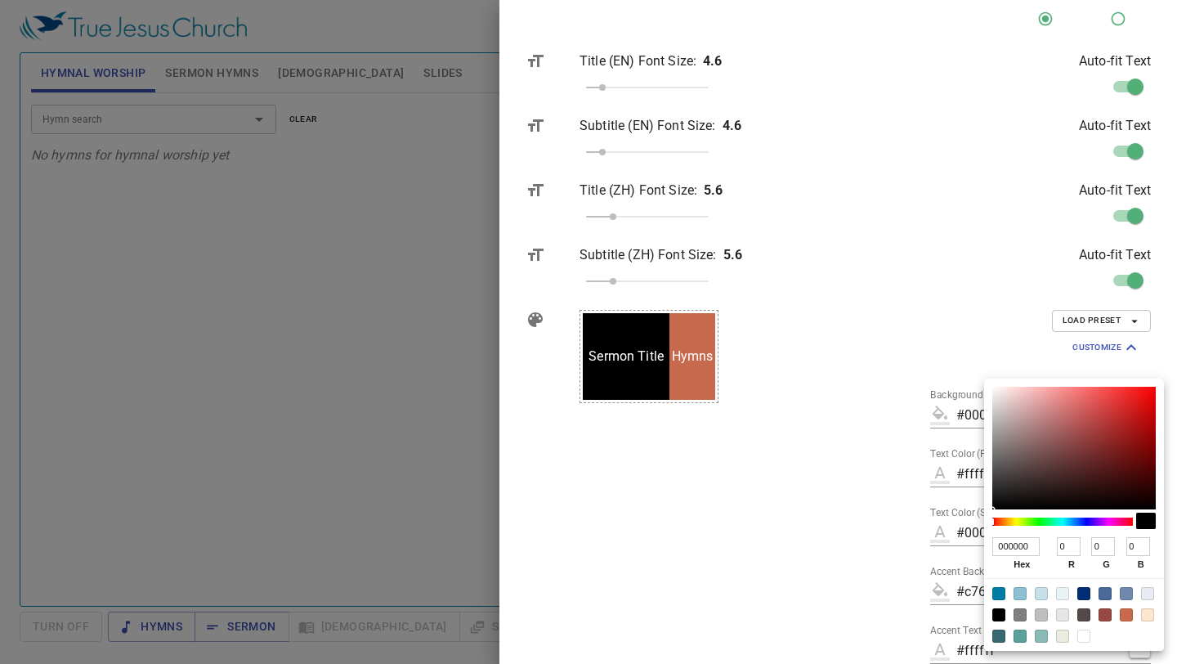
click at [1084, 637] on div at bounding box center [1083, 635] width 13 height 13
type input "#ffffff"
type input "FFFFFF"
type input "255"
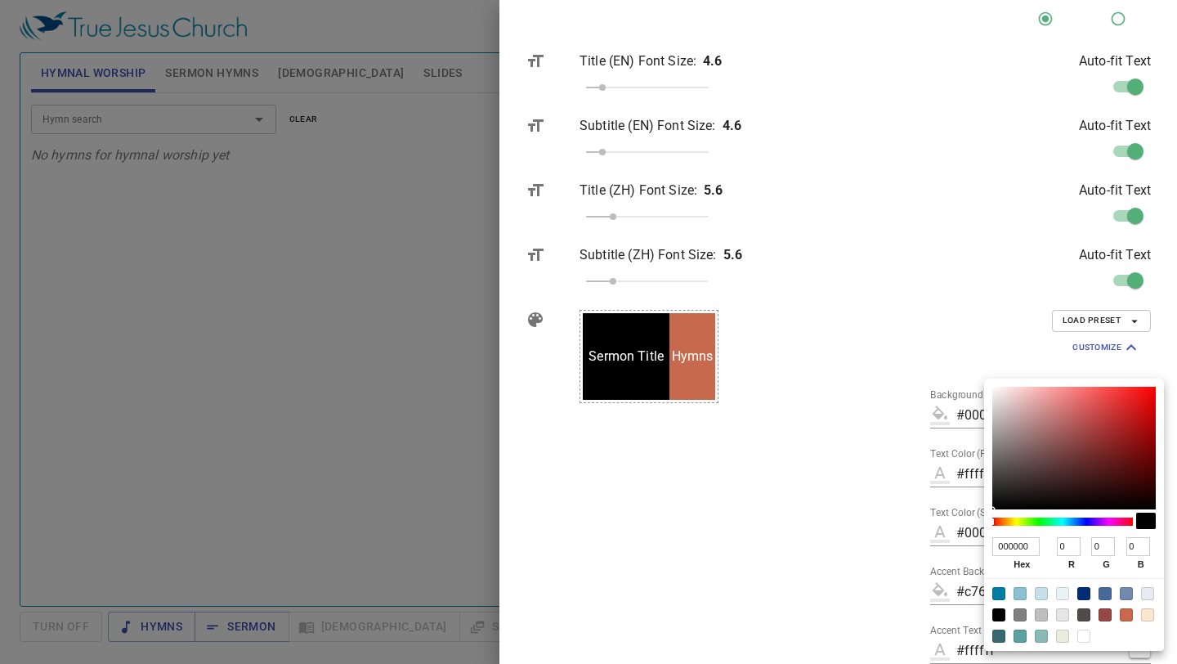
type input "255"
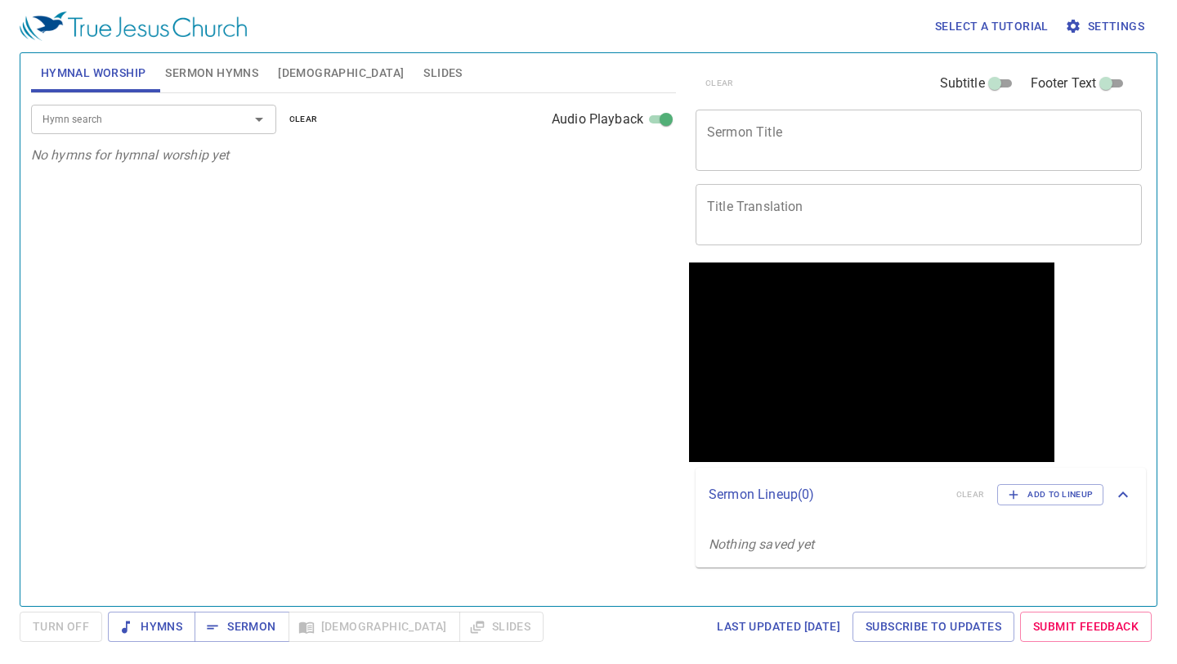
click at [1096, 23] on span "Settings" at bounding box center [1106, 26] width 76 height 20
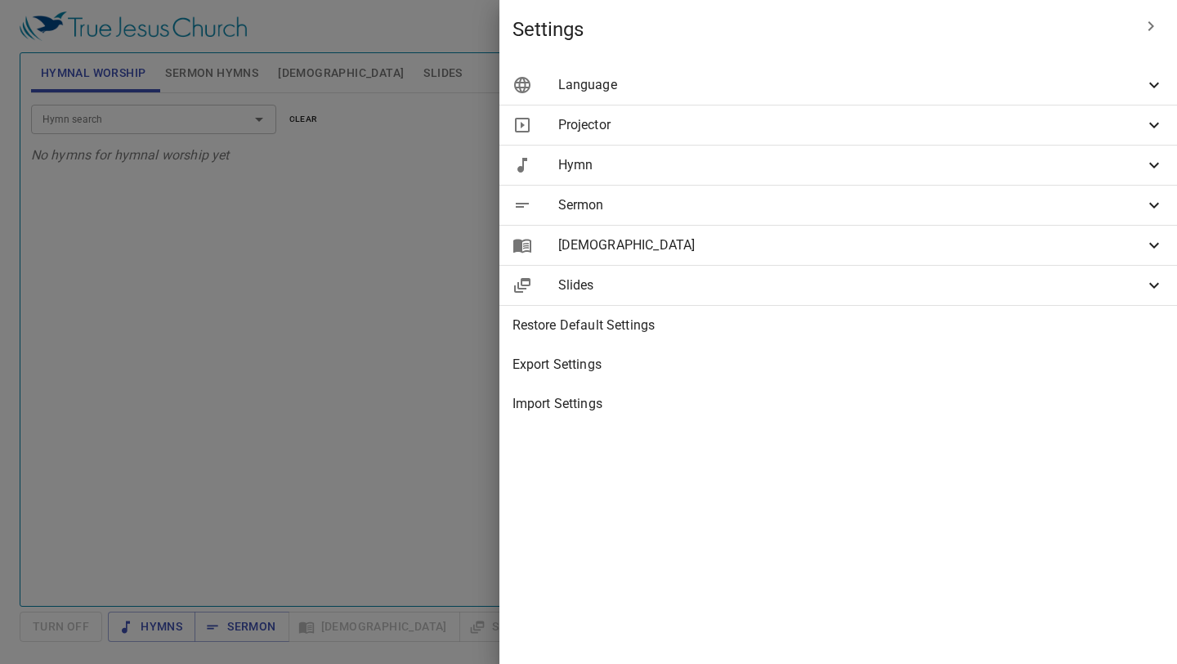
click at [954, 242] on span "[DEMOGRAPHIC_DATA]" at bounding box center [851, 245] width 586 height 20
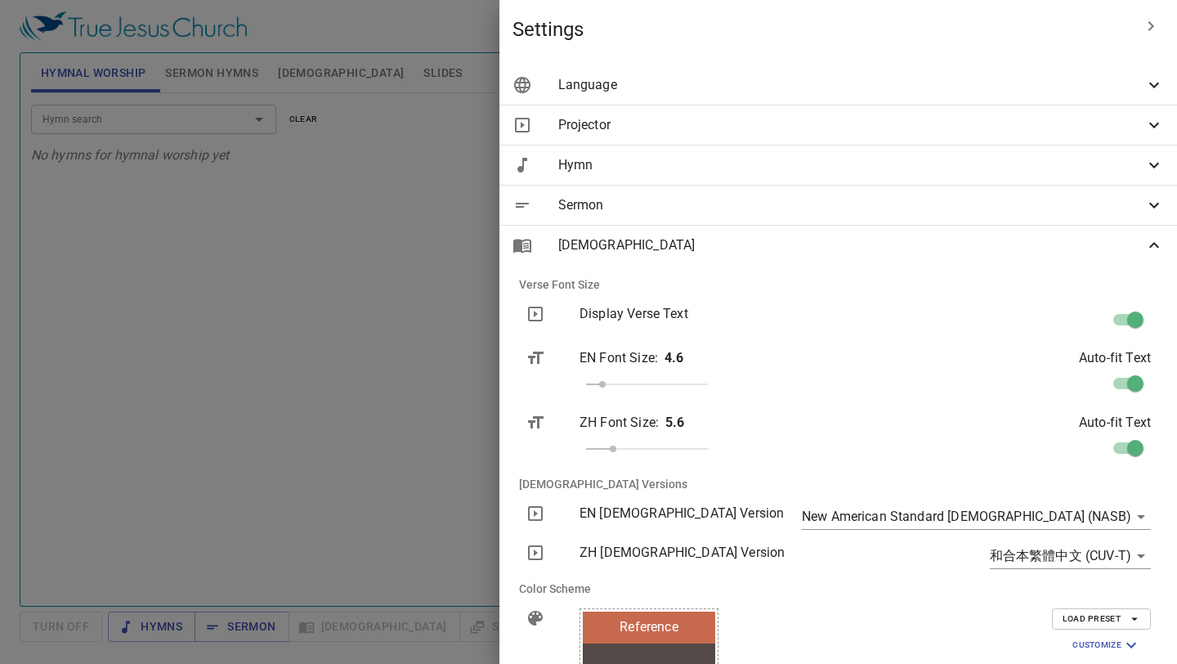
scroll to position [216, 0]
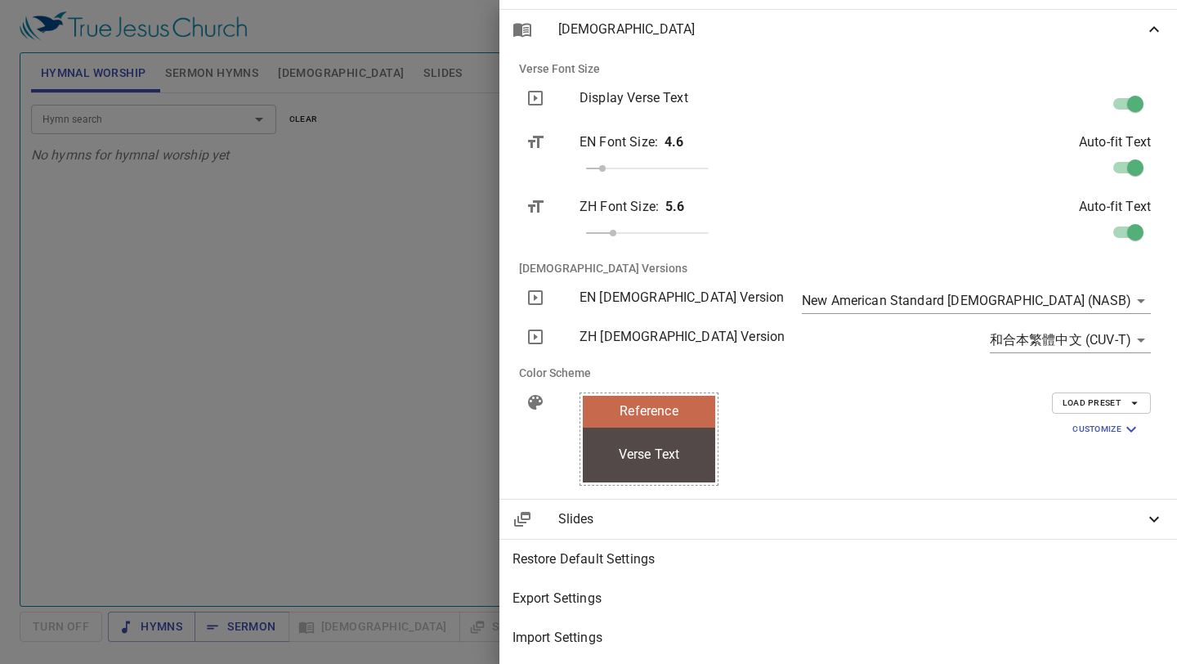
click at [921, 502] on div "Slides" at bounding box center [837, 518] width 677 height 39
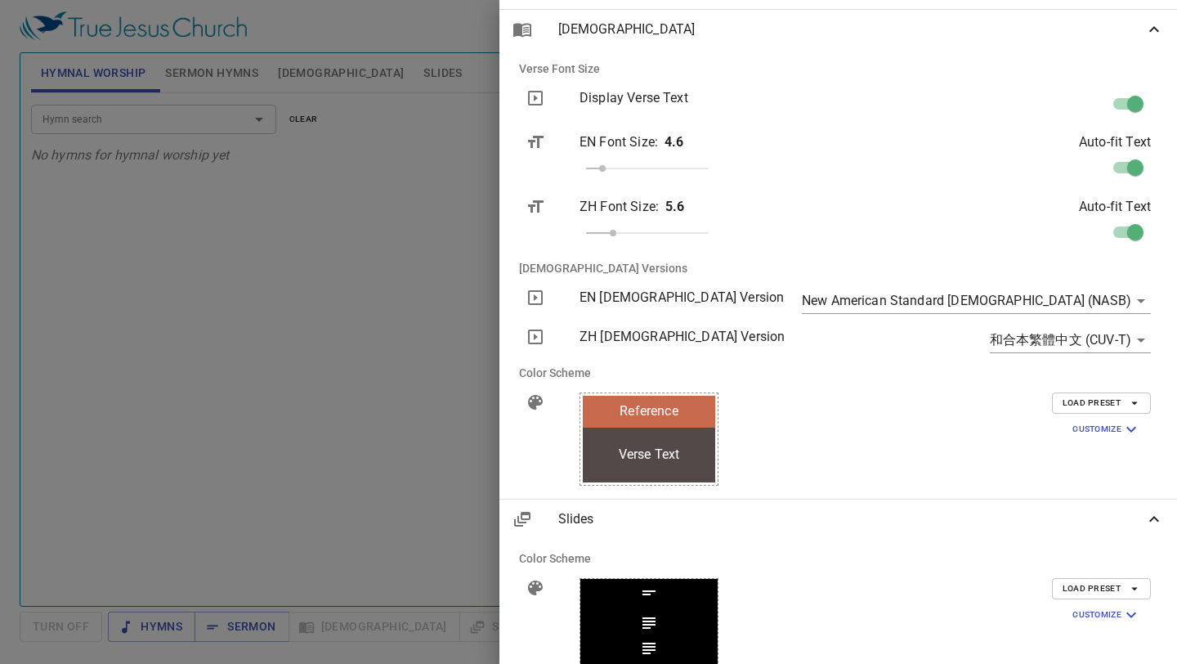
scroll to position [361, 0]
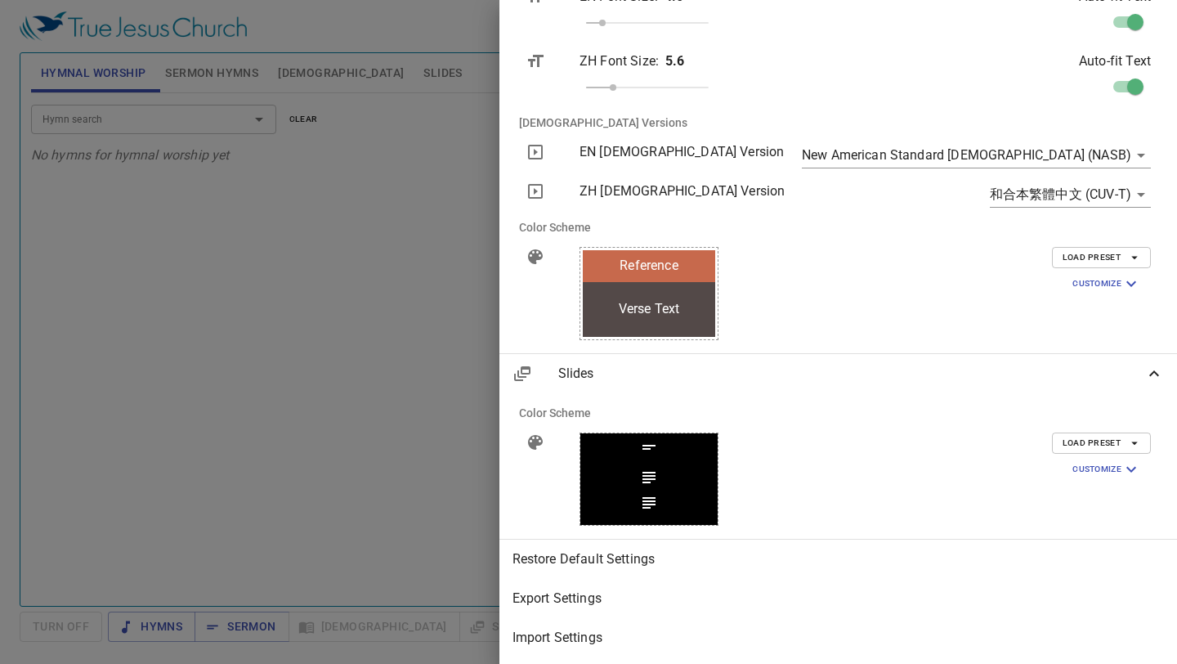
click at [615, 381] on div at bounding box center [588, 332] width 1177 height 664
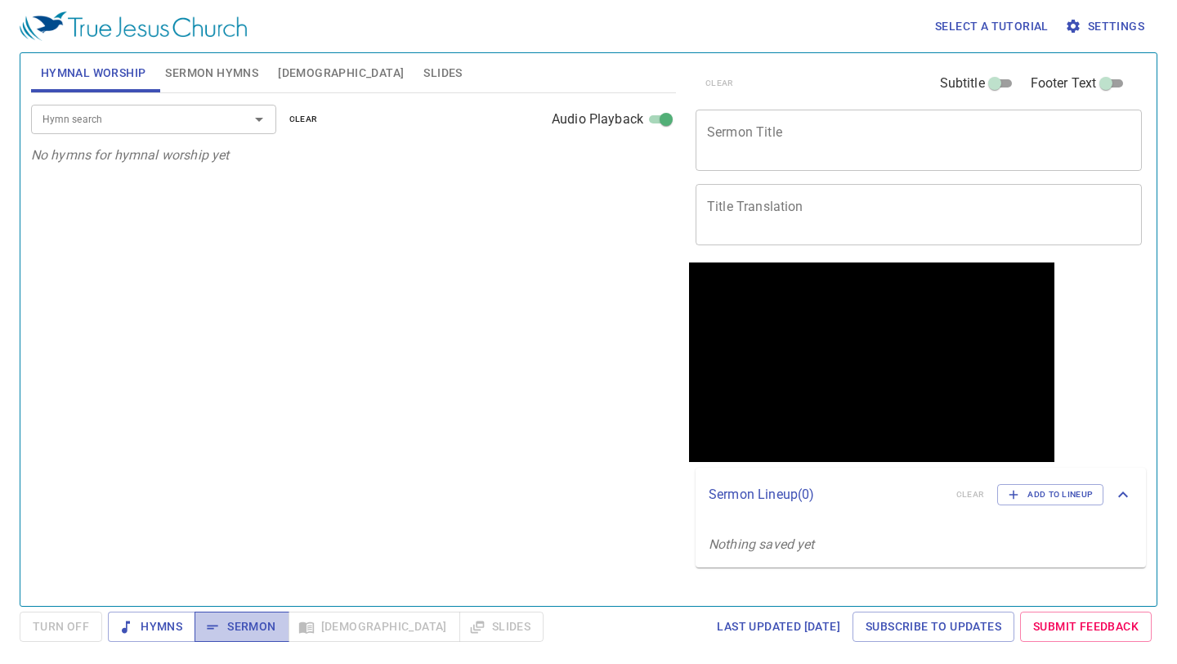
click at [236, 611] on button "Sermon" at bounding box center [241, 626] width 94 height 30
click at [1027, 492] on span "Add to Lineup" at bounding box center [1050, 494] width 85 height 15
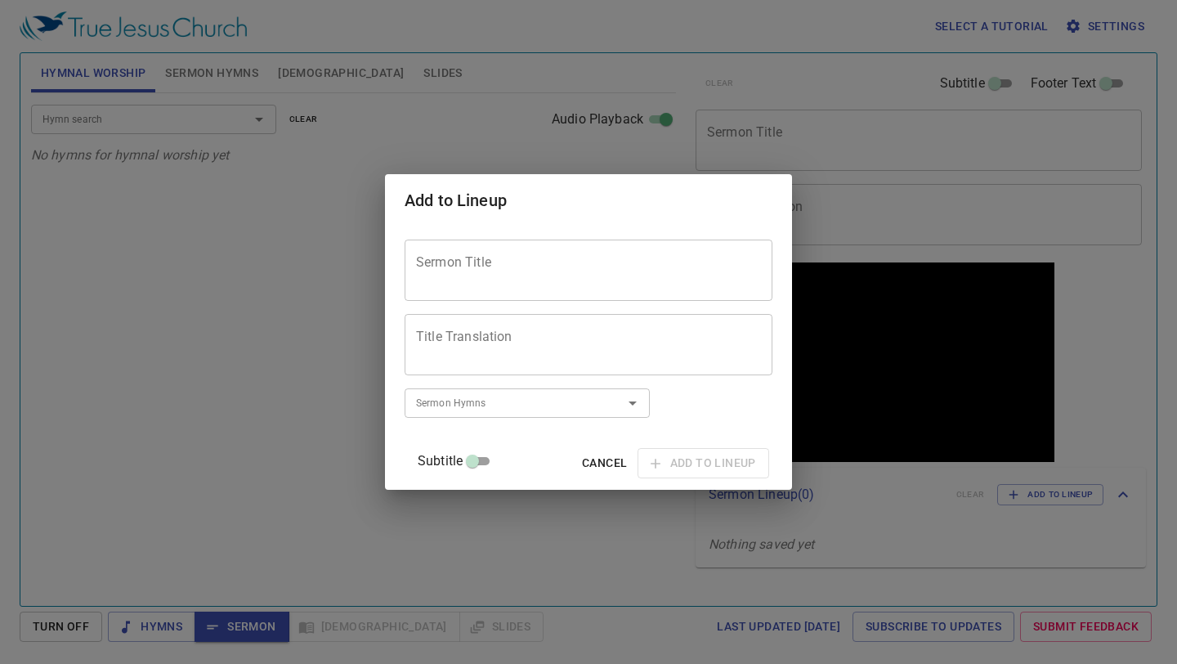
click at [578, 260] on textarea "Sermon Title" at bounding box center [588, 270] width 345 height 31
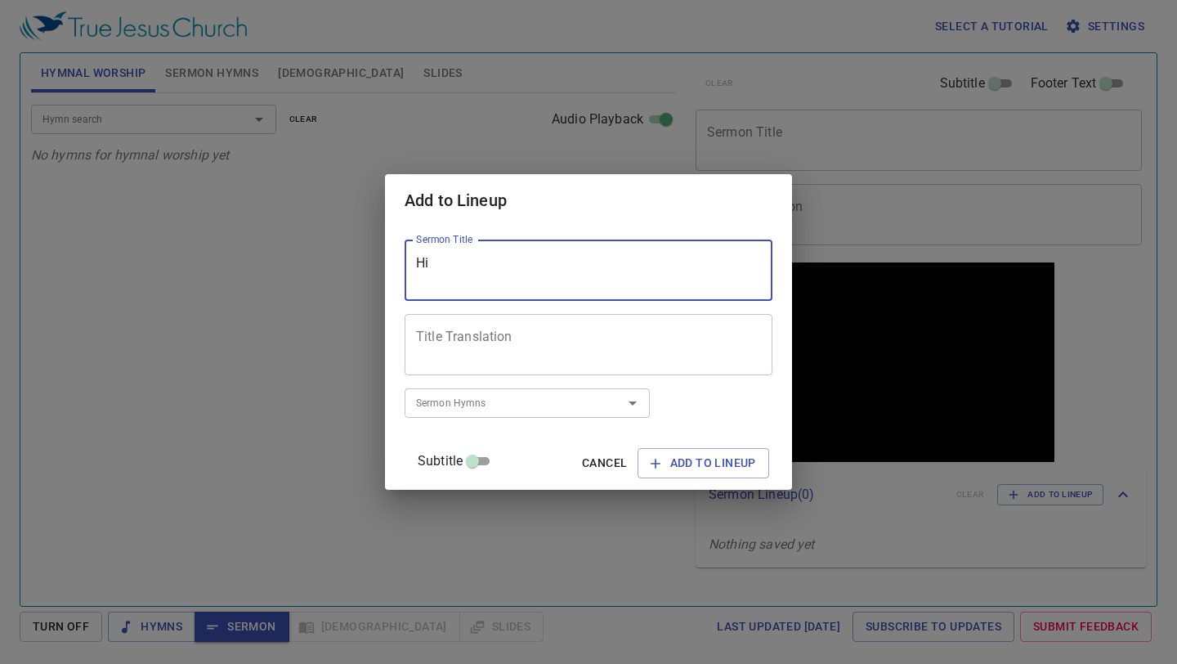
type textarea "H"
type textarea "T"
type textarea "Prayer For Holy Spirit 祈求圣灵"
click at [480, 409] on input "Sermon Hymns" at bounding box center [502, 402] width 187 height 19
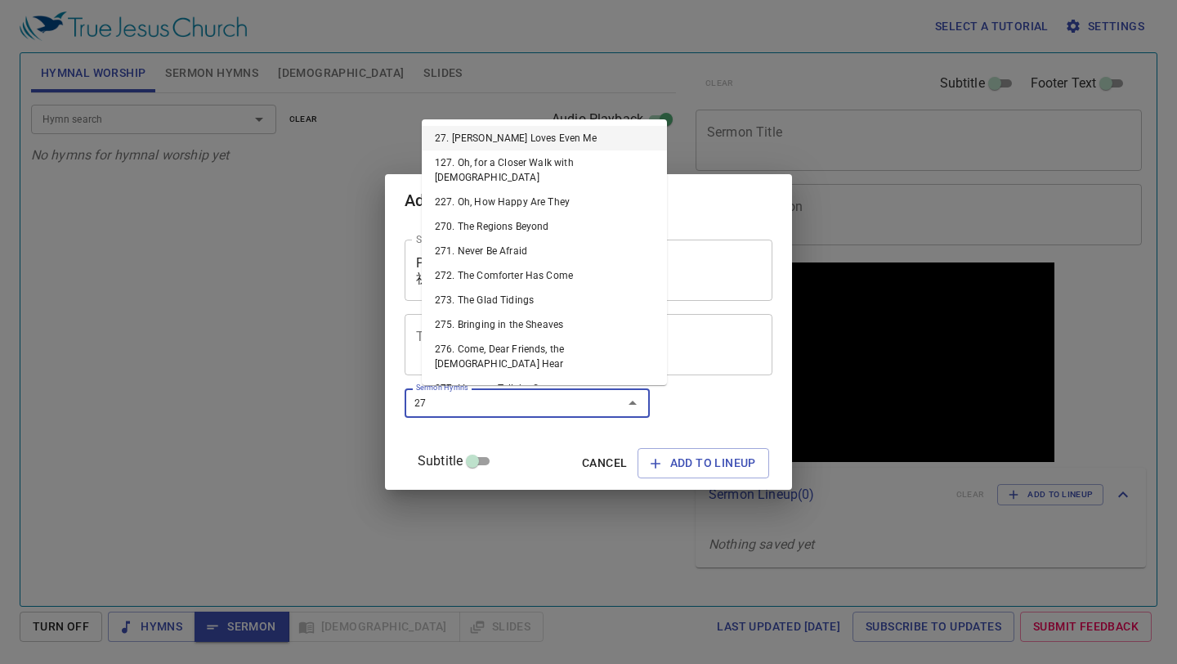
type input "272"
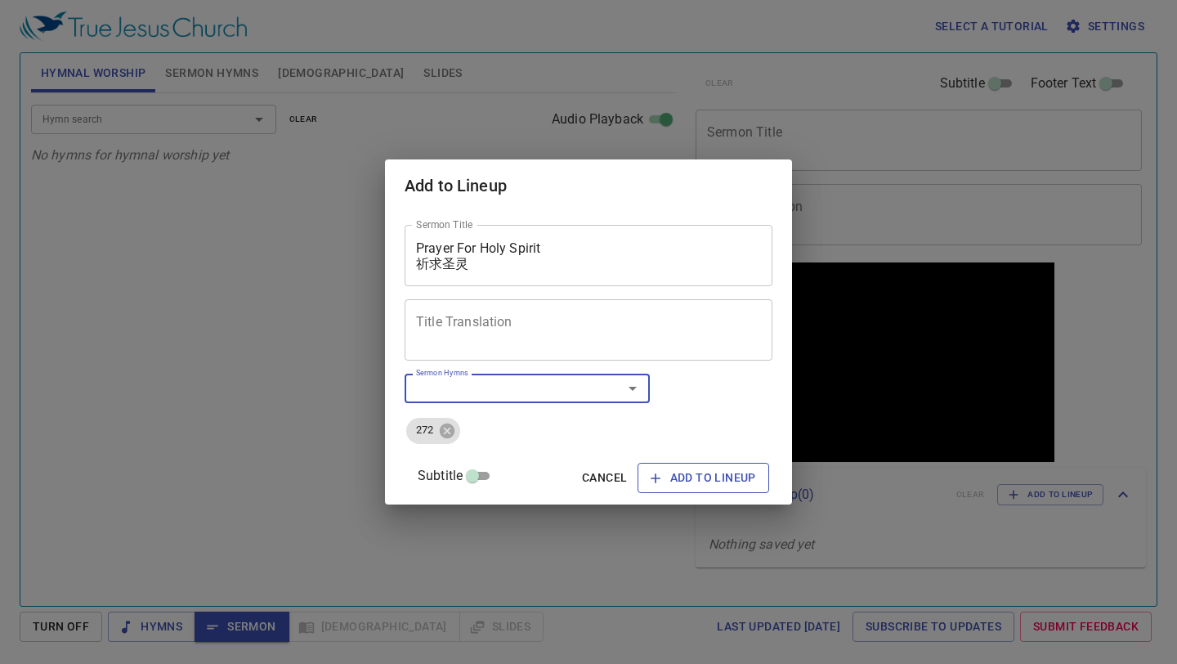
click at [695, 485] on span "Add to Lineup" at bounding box center [702, 477] width 105 height 20
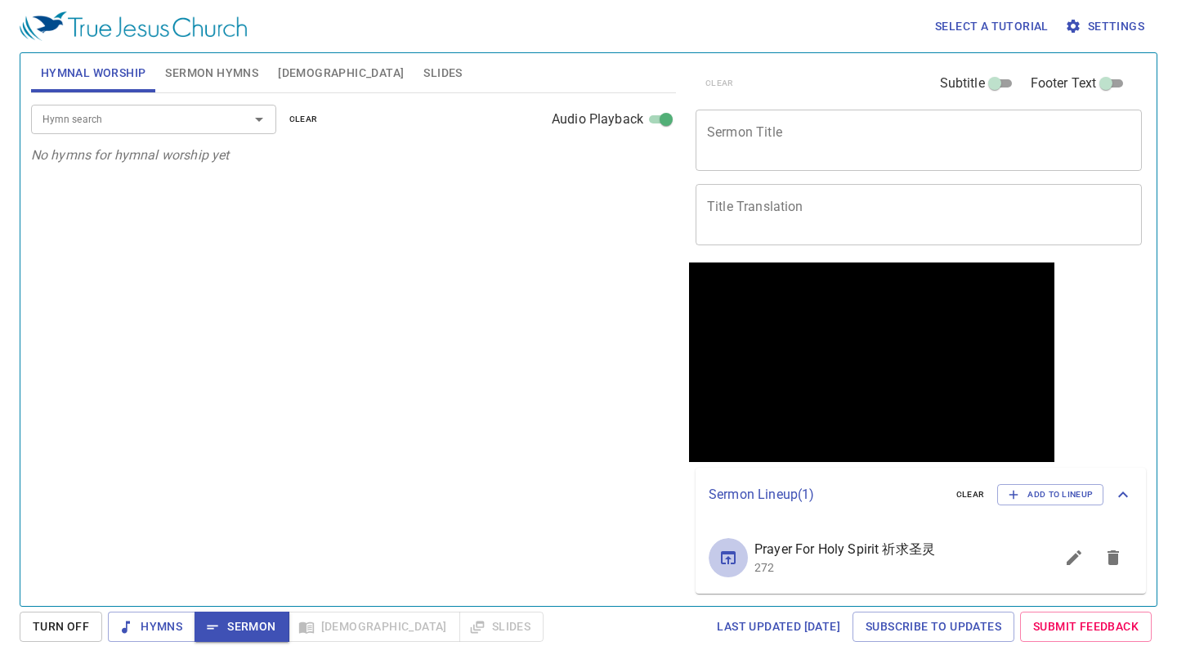
drag, startPoint x: 723, startPoint y: 557, endPoint x: 718, endPoint y: 548, distance: 10.7
click at [725, 556] on icon "sermon lineup list" at bounding box center [728, 558] width 20 height 20
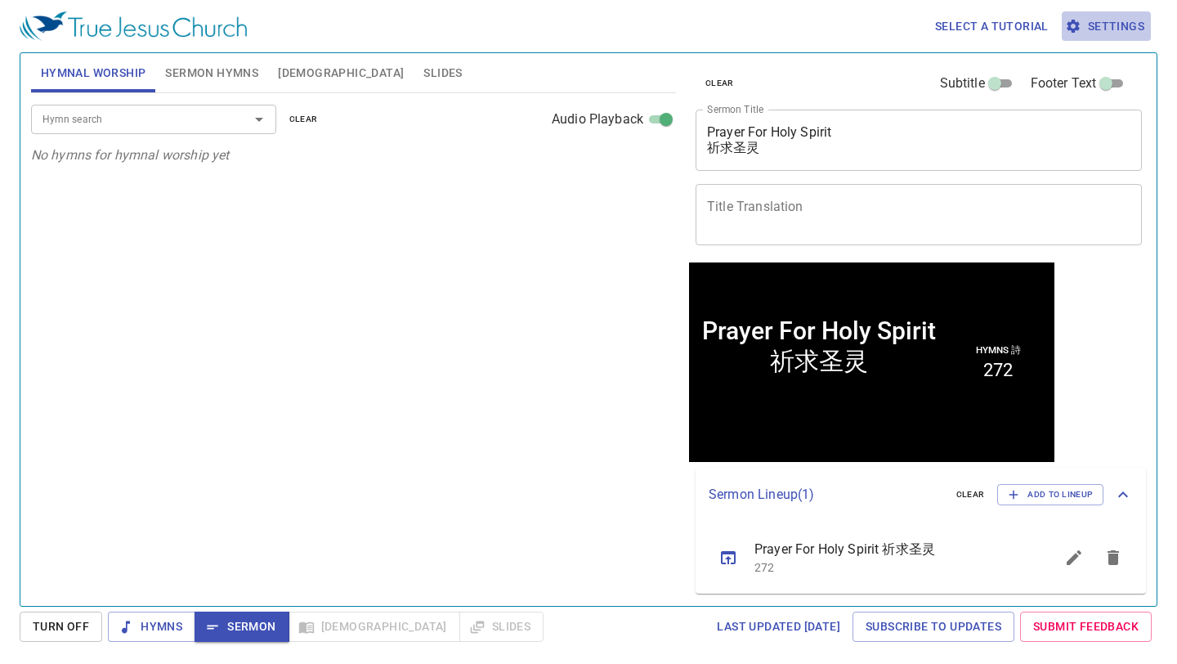
click at [1098, 35] on span "Settings" at bounding box center [1106, 26] width 76 height 20
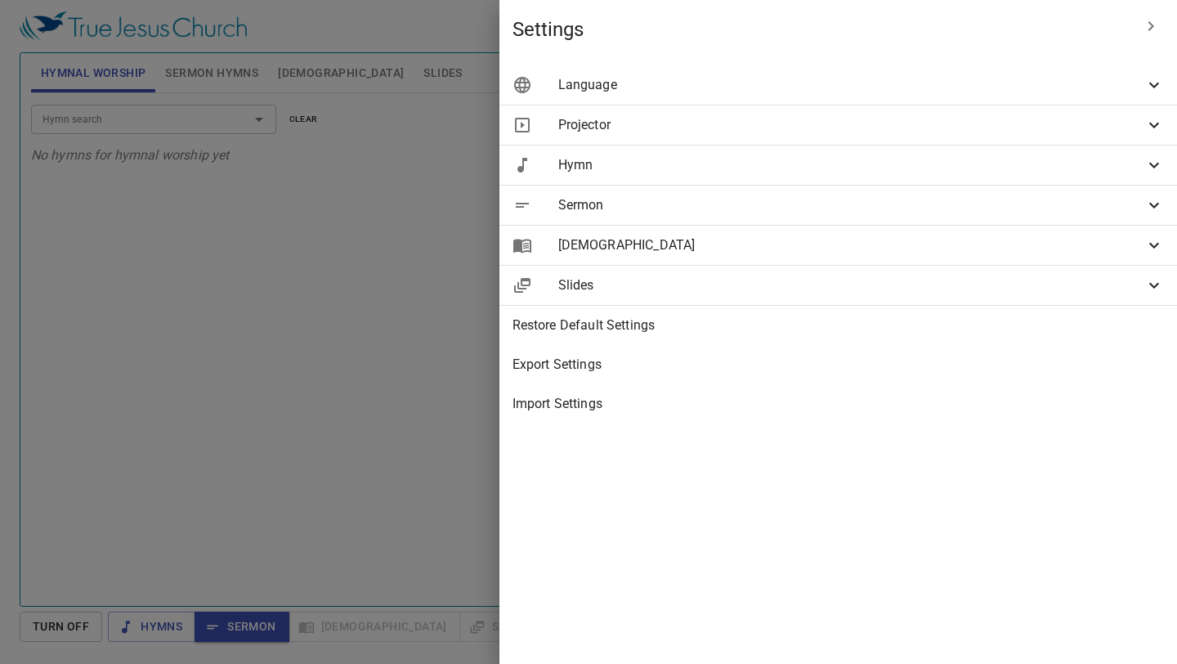
click at [981, 199] on span "Sermon" at bounding box center [851, 205] width 586 height 20
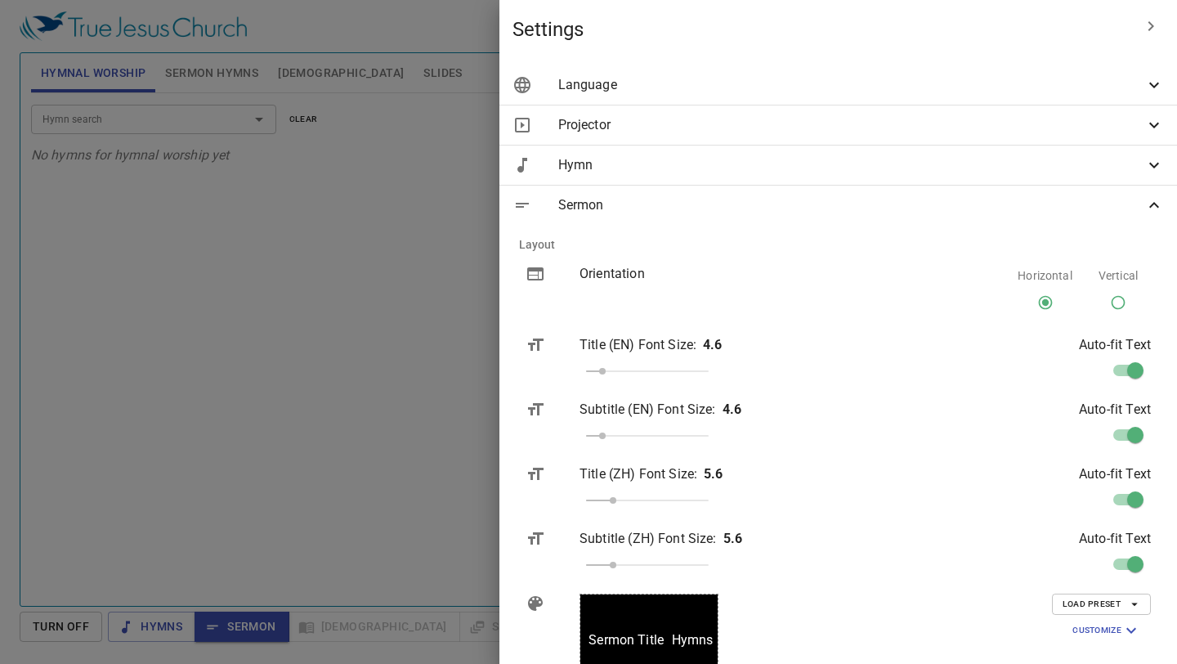
click at [1118, 305] on input "Vertical" at bounding box center [1117, 305] width 31 height 31
radio input "true"
click at [537, 239] on div at bounding box center [588, 332] width 1177 height 664
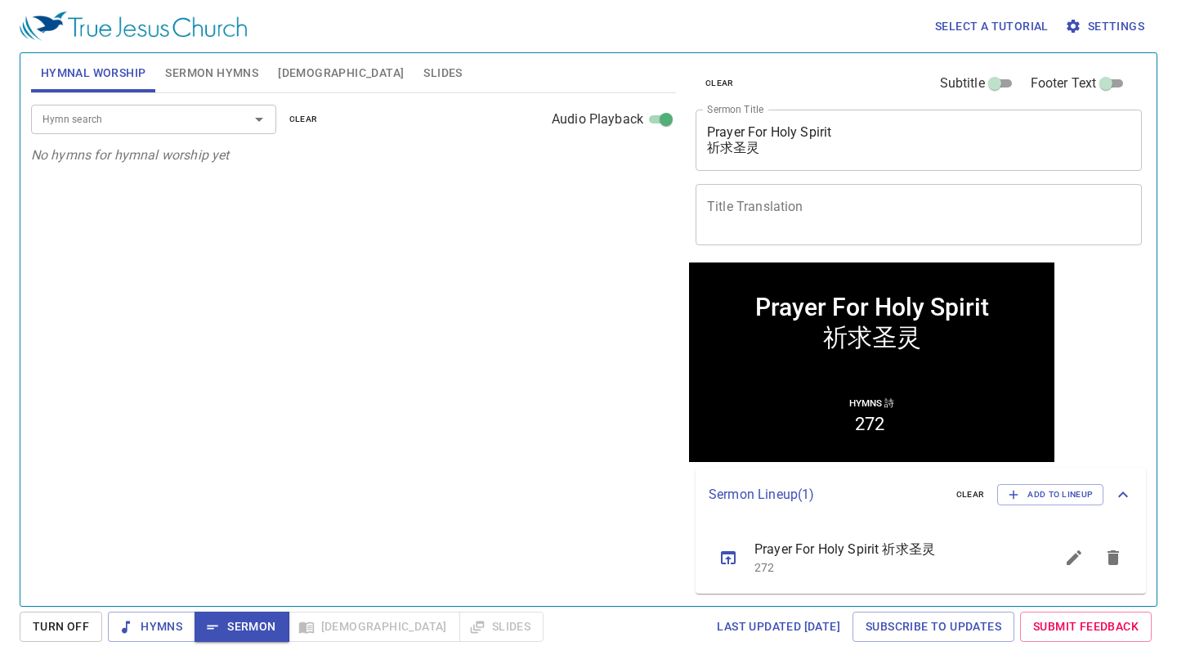
click at [753, 190] on div "x Title Translation" at bounding box center [918, 214] width 446 height 61
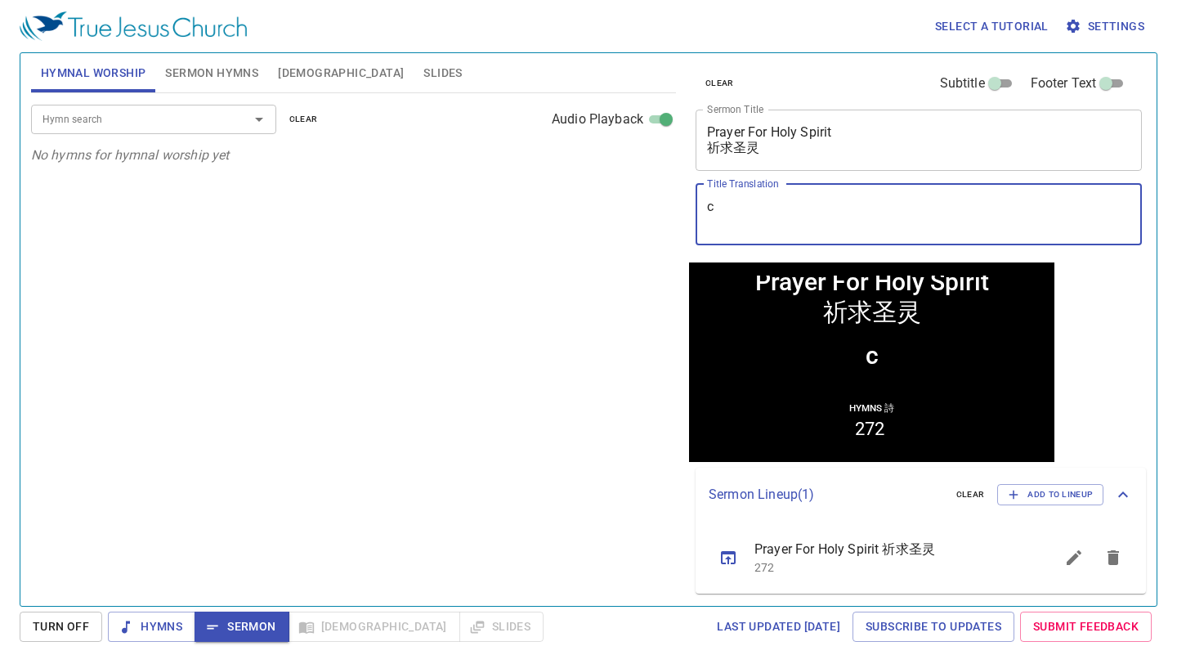
type textarea "c"
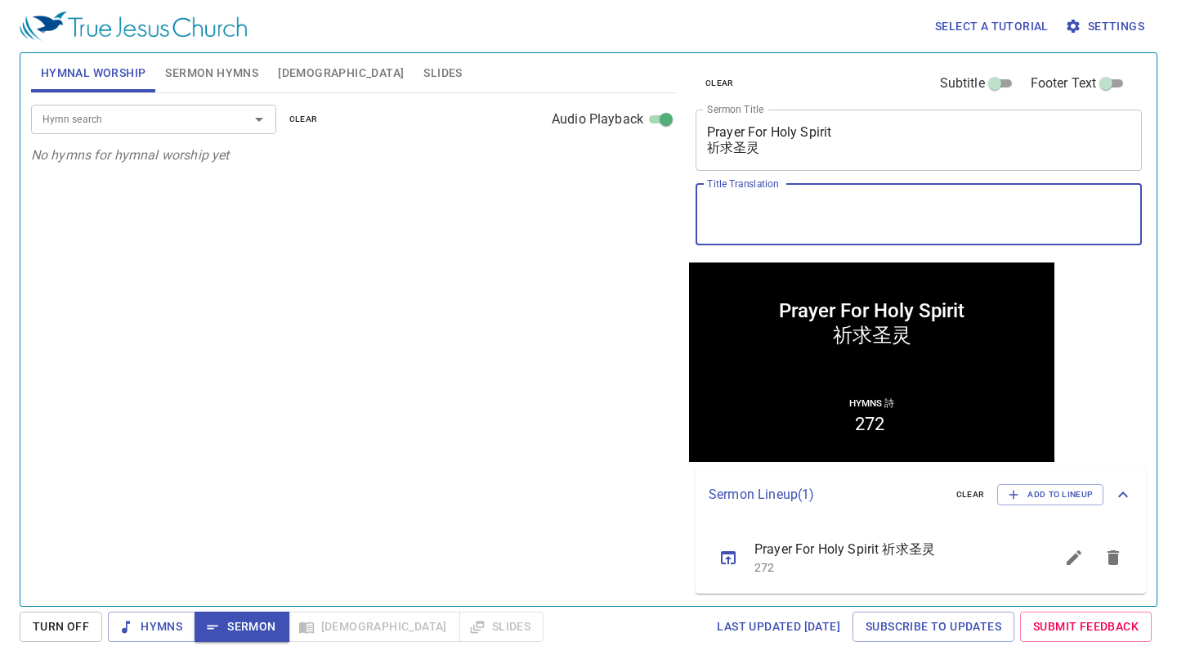
click at [1131, 87] on div "clear Subtitle Footer Text" at bounding box center [912, 83] width 446 height 39
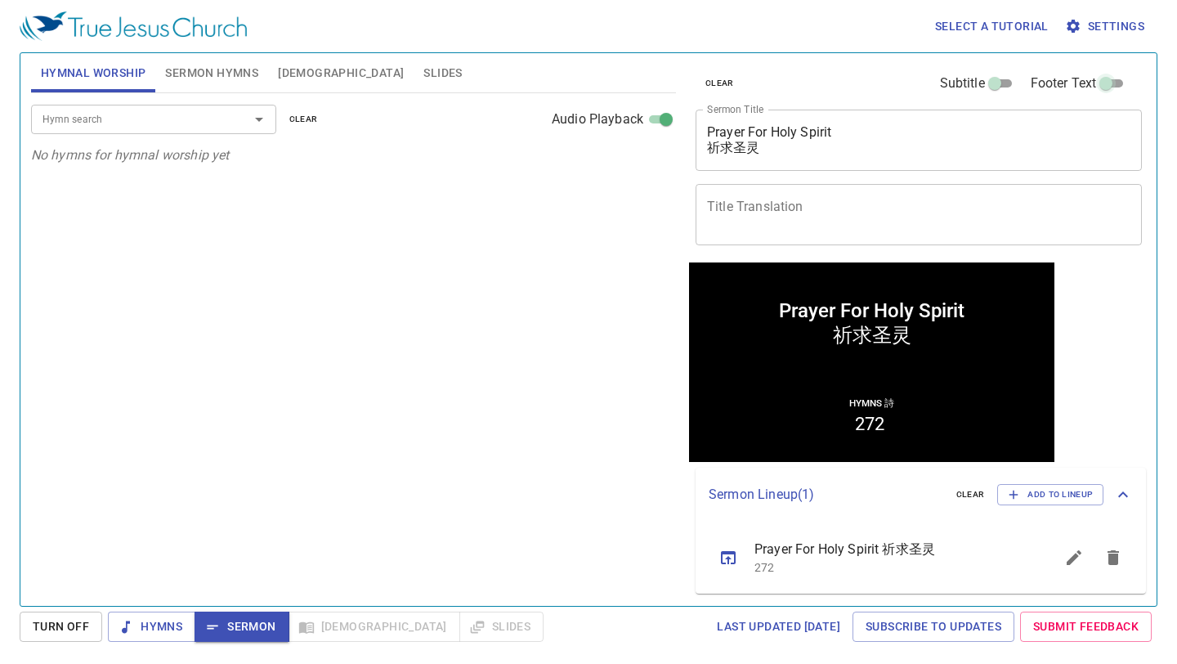
click at [1117, 87] on input "Footer Text" at bounding box center [1105, 87] width 59 height 20
checkbox input "true"
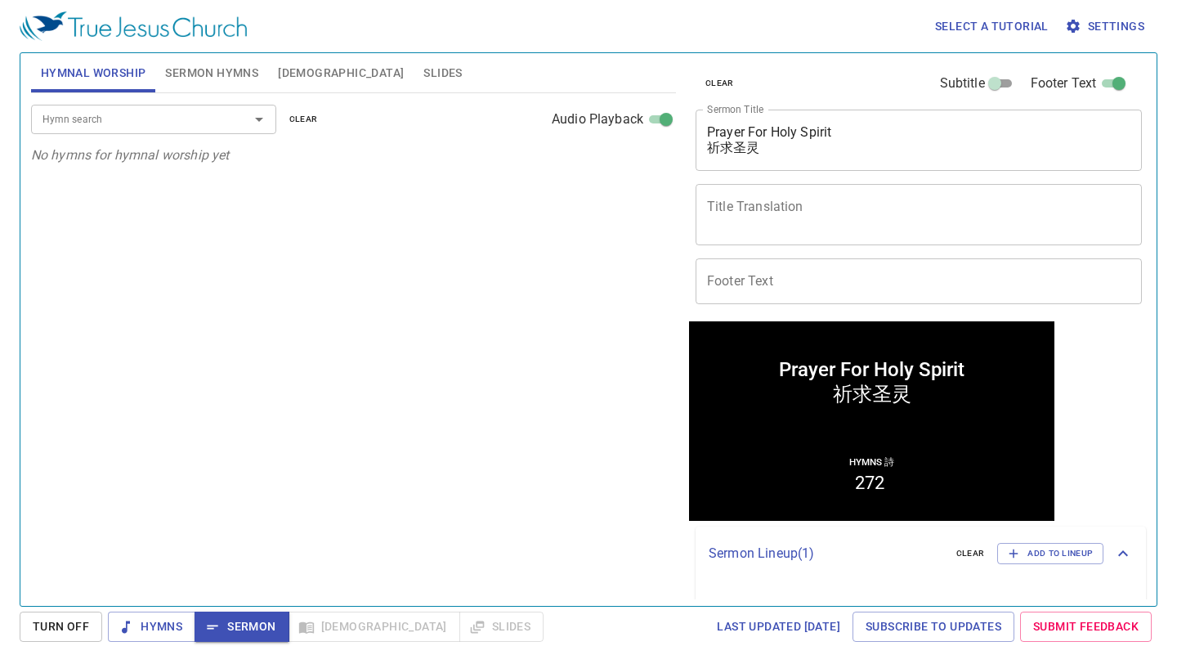
click at [989, 85] on input "Subtitle" at bounding box center [994, 87] width 59 height 20
checkbox input "true"
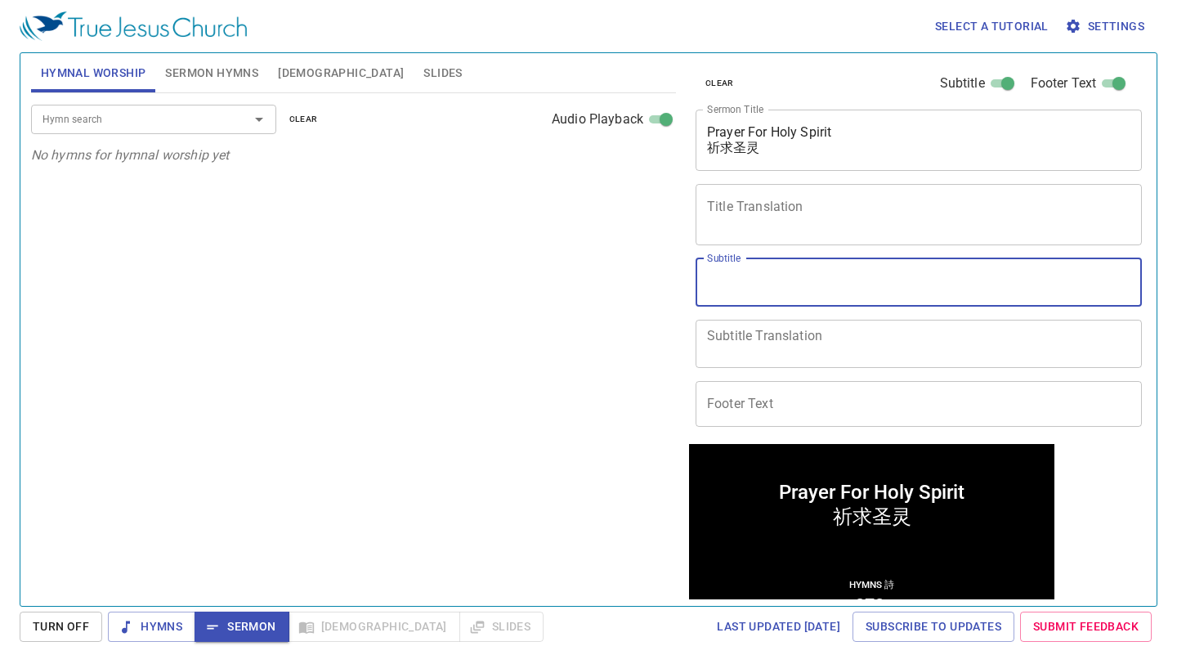
click at [802, 284] on textarea "Subtitle" at bounding box center [918, 281] width 423 height 31
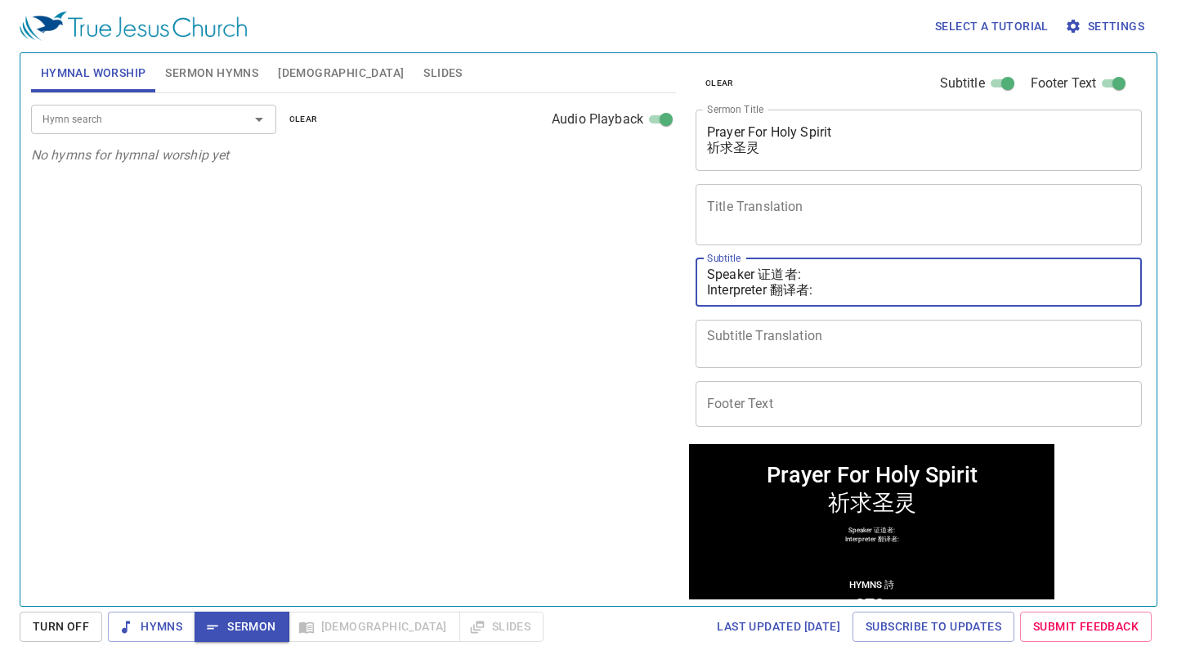
type textarea "Speaker 证道者: Interpreter 翻译者:"
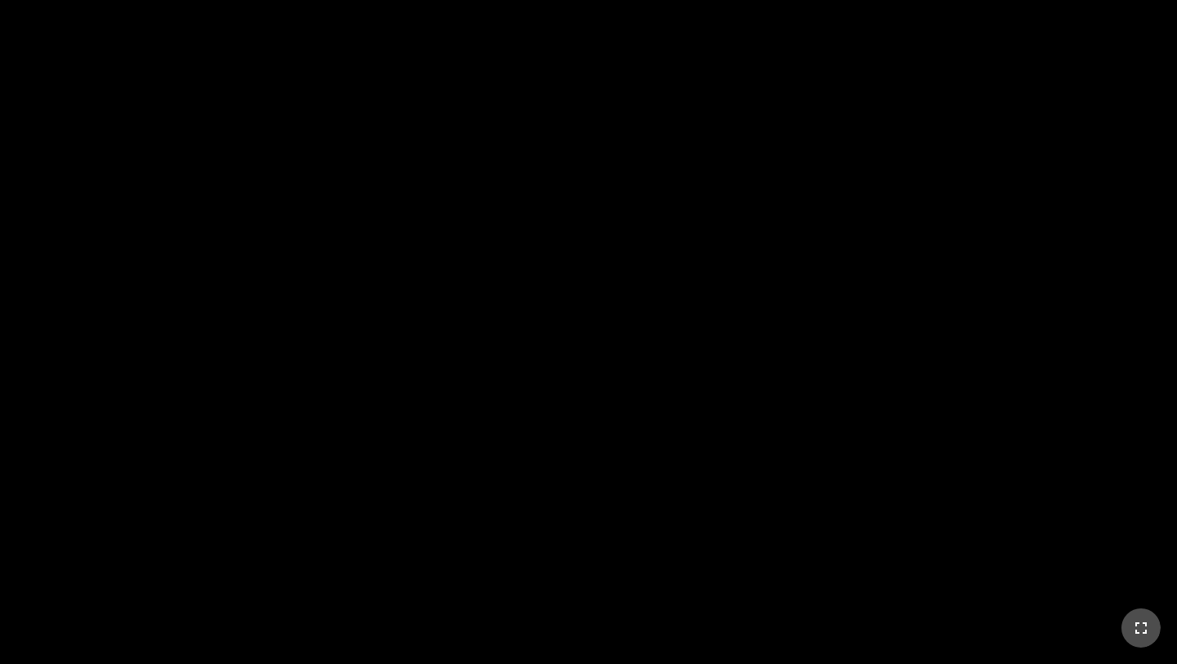
click at [1154, 619] on button "button" at bounding box center [1140, 627] width 39 height 39
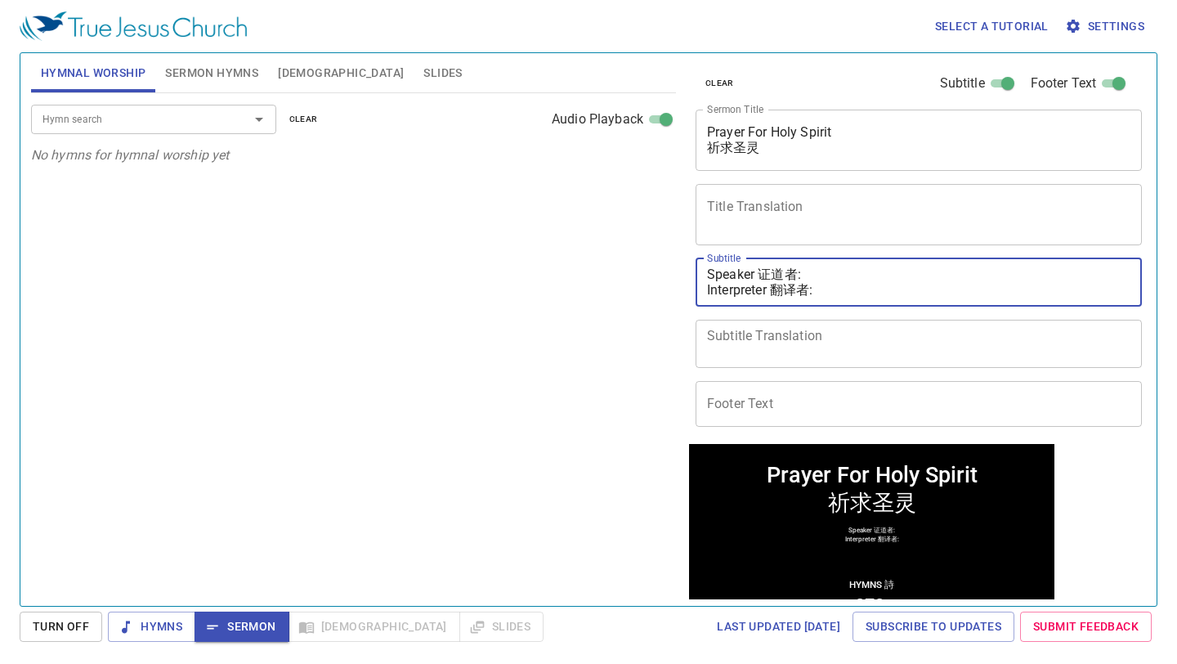
click at [843, 387] on input "Footer Text" at bounding box center [918, 404] width 446 height 46
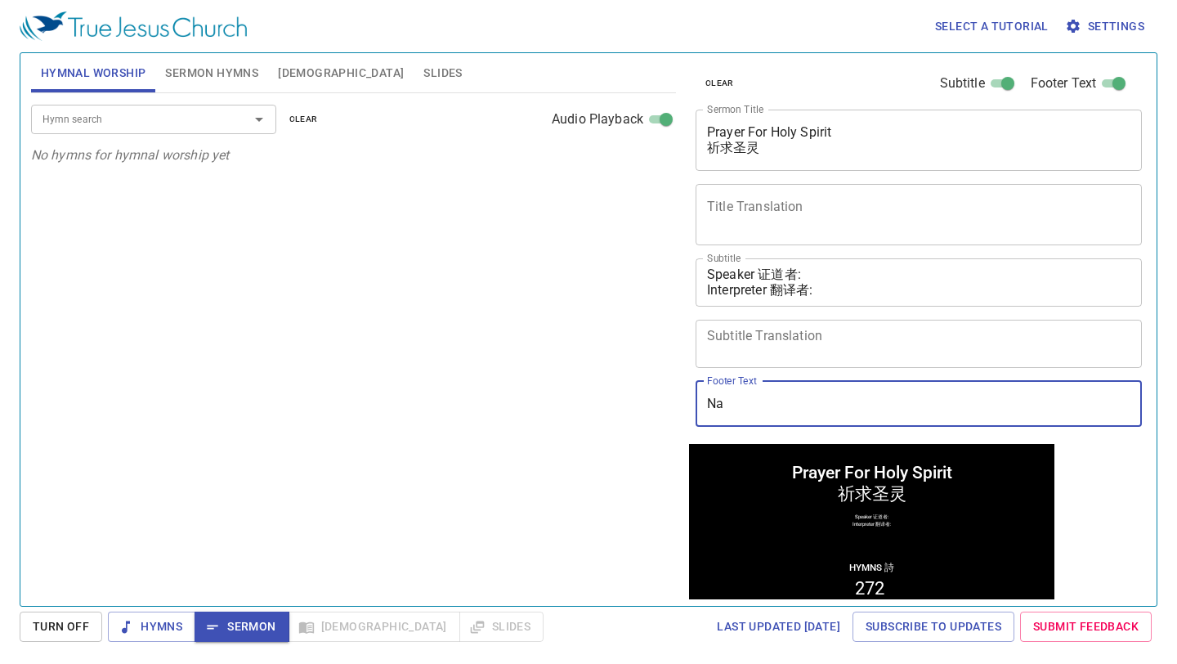
drag, startPoint x: 747, startPoint y: 401, endPoint x: 624, endPoint y: 391, distance: 123.8
click at [624, 391] on div "Hymnal Worship Sermon Hymns Bible Slides Hymn search Hymn search clear Audio Pl…" at bounding box center [589, 323] width 1128 height 552
type input "N"
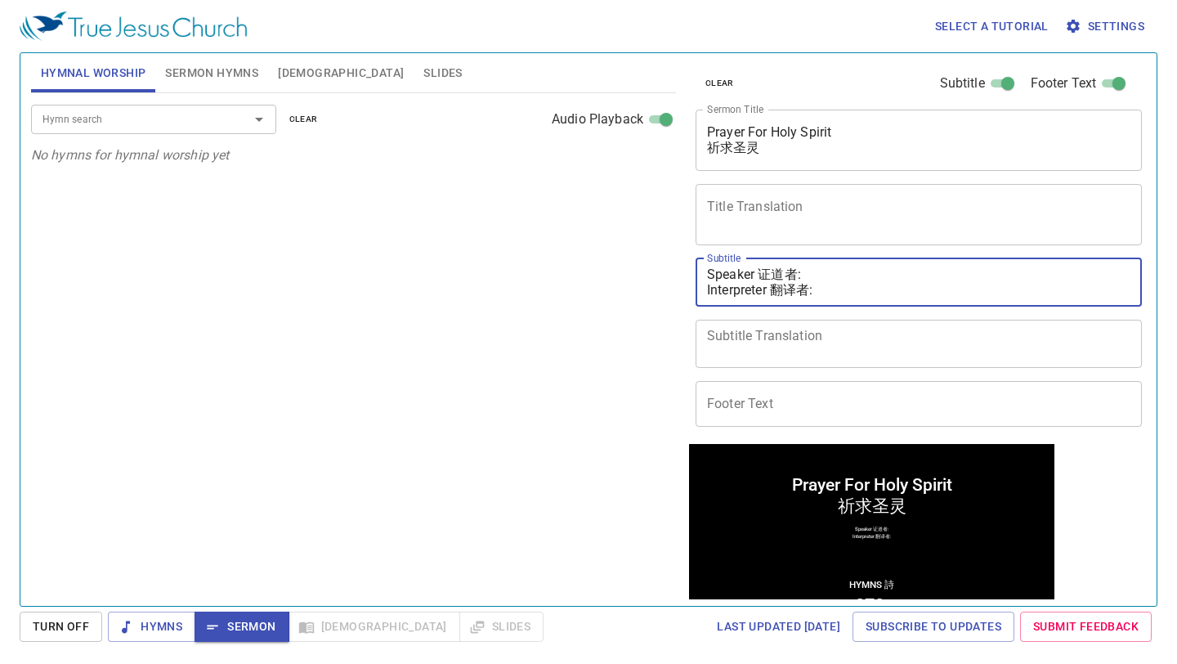
drag, startPoint x: 709, startPoint y: 273, endPoint x: 840, endPoint y: 302, distance: 134.6
click at [840, 302] on div "Speaker 证道者: Interpreter 翻译者: x Subtitle" at bounding box center [918, 282] width 446 height 48
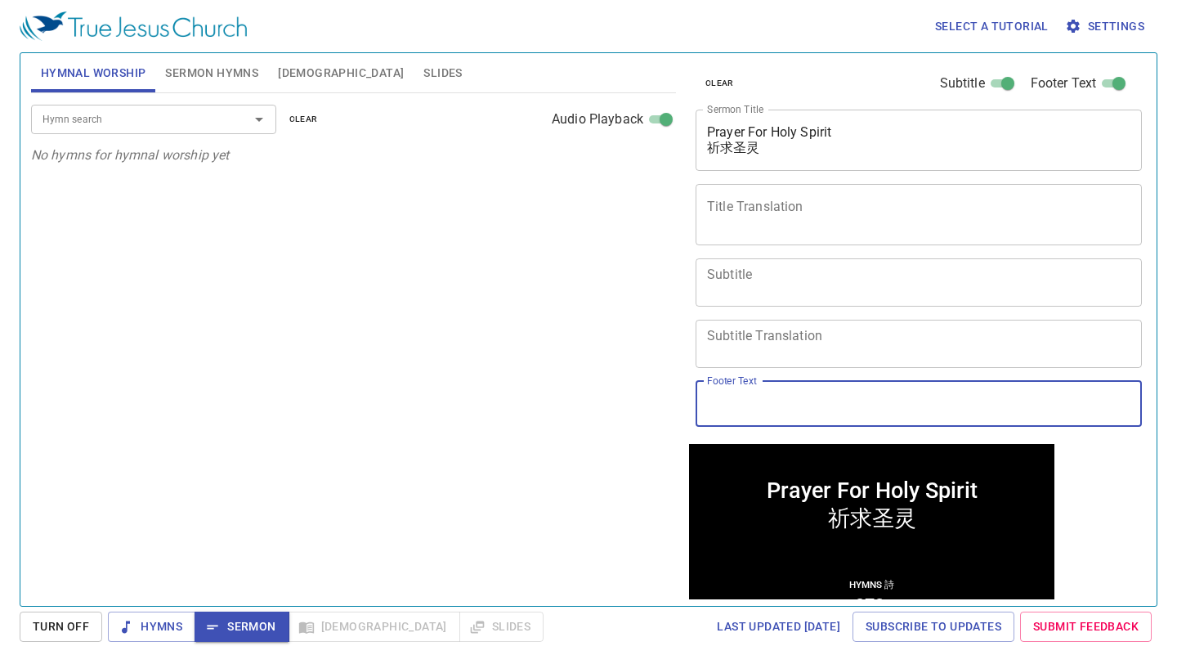
click at [733, 406] on input "Footer Text" at bounding box center [918, 404] width 446 height 46
paste input "Speaker 证道者: Interpreter 翻译者:"
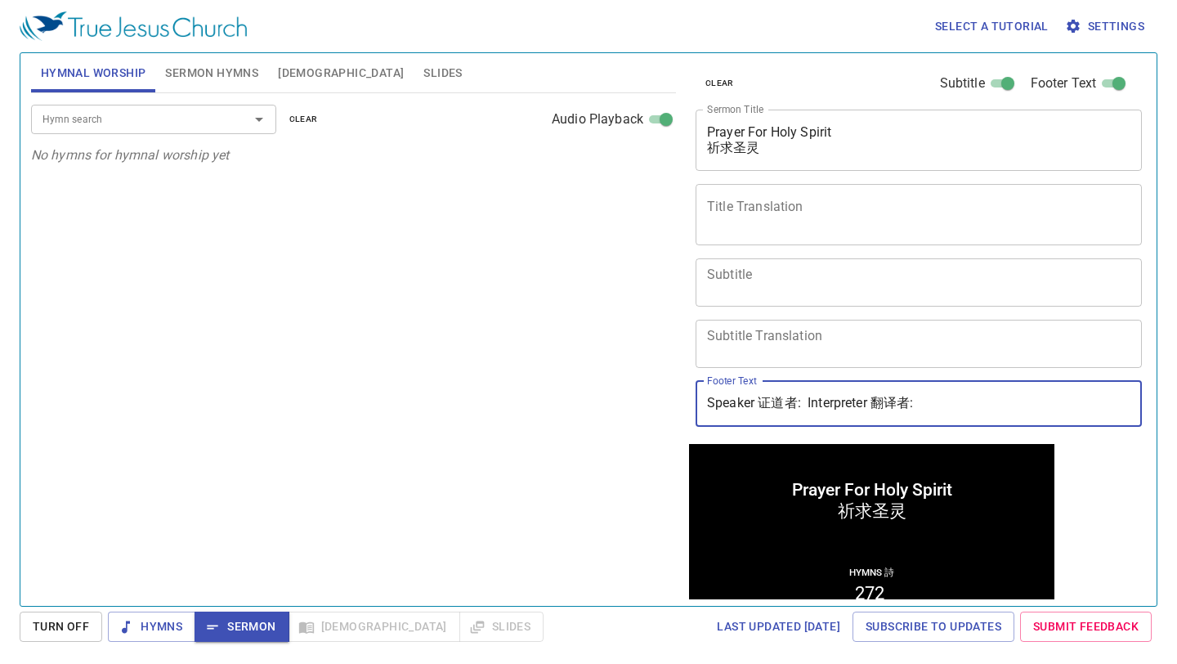
click at [804, 400] on input "Speaker 证道者: Interpreter 翻译者:" at bounding box center [918, 404] width 446 height 46
type input "Speaker 证道者: Pr. N Interpreter 翻译者:"
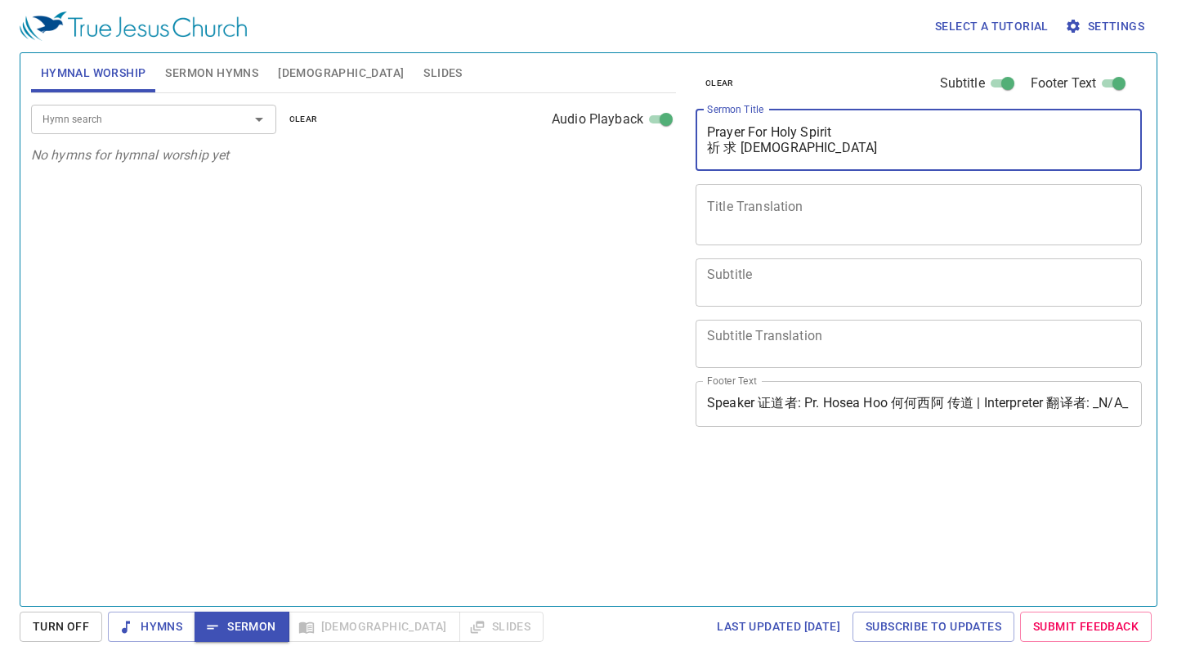
type textarea "Prayer For Holy Spirit 祈 求 圣灵"
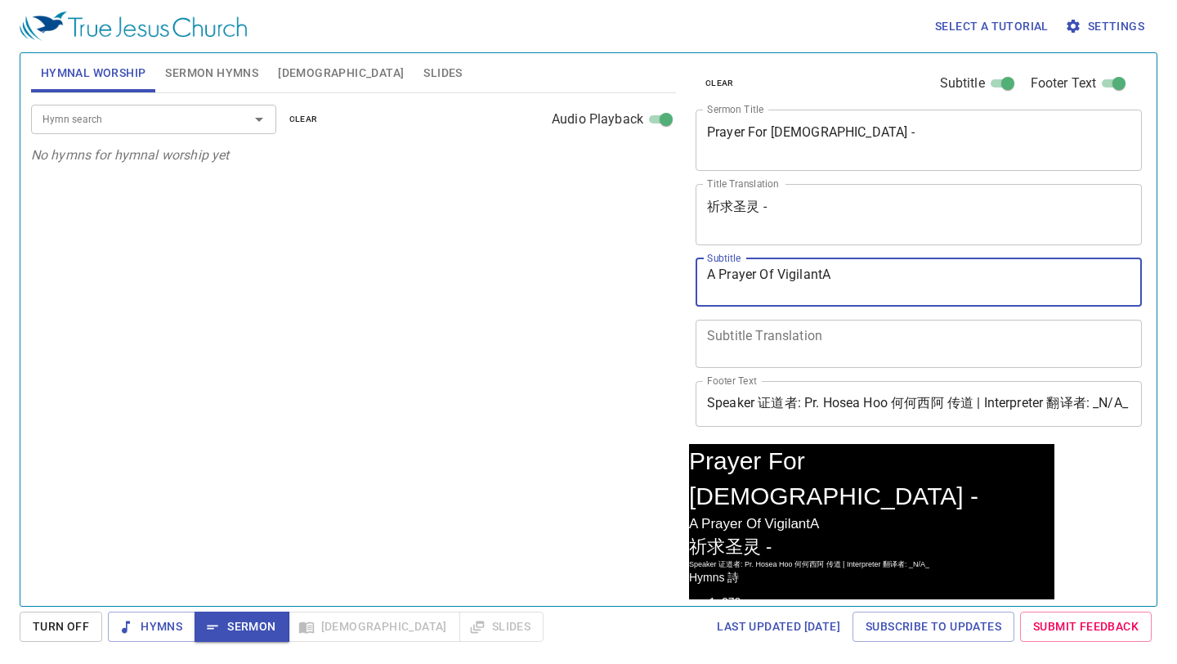
type textarea "A Prayer Of VigilantA"
click at [832, 273] on textarea "A Prayer O VigilantA" at bounding box center [918, 281] width 423 height 31
